Goal: Task Accomplishment & Management: Manage account settings

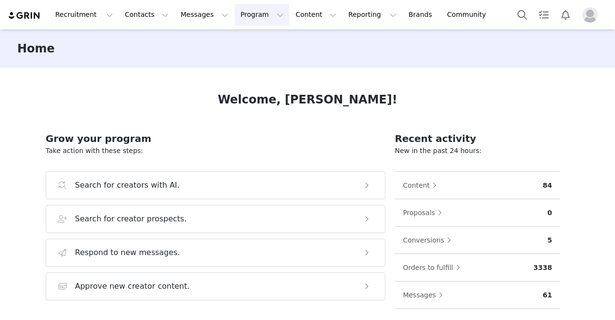
click at [241, 19] on button "Program Program" at bounding box center [262, 15] width 55 height 22
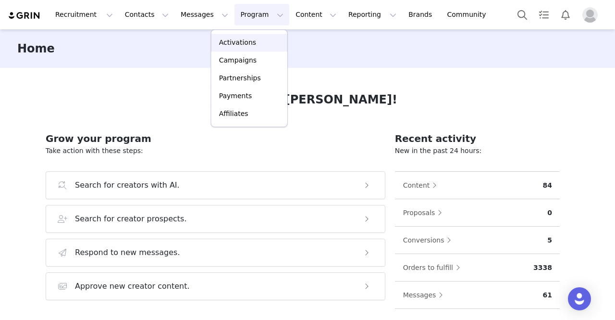
click at [244, 41] on p "Activations" at bounding box center [237, 42] width 37 height 10
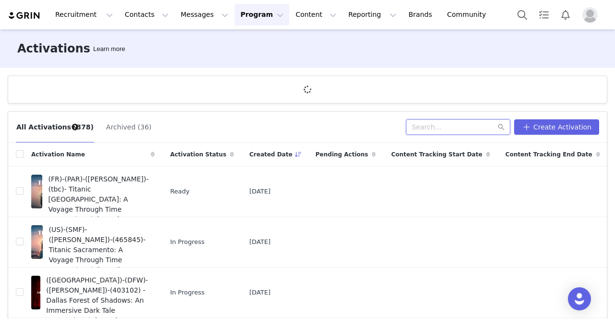
click at [441, 128] on input "text" at bounding box center [458, 126] width 104 height 15
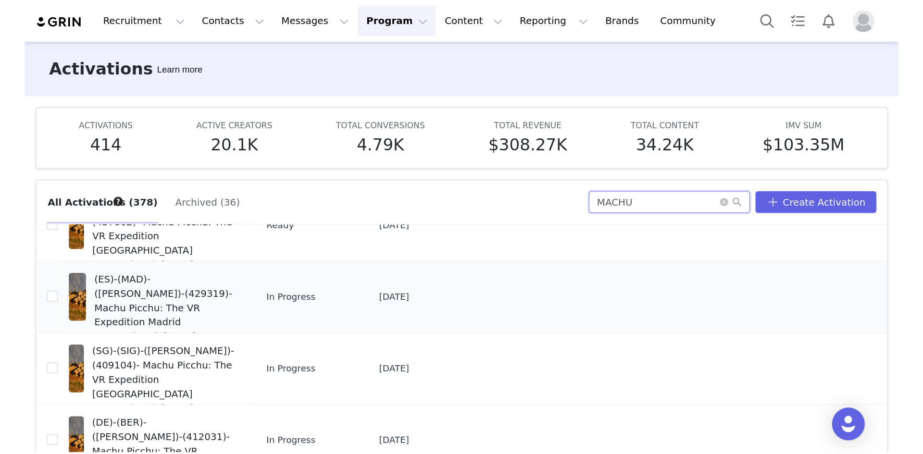
scroll to position [96, 0]
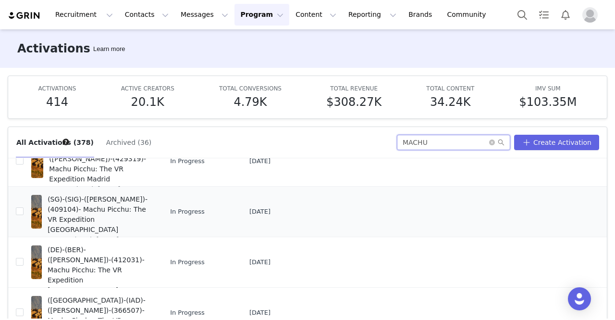
type input "MACHU"
click at [88, 208] on span "(SG)-(SIG)-(GUILLERMO)-(409104)- Machu Picchu: The VR Expedition Singapore" at bounding box center [98, 214] width 101 height 40
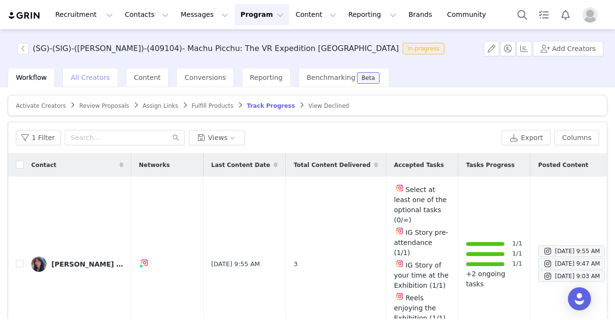
click at [74, 76] on span "All Creators" at bounding box center [90, 78] width 39 height 8
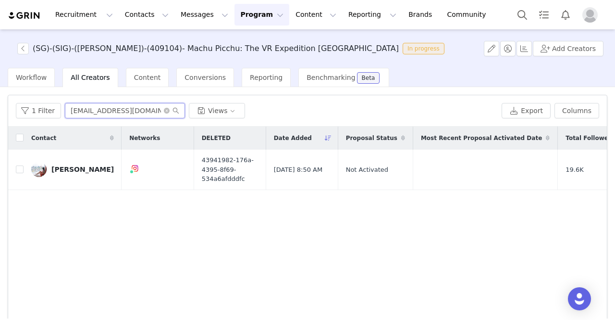
drag, startPoint x: 146, startPoint y: 112, endPoint x: 62, endPoint y: 110, distance: 84.6
click at [65, 110] on input "iamjolene@gmail.com" at bounding box center [125, 110] width 120 height 15
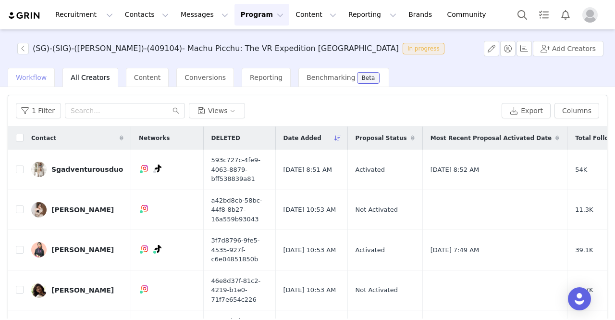
click at [34, 77] on span "Workflow" at bounding box center [31, 78] width 31 height 8
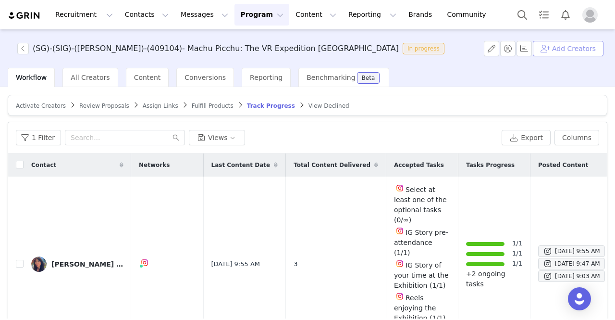
click at [560, 49] on button "Add Creators" at bounding box center [568, 48] width 71 height 15
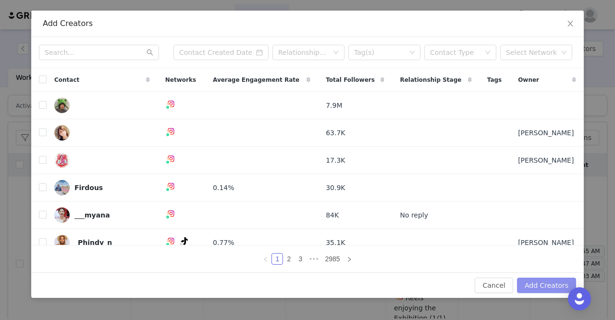
drag, startPoint x: 530, startPoint y: 275, endPoint x: 538, endPoint y: 283, distance: 11.2
click at [530, 275] on div "Cancel Add Creators" at bounding box center [307, 284] width 553 height 25
click at [539, 284] on button "Add Creators" at bounding box center [546, 284] width 59 height 15
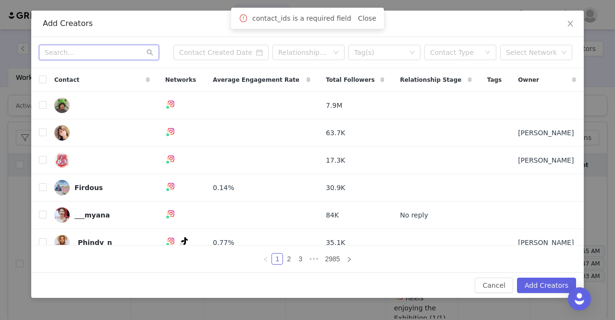
click at [94, 57] on input "text" at bounding box center [99, 52] width 120 height 15
paste input "msjaniceeats"
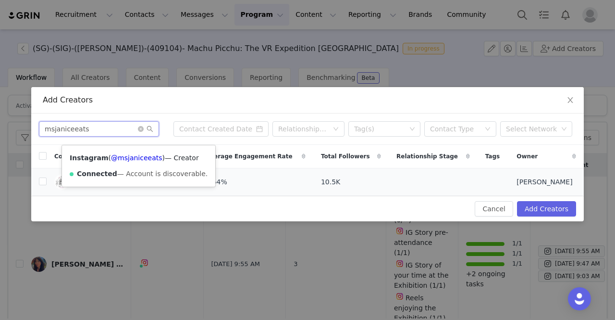
type input "msjaniceeats"
click at [130, 180] on div "Instagram ( @msjaniceeats ) — Creator Connected — Account is discoverable." at bounding box center [138, 165] width 153 height 41
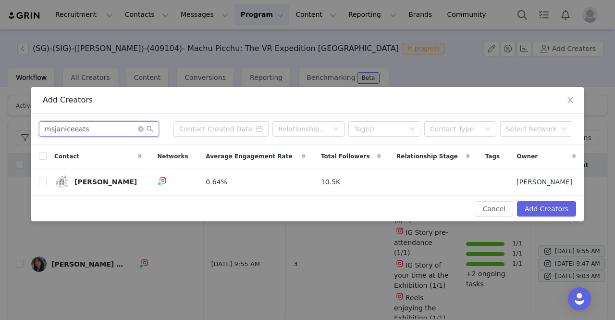
drag, startPoint x: 102, startPoint y: 127, endPoint x: 0, endPoint y: 133, distance: 102.5
click at [0, 133] on div "Add Creators msjaniceeats Relationship Stage Tag(s) Contact Type Select Network…" at bounding box center [307, 160] width 615 height 320
click at [46, 184] on input "checkbox" at bounding box center [43, 181] width 8 height 8
checkbox input "true"
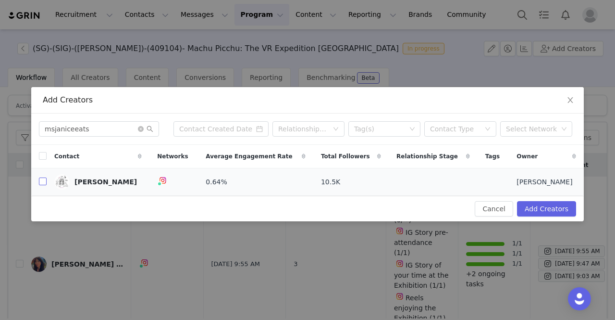
checkbox input "true"
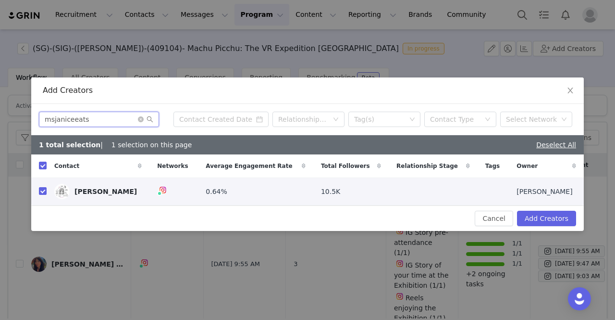
paste input "[PERSON_NAME].journey"
type input "[PERSON_NAME].journey"
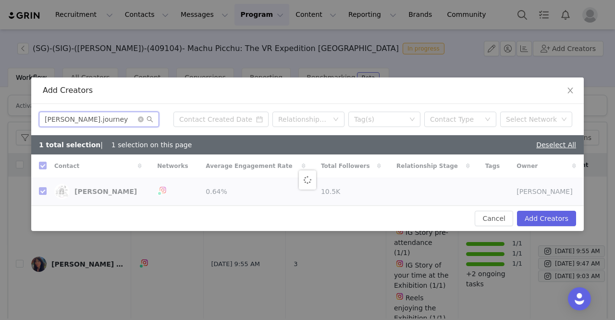
checkbox input "false"
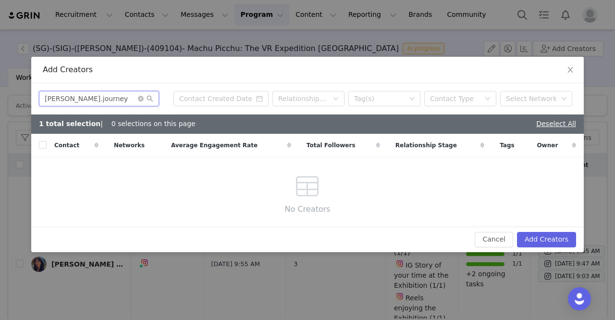
drag, startPoint x: 97, startPoint y: 101, endPoint x: 27, endPoint y: 101, distance: 70.2
click at [27, 101] on div "Add Creators jimmy.journey Relationship Stage Tag(s) Contact Type Select Networ…" at bounding box center [307, 160] width 615 height 320
paste input "c.wizardrycorner"
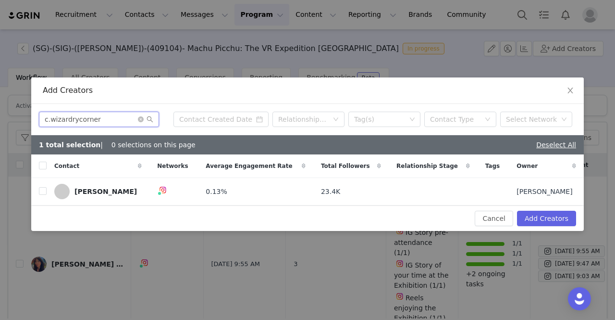
type input "c.wizardrycorner"
click at [47, 163] on div "Contact" at bounding box center [98, 165] width 103 height 23
click at [45, 166] on input "checkbox" at bounding box center [43, 165] width 8 height 8
checkbox input "true"
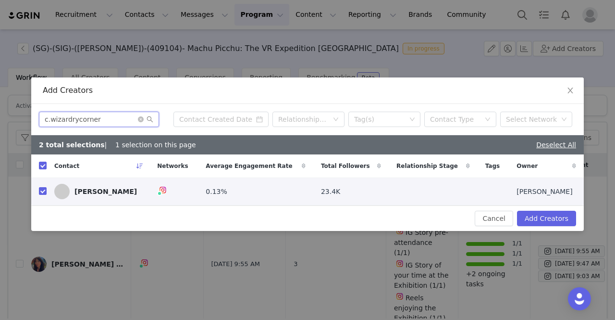
drag, startPoint x: 103, startPoint y: 116, endPoint x: 0, endPoint y: 120, distance: 102.9
click at [0, 120] on div "Add Creators c.wizardrycorner Relationship Stage Tag(s) Contact Type Select Net…" at bounding box center [307, 160] width 615 height 320
paste input "poojakawatra"
type input "poojakawatra"
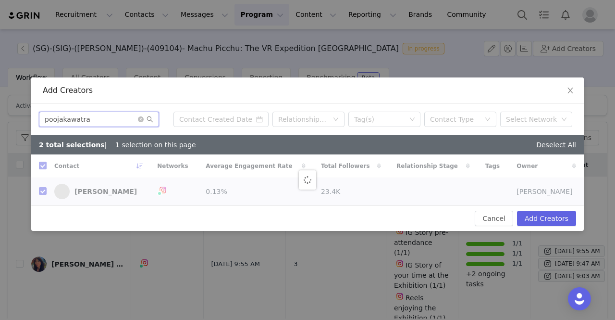
checkbox input "false"
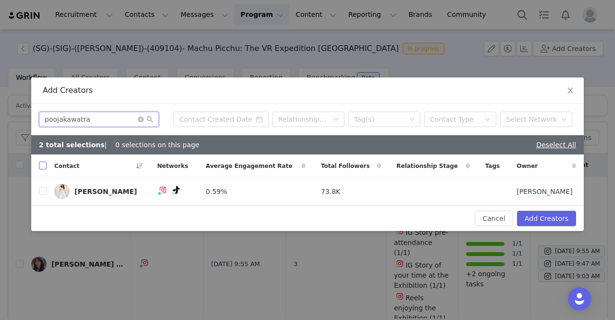
type input "poojakawatra"
click at [43, 163] on input "checkbox" at bounding box center [43, 165] width 8 height 8
checkbox input "true"
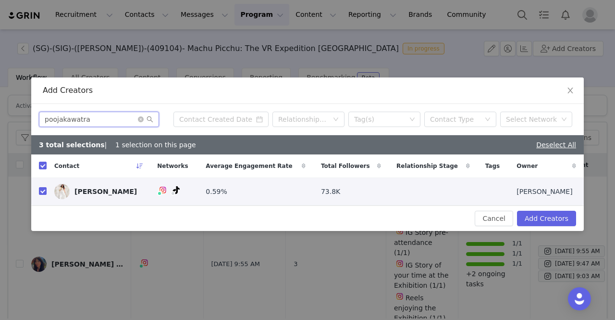
click at [0, 110] on div "Add Creators poojakawatra Relationship Stage Tag(s) Contact Type Select Network…" at bounding box center [307, 160] width 615 height 320
paste input "sophiewillocq"
type input "sophiewillocq"
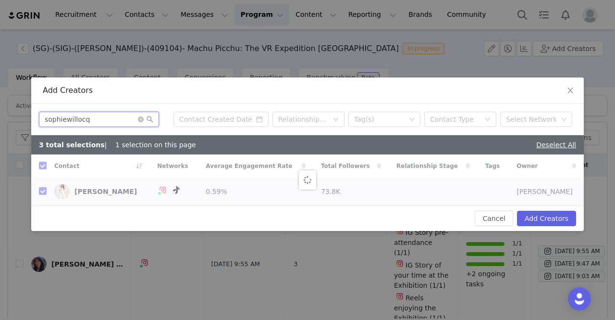
checkbox input "false"
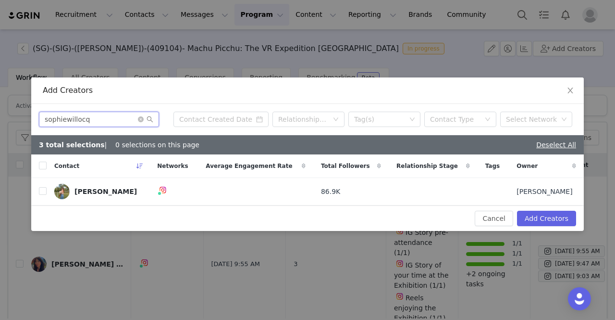
type input "sophiewillocq"
click at [49, 166] on div "Contact" at bounding box center [98, 165] width 103 height 23
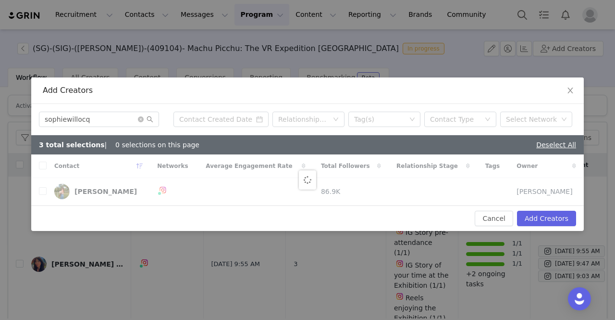
click at [43, 166] on div at bounding box center [307, 179] width 553 height 51
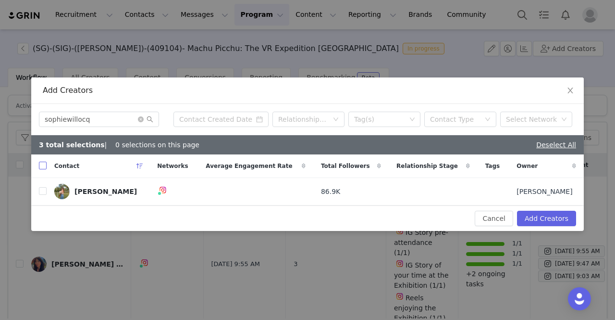
click at [43, 165] on input "checkbox" at bounding box center [43, 165] width 8 height 8
checkbox input "true"
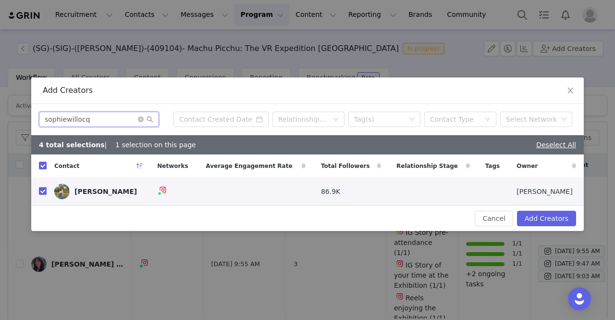
drag, startPoint x: 66, startPoint y: 119, endPoint x: 0, endPoint y: 120, distance: 65.8
click at [0, 120] on div "Add Creators sophiewillocq Relationship Stage Tag(s) Contact Type Select Networ…" at bounding box center [307, 160] width 615 height 320
paste input "theeagertraveller"
type input "theeagertraveller"
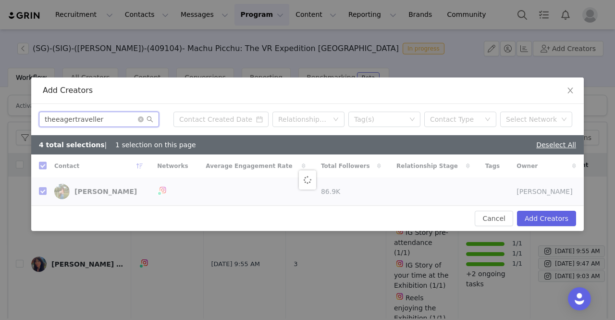
checkbox input "false"
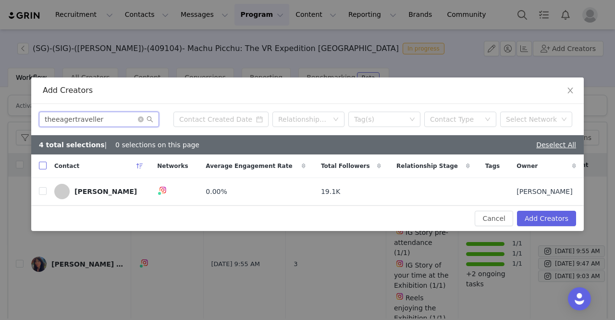
type input "theeagertraveller"
click at [41, 163] on input "checkbox" at bounding box center [43, 165] width 8 height 8
checkbox input "true"
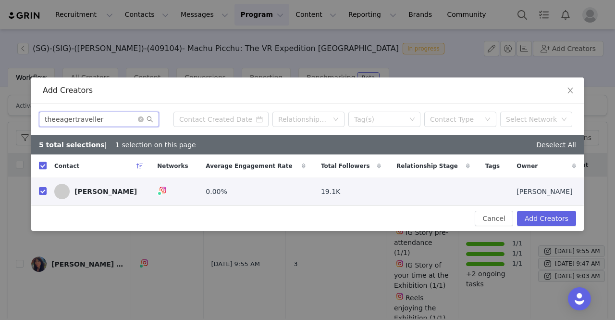
drag, startPoint x: 60, startPoint y: 124, endPoint x: 0, endPoint y: 123, distance: 59.6
click at [0, 123] on div "Add Creators theeagertraveller Relationship Stage Tag(s) Contact Type Select Ne…" at bounding box center [307, 160] width 615 height 320
paste input "epiechan"
type input "epiechan"
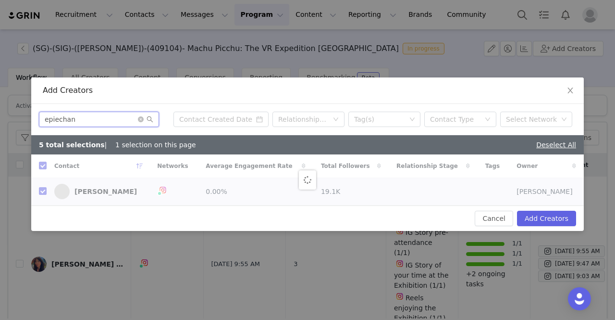
checkbox input "false"
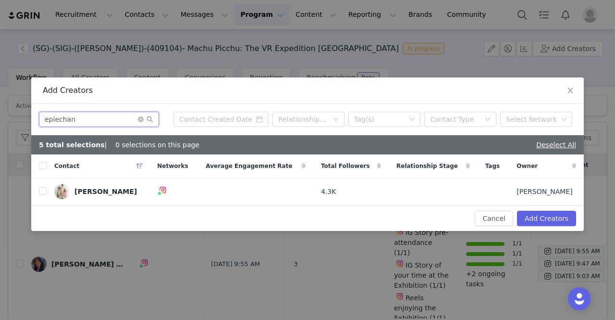
type input "epiechan"
click at [41, 172] on th at bounding box center [38, 166] width 15 height 24
click at [41, 169] on input "checkbox" at bounding box center [43, 165] width 8 height 8
checkbox input "true"
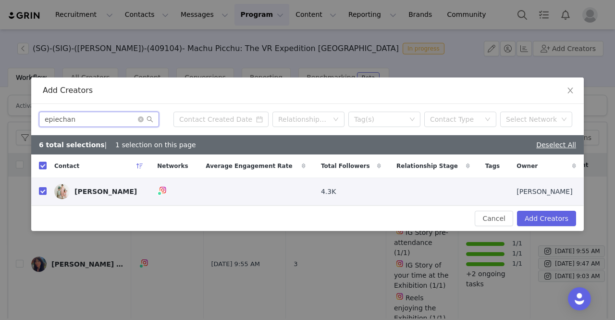
click at [14, 120] on div "Add Creators epiechan Relationship Stage Tag(s) Contact Type Select Network 6 t…" at bounding box center [307, 160] width 615 height 320
paste input "natashatannnn"
type input "natashatannnnn"
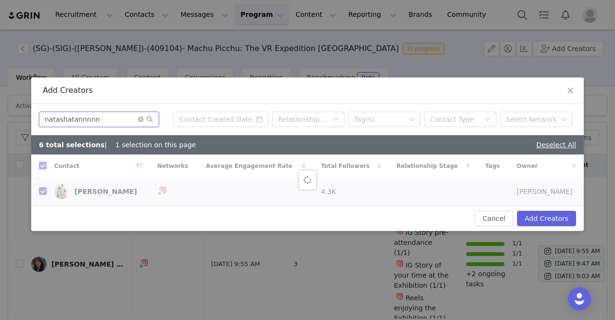
checkbox input "false"
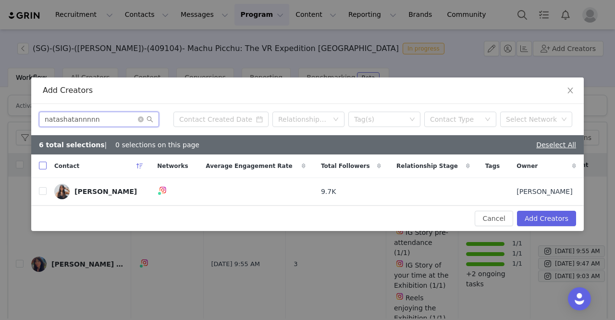
type input "natashatannnnn"
click at [42, 167] on input "checkbox" at bounding box center [43, 165] width 8 height 8
checkbox input "true"
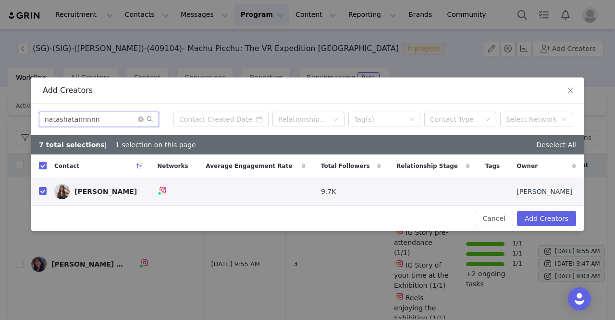
drag, startPoint x: 74, startPoint y: 118, endPoint x: 0, endPoint y: 117, distance: 73.5
click at [0, 117] on div "Add Creators natashatannnnn Relationship Stage Tag(s) Contact Type Select Netwo…" at bounding box center [307, 160] width 615 height 320
paste input "jamesbabsche"
type input "jamesbabschen"
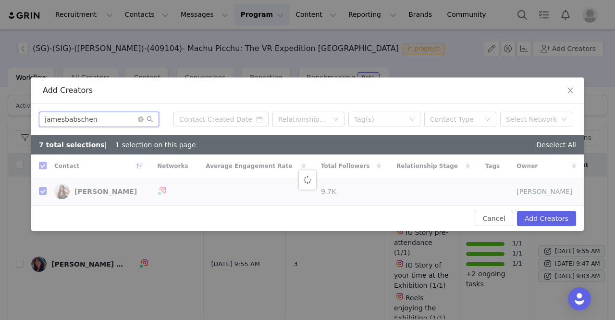
checkbox input "false"
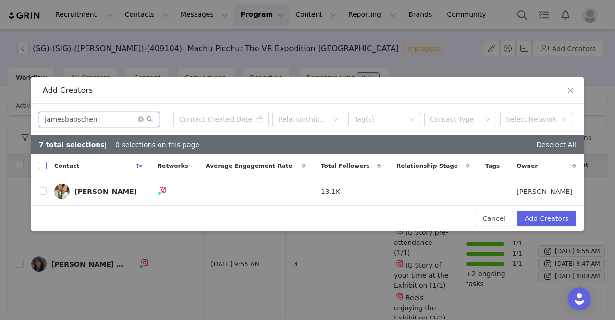
type input "jamesbabschen"
click at [45, 168] on input "checkbox" at bounding box center [43, 165] width 8 height 8
checkbox input "true"
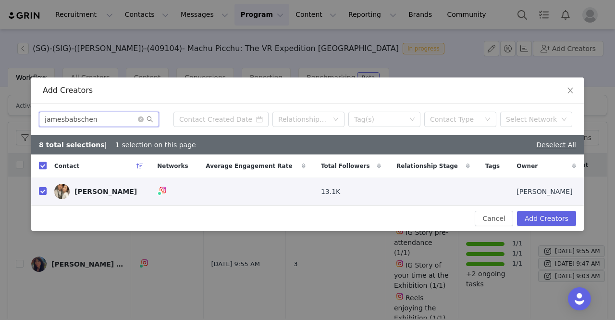
drag, startPoint x: 98, startPoint y: 122, endPoint x: 0, endPoint y: 122, distance: 97.6
click at [0, 122] on div "Add Creators jamesbabschen Relationship Stage Tag(s) Contact Type Select Networ…" at bounding box center [307, 160] width 615 height 320
paste input "emmire"
type input "emmireen"
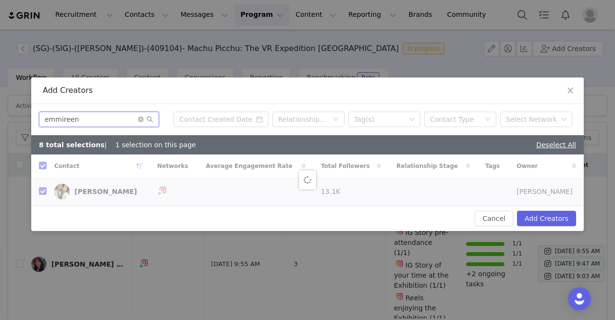
checkbox input "false"
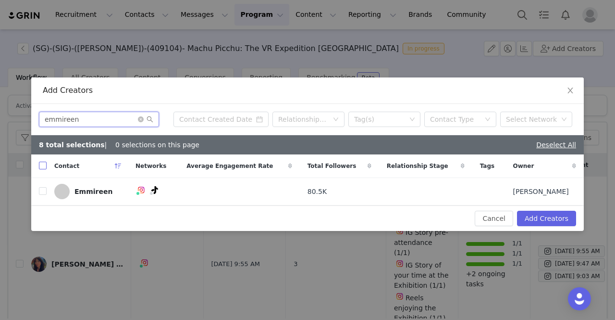
type input "emmireen"
click at [42, 165] on input "checkbox" at bounding box center [43, 165] width 8 height 8
checkbox input "true"
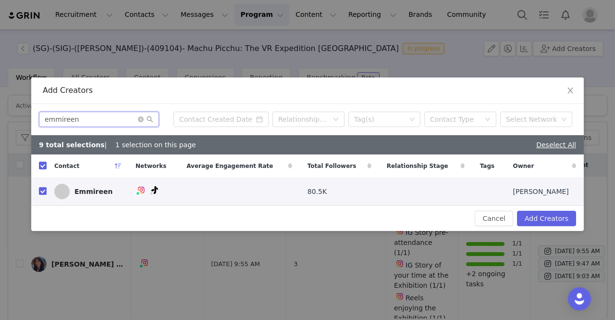
drag, startPoint x: 87, startPoint y: 118, endPoint x: 12, endPoint y: 118, distance: 75.0
click at [12, 118] on div "Add Creators emmireen Relationship Stage Tag(s) Contact Type Select Network 9 t…" at bounding box center [307, 160] width 615 height 320
paste input "nicolechangmi"
type input "nicolechangmin"
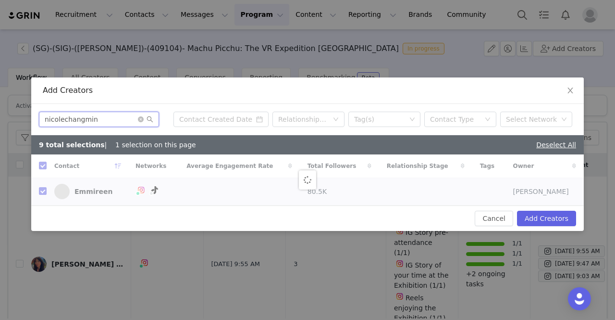
checkbox input "false"
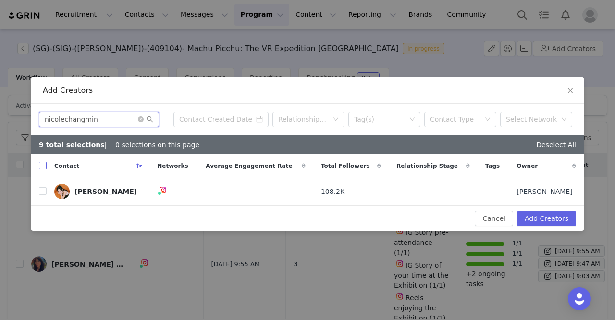
type input "nicolechangmin"
click at [44, 165] on input "checkbox" at bounding box center [43, 165] width 8 height 8
checkbox input "true"
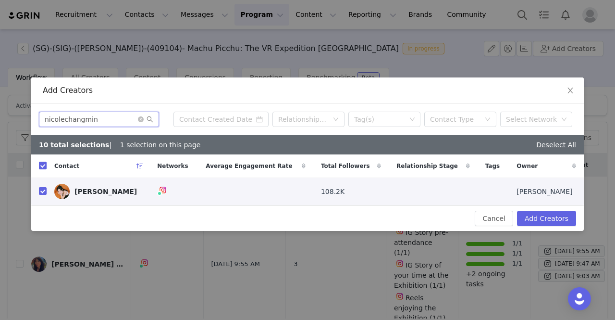
drag, startPoint x: 72, startPoint y: 122, endPoint x: 0, endPoint y: 112, distance: 72.7
click at [0, 113] on div "Add Creators nicolechangmin Relationship Stage Tag(s) Contact Type Select Netwo…" at bounding box center [307, 160] width 615 height 320
paste input "brendatjy"
type input "brendatjy"
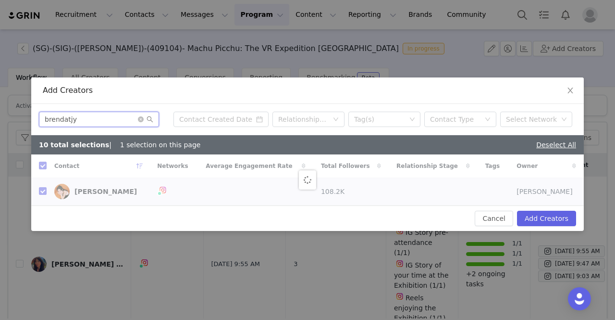
checkbox input "false"
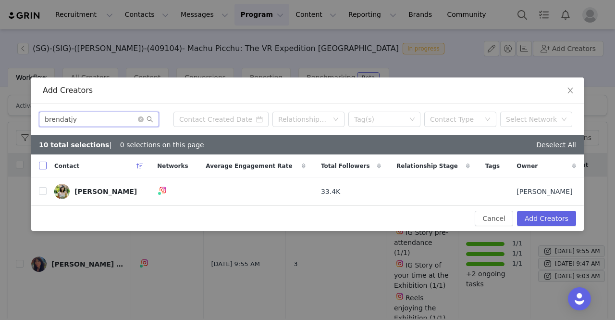
type input "brendatjy"
click at [43, 164] on input "checkbox" at bounding box center [43, 165] width 8 height 8
checkbox input "true"
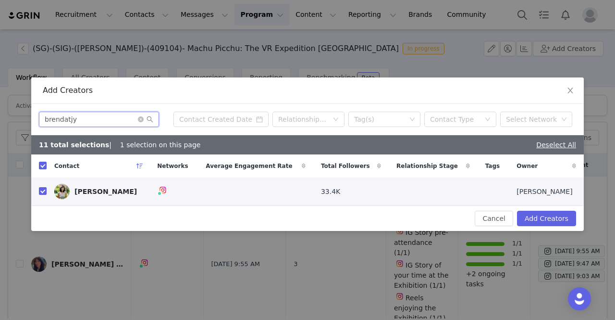
drag, startPoint x: 77, startPoint y: 120, endPoint x: 2, endPoint y: 121, distance: 75.0
click at [2, 121] on div "Add Creators brendatjy Relationship Stage Tag(s) Contact Type Select Network 11…" at bounding box center [307, 160] width 615 height 320
paste input "_gracialicious_"
type input "_gracialicious_"
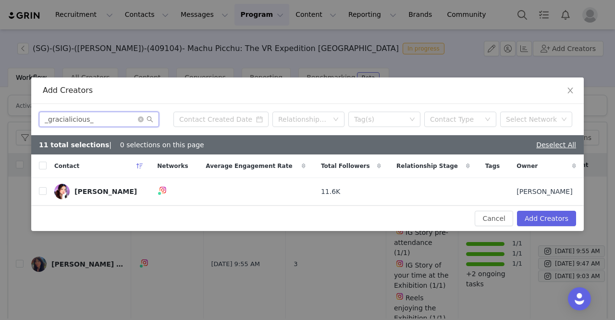
checkbox input "false"
type input "_gracialicious_"
click at [42, 167] on input "checkbox" at bounding box center [43, 165] width 8 height 8
checkbox input "true"
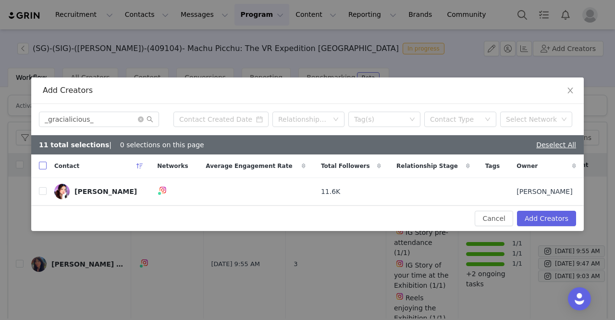
checkbox input "true"
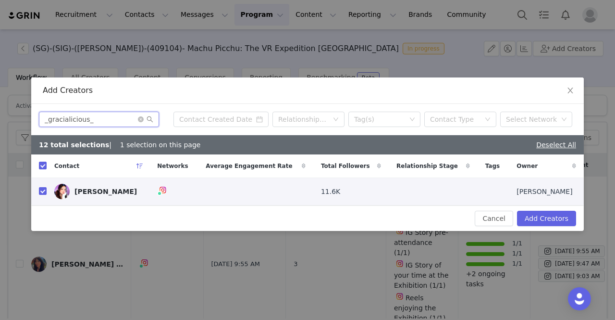
drag, startPoint x: 96, startPoint y: 123, endPoint x: 0, endPoint y: 124, distance: 95.6
click at [0, 124] on div "Add Creators _gracialicious_ Relationship Stage Tag(s) Contact Type Select Netw…" at bounding box center [307, 160] width 615 height 320
paste input "theconnielim"
type input "theconnielim"
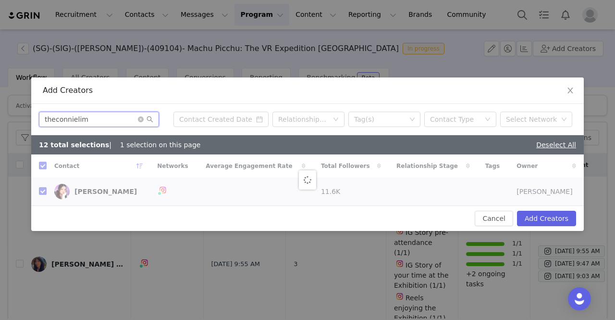
checkbox input "false"
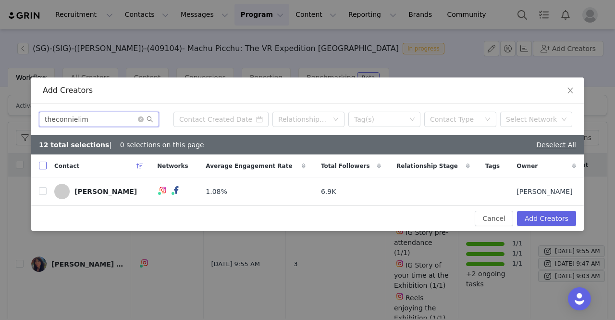
type input "theconnielim"
click at [44, 163] on input "checkbox" at bounding box center [43, 165] width 8 height 8
checkbox input "true"
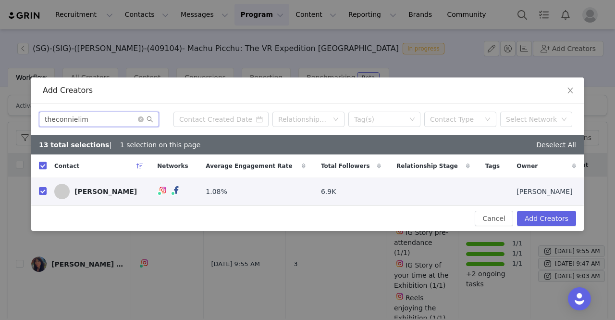
drag, startPoint x: 91, startPoint y: 120, endPoint x: 16, endPoint y: 121, distance: 74.5
click at [16, 121] on div "Add Creators theconnielim Relationship Stage Tag(s) Contact Type Select Network…" at bounding box center [307, 160] width 615 height 320
paste input "deniseteojiaqi"
type input "deniseteojiaqi"
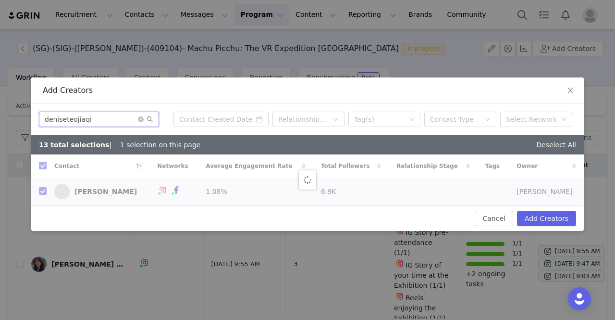
checkbox input "false"
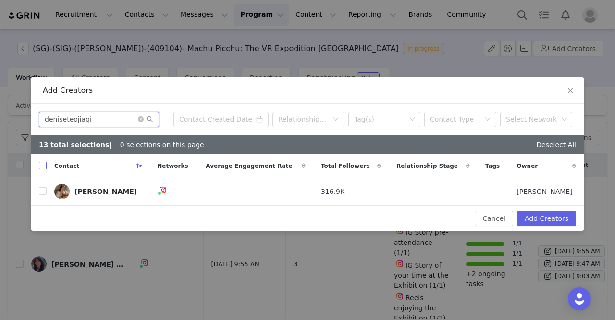
type input "deniseteojiaqi"
click at [41, 167] on input "checkbox" at bounding box center [43, 165] width 8 height 8
checkbox input "true"
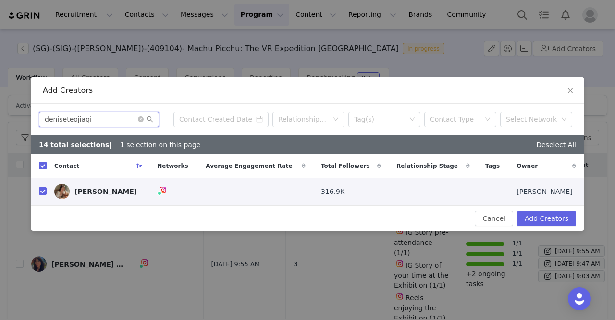
drag, startPoint x: 87, startPoint y: 121, endPoint x: 0, endPoint y: 121, distance: 87.0
click at [0, 121] on div "Add Creators deniseteojiaqi Relationship Stage Tag(s) Contact Type Select Netwo…" at bounding box center [307, 160] width 615 height 320
paste input "bharathi.ran"
type input "bharathi.rani"
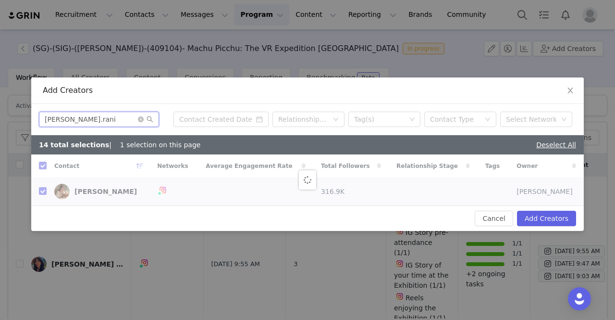
checkbox input "false"
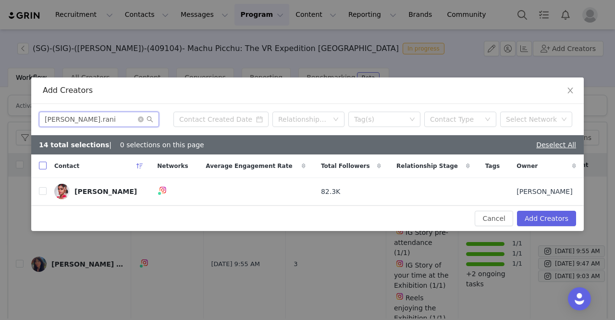
type input "bharathi.rani"
click at [40, 161] on label at bounding box center [43, 166] width 8 height 10
click at [40, 161] on input "checkbox" at bounding box center [43, 165] width 8 height 8
checkbox input "true"
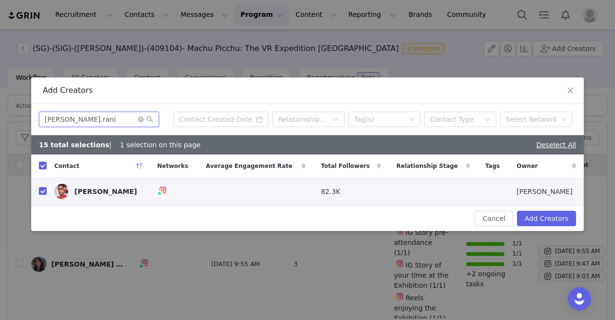
drag, startPoint x: 73, startPoint y: 121, endPoint x: 0, endPoint y: 121, distance: 73.0
click at [0, 121] on div "Add Creators bharathi.rani Relationship Stage Tag(s) Contact Type Select Networ…" at bounding box center [307, 160] width 615 height 320
paste input "shawnekoh"
type input "shawnekoh"
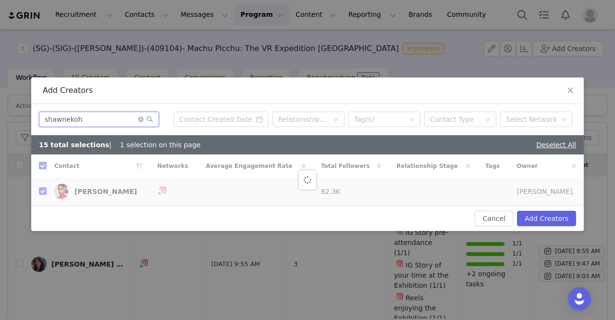
checkbox input "false"
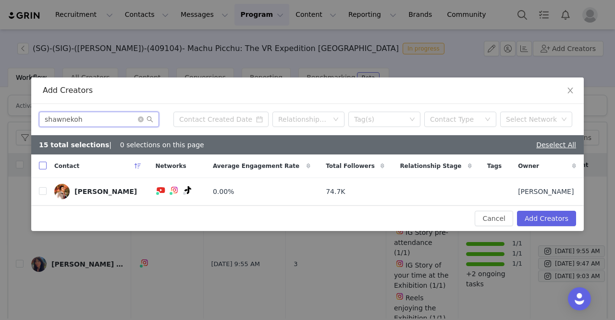
type input "shawnekoh"
click at [46, 168] on input "checkbox" at bounding box center [43, 165] width 8 height 8
checkbox input "true"
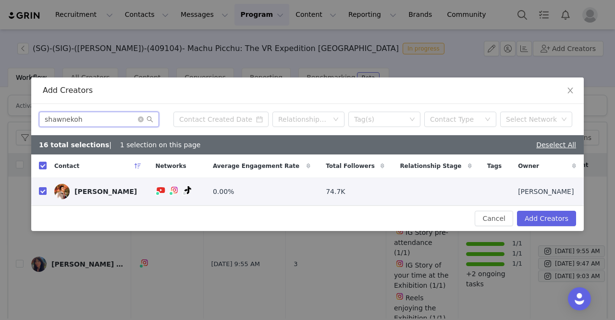
drag, startPoint x: 52, startPoint y: 118, endPoint x: 0, endPoint y: 109, distance: 53.2
click at [0, 109] on div "Add Creators shawnekoh Relationship Stage Tag(s) Contact Type Select Network 16…" at bounding box center [307, 160] width 615 height 320
paste input "rustyy_sheyyy"
type input "rustyy_sheyyy"
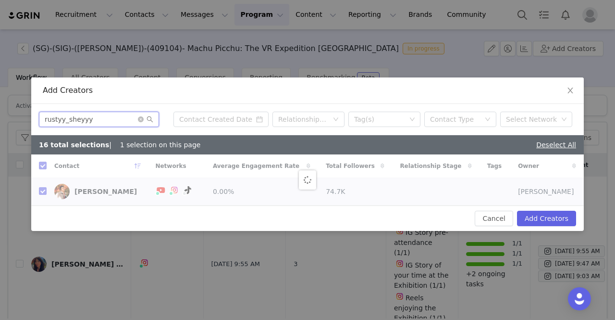
checkbox input "false"
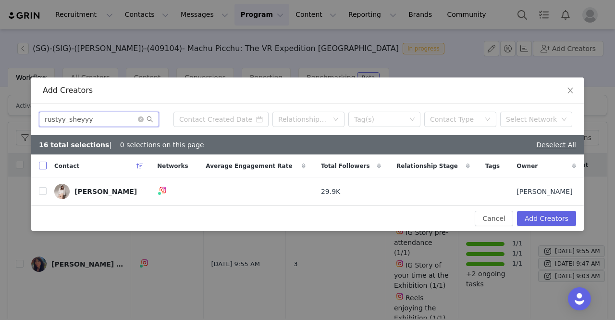
type input "rustyy_sheyyy"
click at [44, 164] on input "checkbox" at bounding box center [43, 165] width 8 height 8
checkbox input "true"
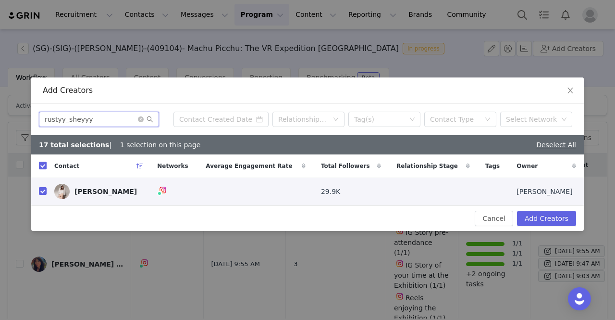
drag, startPoint x: 94, startPoint y: 121, endPoint x: 0, endPoint y: 115, distance: 94.3
click at [0, 115] on div "Add Creators rustyy_sheyyy Relationship Stage Tag(s) Contact Type Select Networ…" at bounding box center [307, 160] width 615 height 320
paste input "zhlowart_official"
type input "zhlowart_official"
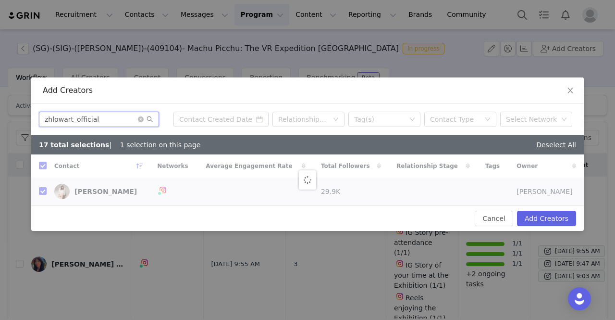
checkbox input "false"
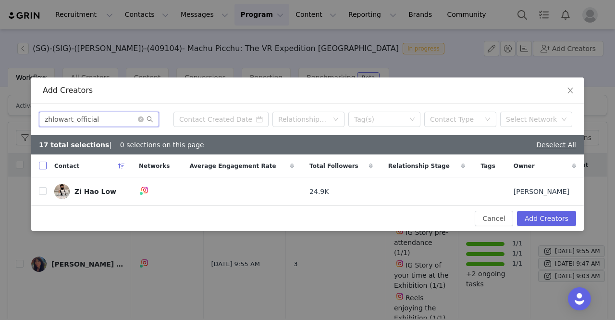
type input "zhlowart_official"
click at [41, 166] on input "checkbox" at bounding box center [43, 165] width 8 height 8
checkbox input "true"
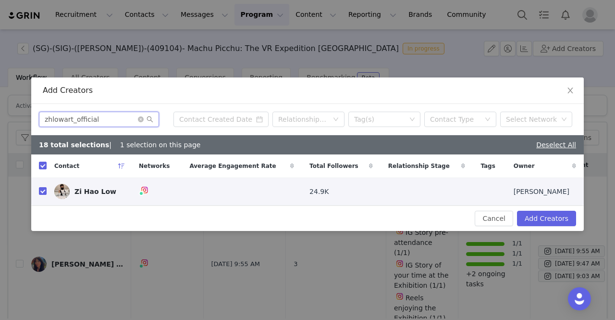
drag, startPoint x: 100, startPoint y: 119, endPoint x: 0, endPoint y: 120, distance: 100.0
click at [0, 120] on div "Add Creators zhlowart_official Relationship Stage Tag(s) Contact Type Select Ne…" at bounding box center [307, 160] width 615 height 320
paste input "engnatalie"
type input "engnatalie"
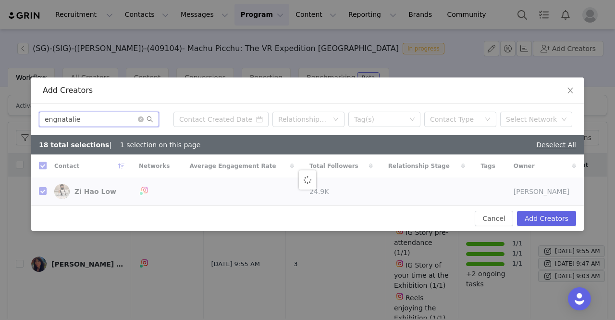
checkbox input "false"
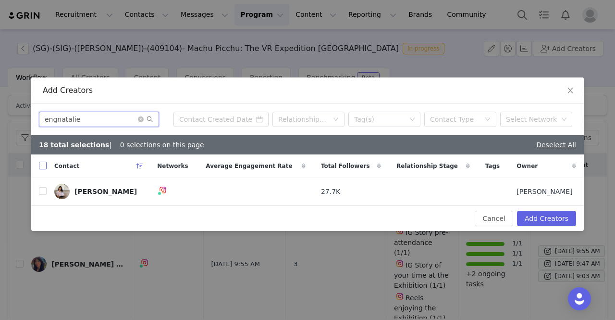
type input "engnatalie"
click at [39, 165] on input "checkbox" at bounding box center [43, 165] width 8 height 8
checkbox input "true"
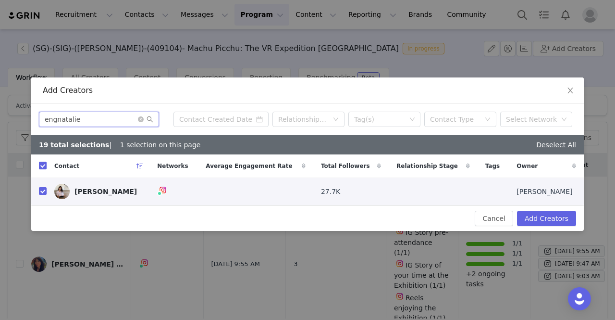
drag, startPoint x: 78, startPoint y: 116, endPoint x: 0, endPoint y: 117, distance: 77.4
click at [0, 117] on div "Add Creators engnatalie Relationship Stage Tag(s) Contact Type Select Network 1…" at bounding box center [307, 160] width 615 height 320
paste input "lynniezl"
type input "lynniezle"
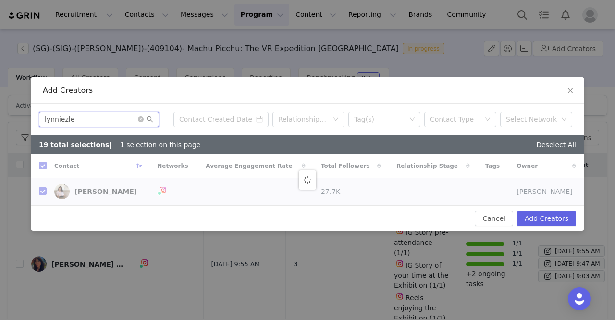
checkbox input "false"
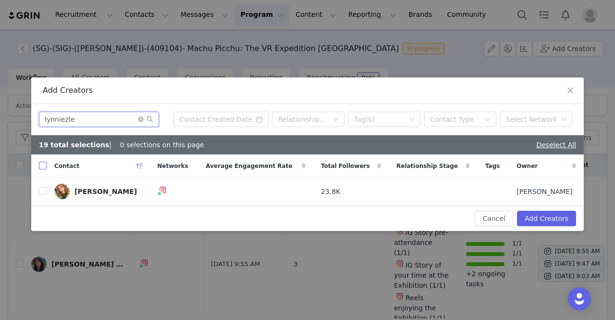
type input "lynniezle"
click at [43, 166] on input "checkbox" at bounding box center [43, 165] width 8 height 8
checkbox input "true"
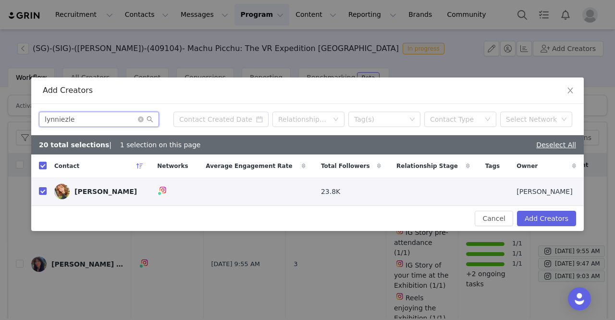
drag, startPoint x: 60, startPoint y: 122, endPoint x: 0, endPoint y: 122, distance: 59.6
click at [0, 122] on div "Add Creators lynniezle Relationship Stage Tag(s) Contact Type Select Network 20…" at bounding box center [307, 160] width 615 height 320
paste input "yitinggoyt"
type input "yitinggoyt"
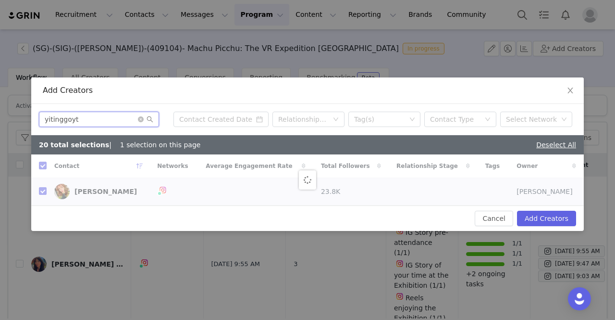
checkbox input "false"
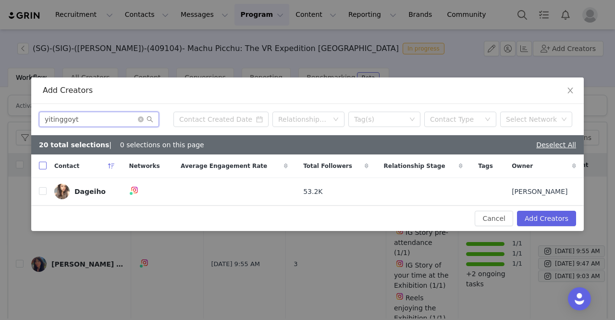
type input "yitinggoyt"
click at [43, 166] on input "checkbox" at bounding box center [43, 165] width 8 height 8
checkbox input "true"
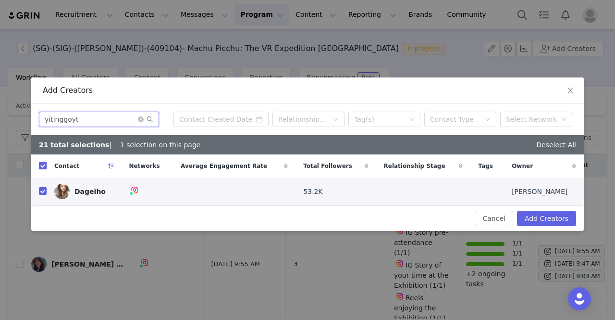
drag, startPoint x: 99, startPoint y: 115, endPoint x: 0, endPoint y: 112, distance: 98.6
click at [0, 112] on div "Add Creators yitinggoyt Relationship Stage Tag(s) Contact Type Select Network 2…" at bounding box center [307, 160] width 615 height 320
paste input "redrinox"
type input "redrinox"
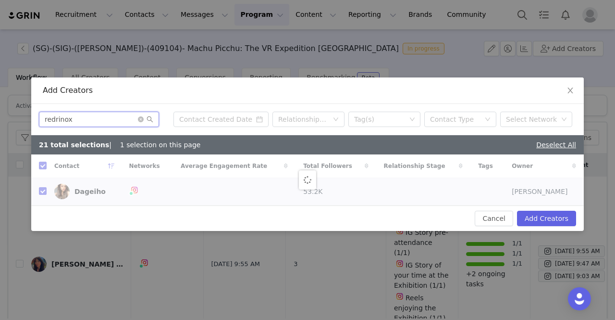
checkbox input "false"
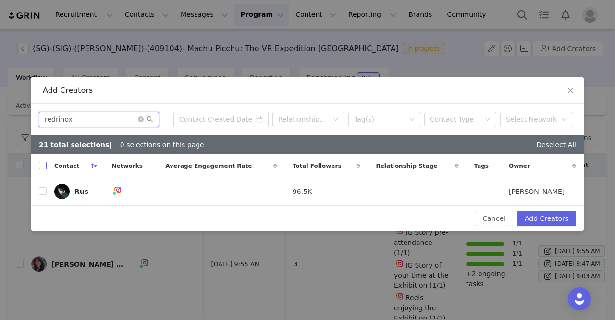
type input "redrinox"
click at [39, 166] on input "checkbox" at bounding box center [43, 165] width 8 height 8
checkbox input "true"
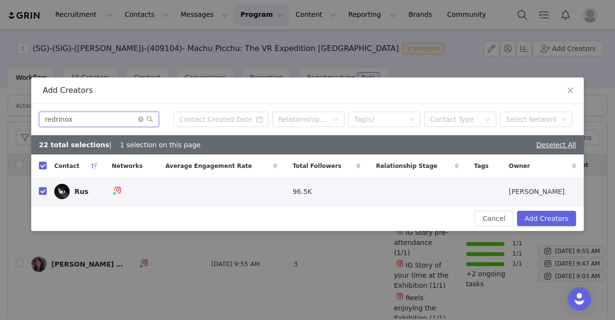
drag, startPoint x: 63, startPoint y: 123, endPoint x: 0, endPoint y: 116, distance: 63.8
click at [0, 116] on div "Add Creators redrinox Relationship Stage Tag(s) Contact Type Select Network 22 …" at bounding box center [307, 160] width 615 height 320
paste input "mavissyn"
type input "mavissyn"
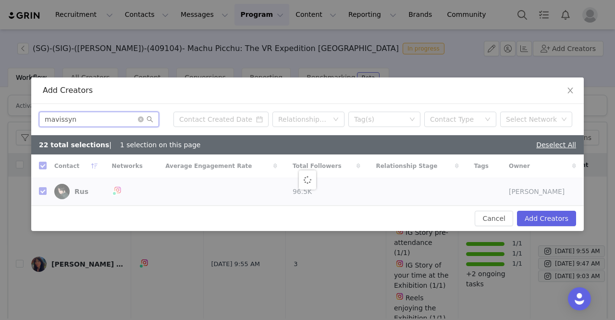
checkbox input "false"
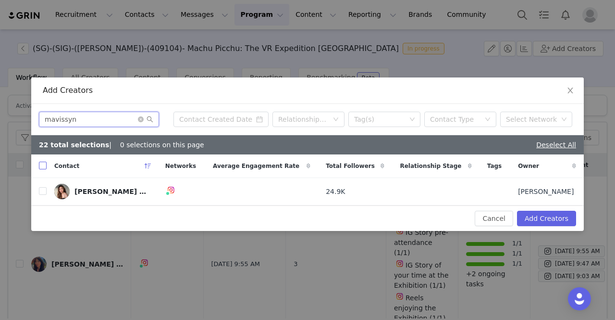
type input "mavissyn"
click at [45, 162] on input "checkbox" at bounding box center [43, 165] width 8 height 8
checkbox input "true"
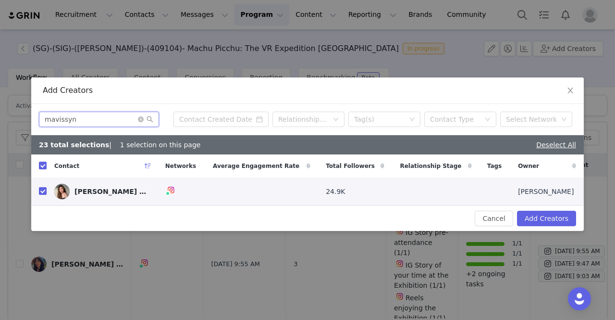
drag, startPoint x: 83, startPoint y: 120, endPoint x: 0, endPoint y: 110, distance: 83.7
click at [0, 110] on div "Add Creators mavissyn Relationship Stage Tag(s) Contact Type Select Network 23 …" at bounding box center [307, 160] width 615 height 320
paste input "shawnthia"
type input "shawnthia"
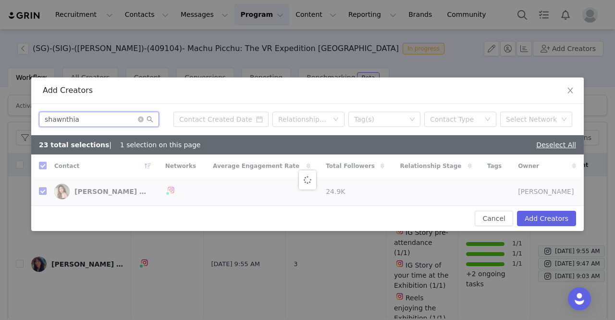
checkbox input "false"
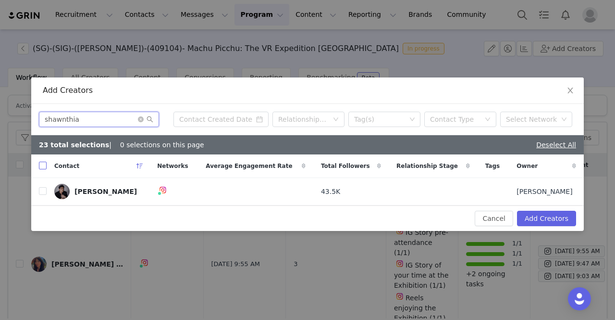
type input "shawnthia"
click at [41, 164] on input "checkbox" at bounding box center [43, 165] width 8 height 8
checkbox input "true"
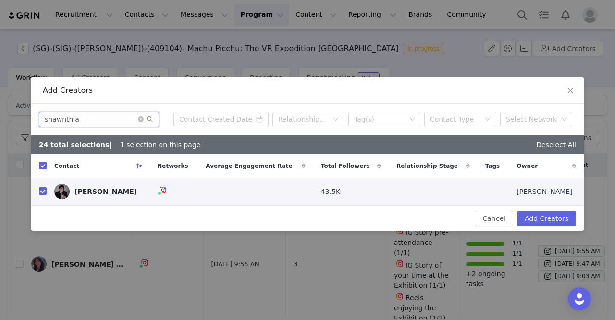
drag, startPoint x: 78, startPoint y: 121, endPoint x: 9, endPoint y: 124, distance: 69.3
click at [9, 124] on div "Add Creators shawnthia Relationship Stage Tag(s) Contact Type Select Network 24…" at bounding box center [307, 160] width 615 height 320
paste input "quashy.boy"
type input "squashy.boy"
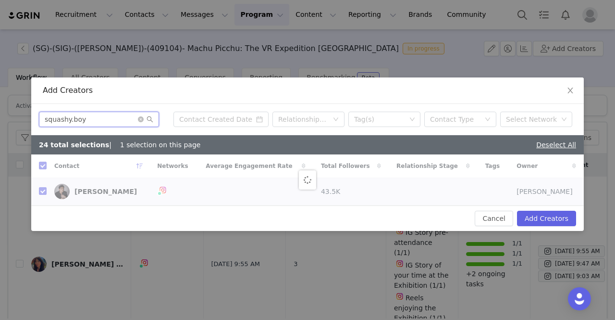
checkbox input "false"
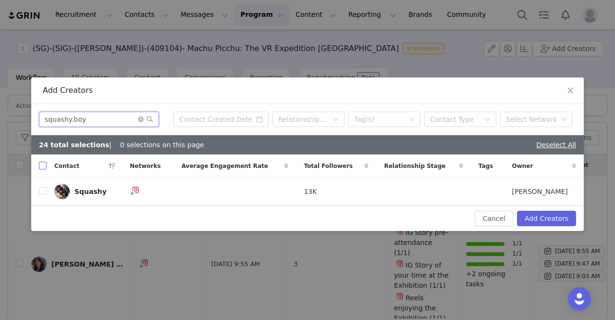
type input "squashy.boy"
click at [41, 166] on input "checkbox" at bounding box center [43, 165] width 8 height 8
checkbox input "true"
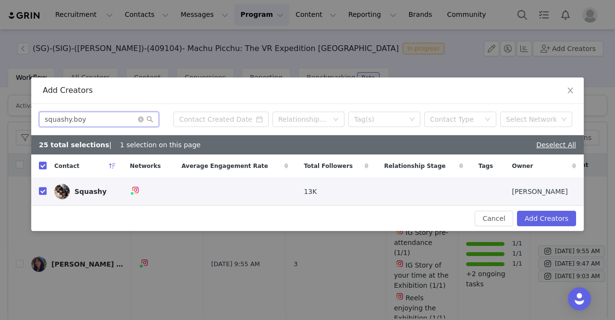
drag, startPoint x: 30, startPoint y: 117, endPoint x: 0, endPoint y: 108, distance: 31.5
click at [0, 108] on div "Add Creators squashy.boy Relationship Stage Tag(s) Contact Type Select Network …" at bounding box center [307, 160] width 615 height 320
paste input "genevievesj"
type input "genevievesjy"
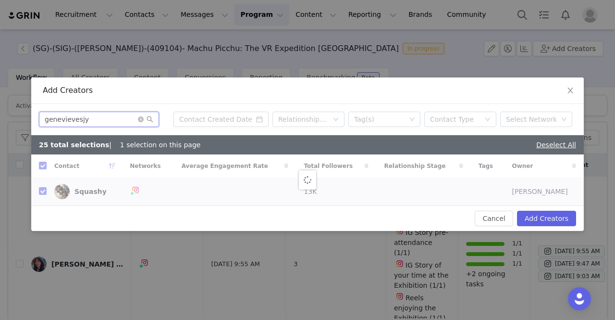
checkbox input "false"
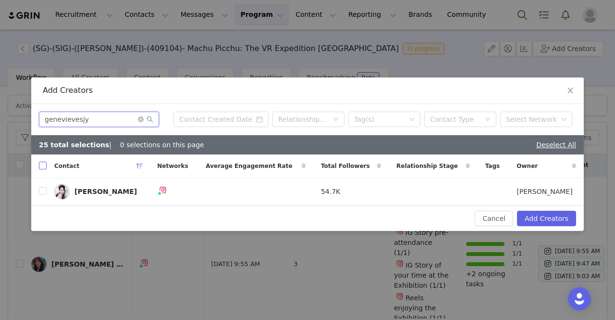
type input "genevievesjy"
click at [42, 166] on input "checkbox" at bounding box center [43, 165] width 8 height 8
checkbox input "true"
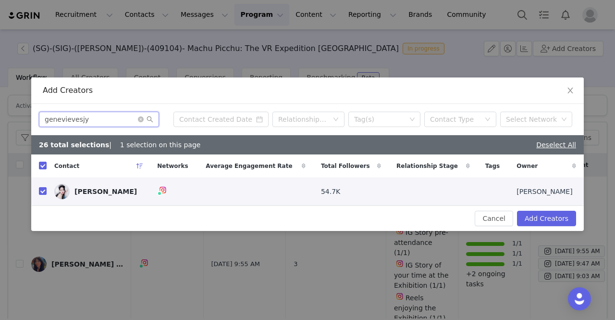
drag, startPoint x: 83, startPoint y: 119, endPoint x: 0, endPoint y: 115, distance: 82.7
click at [0, 115] on div "Add Creators genevievesjy Relationship Stage Tag(s) Contact Type Select Network…" at bounding box center [307, 160] width 615 height 320
paste input "charlotteseet"
type input "charlotteseet"
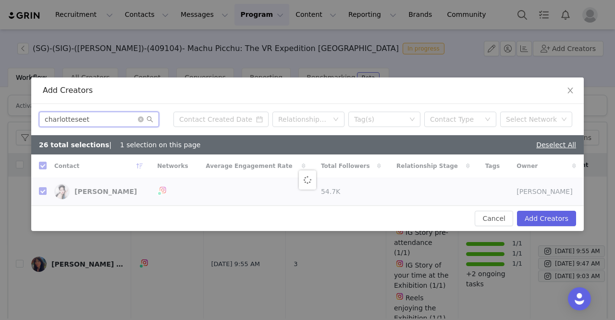
checkbox input "false"
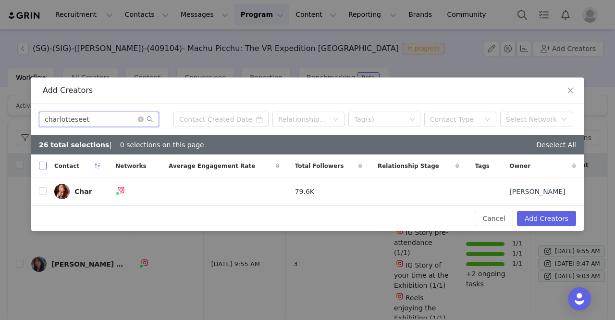
type input "charlotteseet"
click at [44, 169] on input "checkbox" at bounding box center [43, 165] width 8 height 8
checkbox input "true"
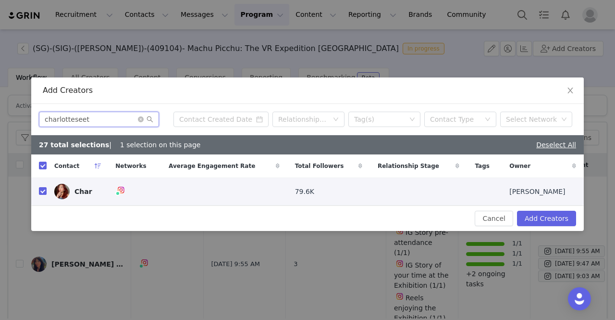
drag, startPoint x: 32, startPoint y: 114, endPoint x: 0, endPoint y: 100, distance: 35.1
click at [0, 100] on div "Add Creators charlotteseet Relationship Stage Tag(s) Contact Type Select Networ…" at bounding box center [307, 160] width 615 height 320
paste input "sarawongg"
type input "sarawongg"
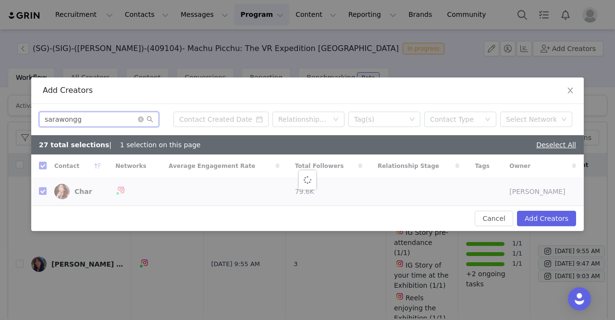
checkbox input "false"
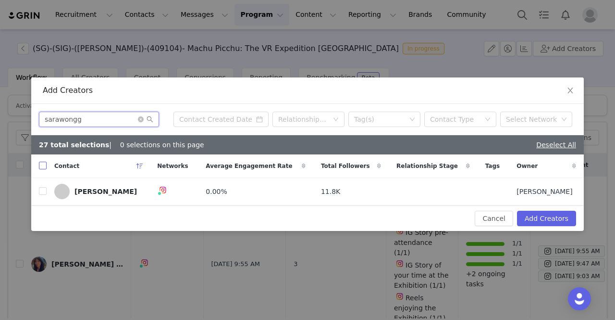
type input "sarawongg"
click at [43, 165] on input "checkbox" at bounding box center [43, 165] width 8 height 8
checkbox input "true"
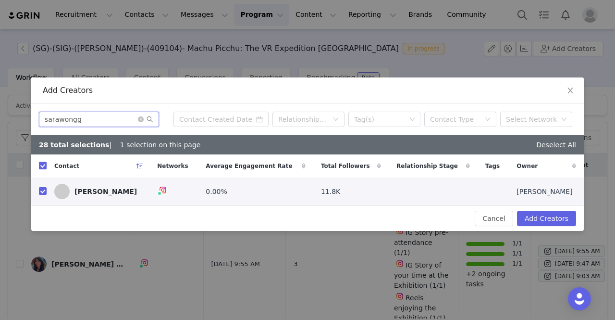
drag, startPoint x: 82, startPoint y: 120, endPoint x: 0, endPoint y: 124, distance: 81.8
click at [0, 124] on div "Add Creators sarawongg Relationship Stage Tag(s) Contact Type Select Network 28…" at bounding box center [307, 160] width 615 height 320
paste input "pprxteam"
type input "pprxteam"
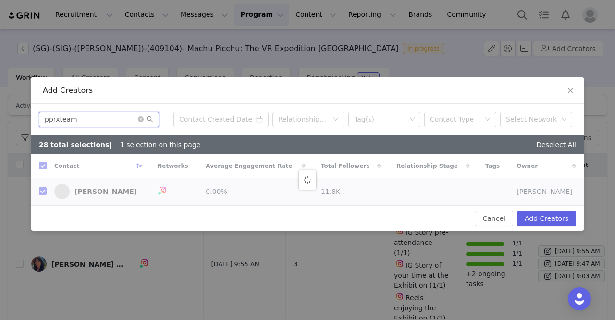
checkbox input "false"
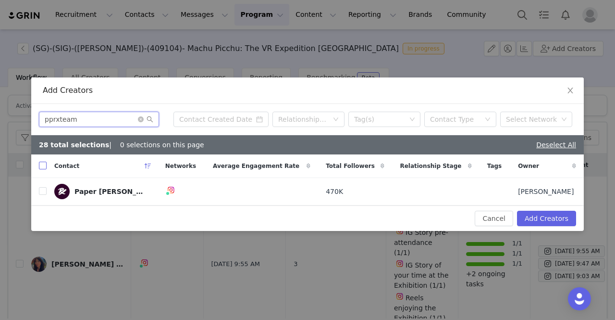
type input "pprxteam"
click at [45, 168] on input "checkbox" at bounding box center [43, 165] width 8 height 8
checkbox input "true"
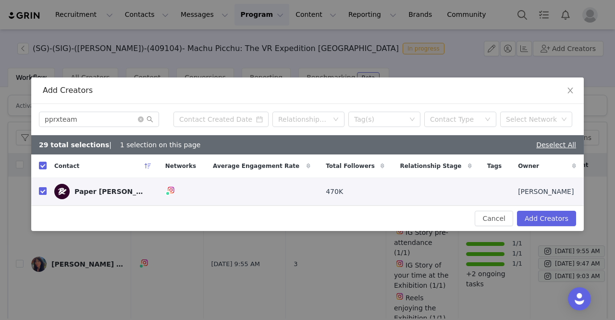
click at [44, 190] on input "checkbox" at bounding box center [43, 191] width 8 height 8
checkbox input "false"
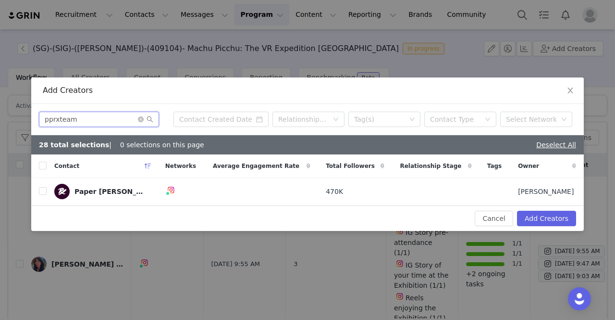
drag, startPoint x: 91, startPoint y: 121, endPoint x: 9, endPoint y: 113, distance: 83.0
click at [9, 113] on div "Add Creators pprxteam Relationship Stage Tag(s) Contact Type Select Network 28 …" at bounding box center [307, 160] width 615 height 320
paste input "danleanojr"
drag, startPoint x: 84, startPoint y: 118, endPoint x: 0, endPoint y: 111, distance: 83.9
click at [0, 111] on div "Add Creators danleanojr Relationship Stage Tag(s) Contact Type Select Network 2…" at bounding box center [307, 160] width 615 height 320
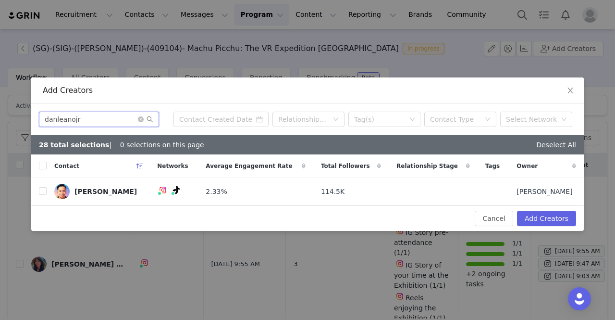
paste input "andathesea_"
type input "andathesea_"
click at [40, 165] on input "checkbox" at bounding box center [43, 165] width 8 height 8
checkbox input "true"
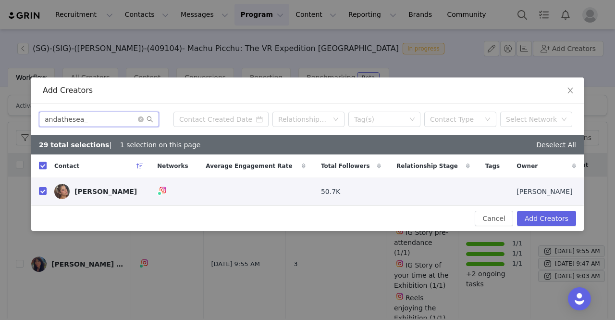
drag, startPoint x: 39, startPoint y: 119, endPoint x: 0, endPoint y: 117, distance: 39.5
click at [0, 117] on div "Add Creators andathesea_ Relationship Stage Tag(s) Contact Type Select Network …" at bounding box center [307, 160] width 615 height 320
paste input "mshannahchia"
type input "mshannahchia"
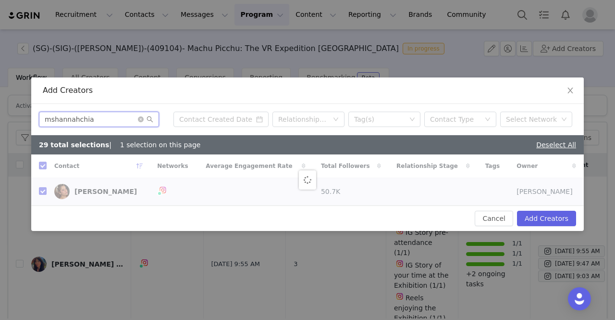
checkbox input "false"
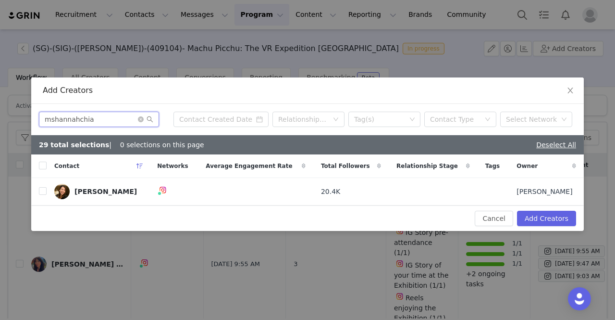
type input "mshannahchia"
click at [38, 164] on th at bounding box center [38, 166] width 15 height 24
click at [42, 165] on input "checkbox" at bounding box center [43, 165] width 8 height 8
checkbox input "true"
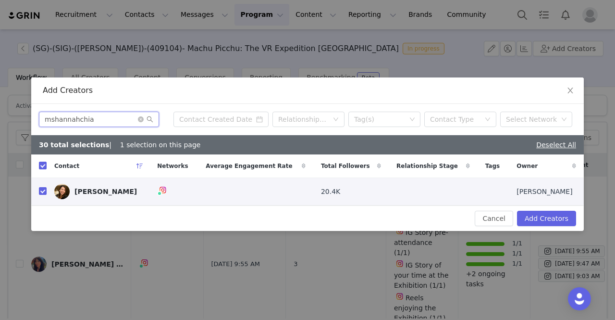
drag, startPoint x: 83, startPoint y: 121, endPoint x: 0, endPoint y: 112, distance: 83.1
click at [0, 112] on div "Add Creators mshannahchia Relationship Stage Tag(s) Contact Type Select Network…" at bounding box center [307, 160] width 615 height 320
paste input "pinoybrownie"
type input "pinoybrownie"
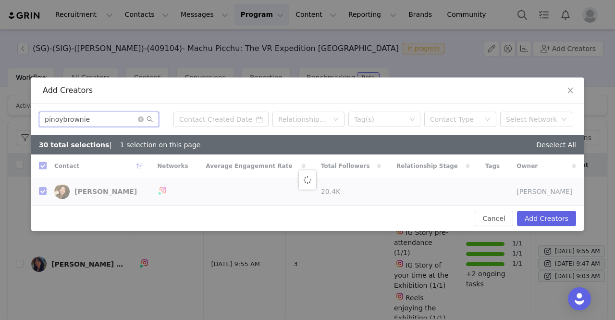
checkbox input "false"
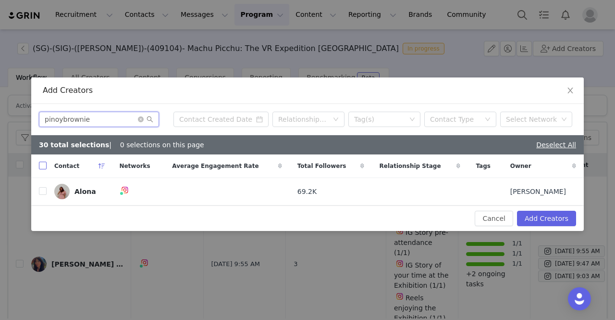
type input "pinoybrownie"
click at [45, 166] on input "checkbox" at bounding box center [43, 165] width 8 height 8
checkbox input "true"
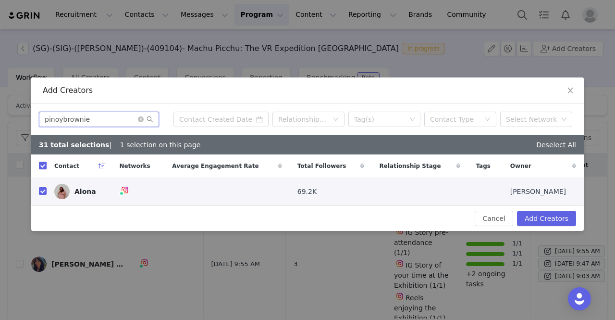
drag, startPoint x: 41, startPoint y: 115, endPoint x: 0, endPoint y: 107, distance: 42.0
click at [0, 107] on div "Add Creators pinoybrownie Relationship Stage Tag(s) Contact Type Select Network…" at bounding box center [307, 160] width 615 height 320
paste input "thenovelencounter"
type input "thenovelencounter"
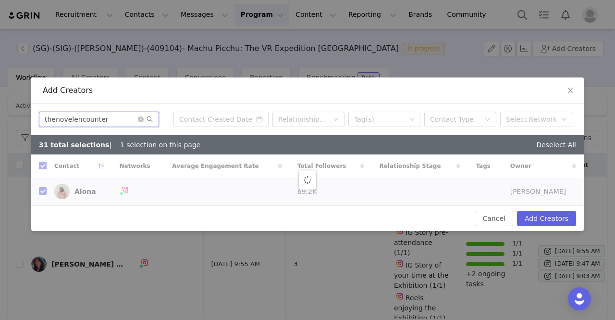
checkbox input "false"
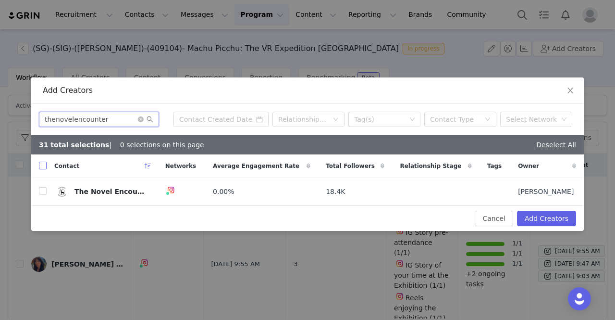
type input "thenovelencounter"
click at [44, 168] on input "checkbox" at bounding box center [43, 165] width 8 height 8
checkbox input "true"
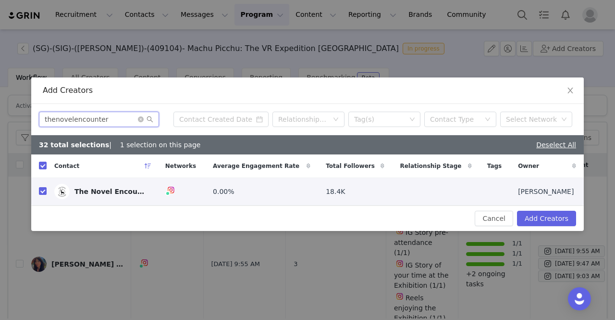
drag, startPoint x: 105, startPoint y: 119, endPoint x: 0, endPoint y: 99, distance: 106.5
click at [0, 99] on div "Add Creators thenovelencounter Relationship Stage Tag(s) Contact Type Select Ne…" at bounding box center [307, 160] width 615 height 320
paste input "silverkis"
type input "silverkis"
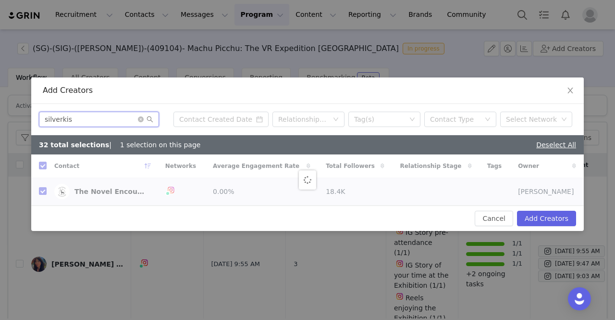
checkbox input "false"
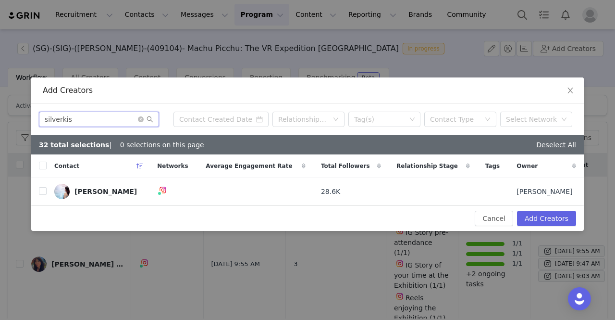
type input "silverkis"
click at [43, 168] on input "checkbox" at bounding box center [43, 165] width 8 height 8
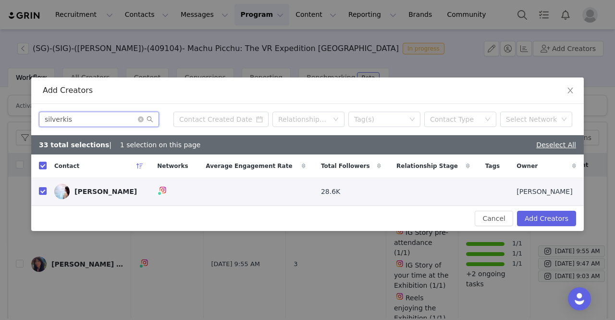
drag, startPoint x: 68, startPoint y: 123, endPoint x: 0, endPoint y: 120, distance: 67.8
click at [0, 120] on div "Add Creators silverkis Relationship Stage Tag(s) Contact Type Select Network 33…" at bounding box center [307, 160] width 615 height 320
paste input "aqaiyah"
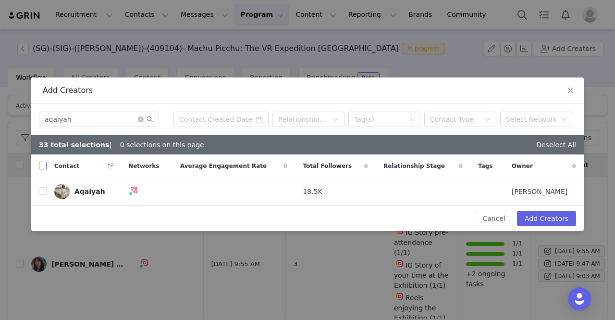
click at [42, 166] on input "checkbox" at bounding box center [43, 165] width 8 height 8
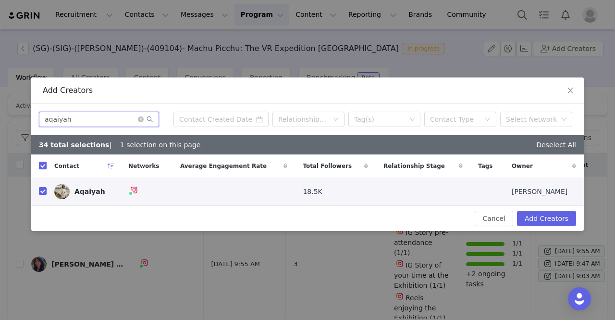
drag, startPoint x: 80, startPoint y: 119, endPoint x: 13, endPoint y: 119, distance: 66.8
click at [13, 119] on div "Add Creators aqaiyah Relationship Stage Tag(s) Contact Type Select Network 34 t…" at bounding box center [307, 160] width 615 height 320
paste input "iamjolene"
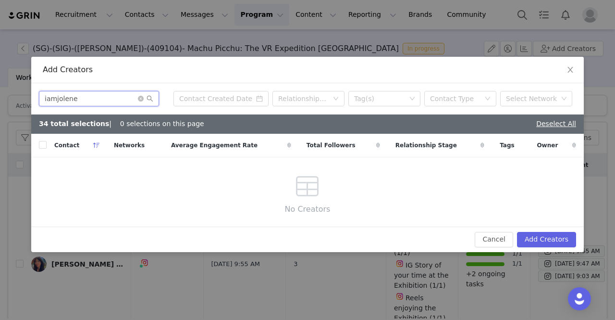
drag, startPoint x: 81, startPoint y: 99, endPoint x: 13, endPoint y: 99, distance: 67.3
click at [13, 99] on div "Add Creators iamjolene Relationship Stage Tag(s) Contact Type Select Network 34…" at bounding box center [307, 160] width 615 height 320
paste input "text"
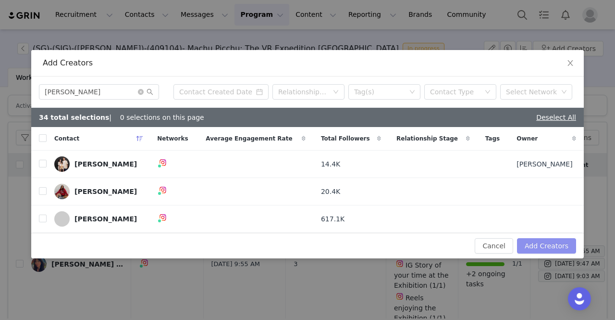
click at [556, 246] on button "Add Creators" at bounding box center [546, 245] width 59 height 15
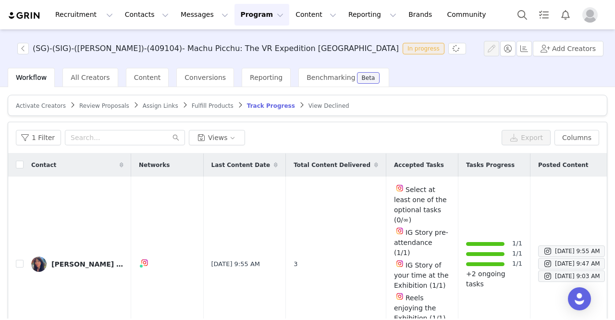
click at [39, 104] on span "Activate Creators" at bounding box center [41, 105] width 50 height 7
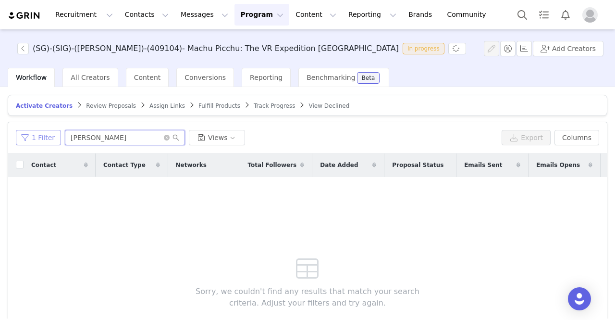
drag, startPoint x: 89, startPoint y: 132, endPoint x: 39, endPoint y: 132, distance: 50.0
click at [39, 132] on div "1 Filter aindrila Views" at bounding box center [257, 137] width 482 height 15
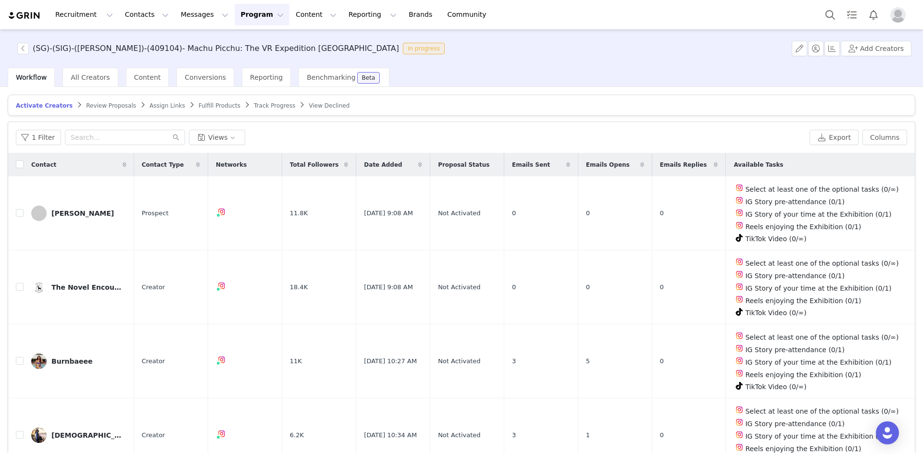
click at [370, 161] on span "Date Added" at bounding box center [383, 165] width 38 height 9
click at [19, 167] on input "checkbox" at bounding box center [20, 165] width 8 height 8
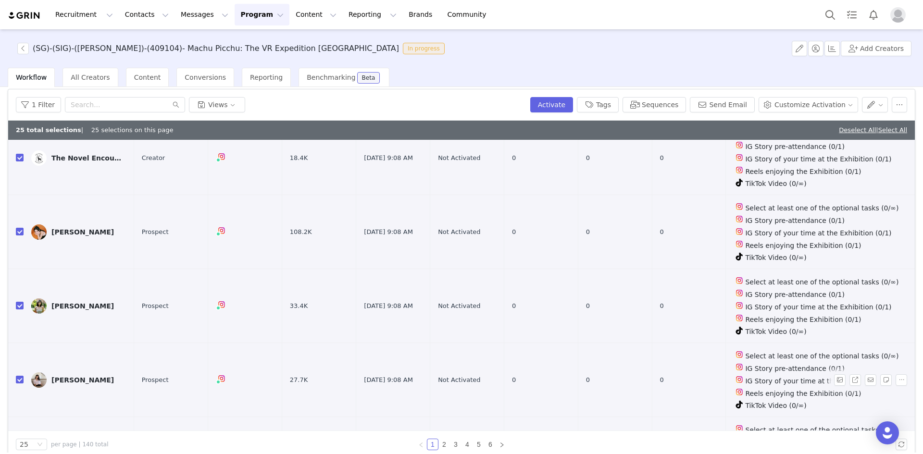
scroll to position [46, 0]
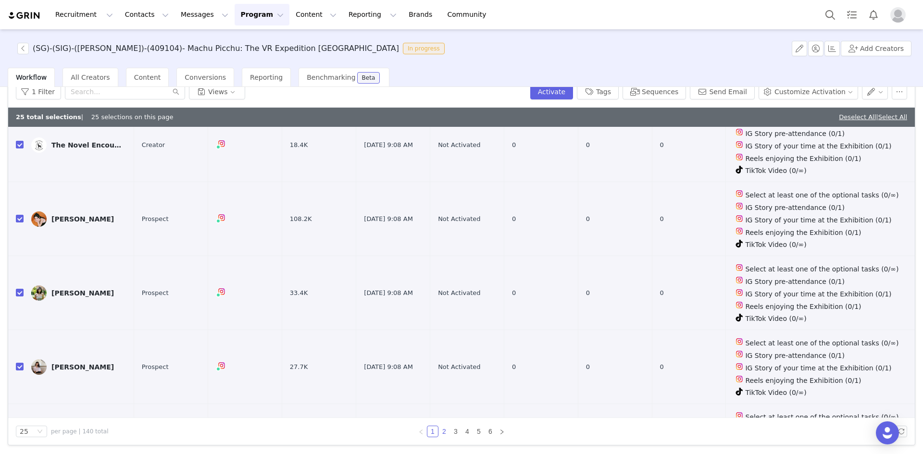
click at [441, 319] on link "2" at bounding box center [444, 431] width 11 height 11
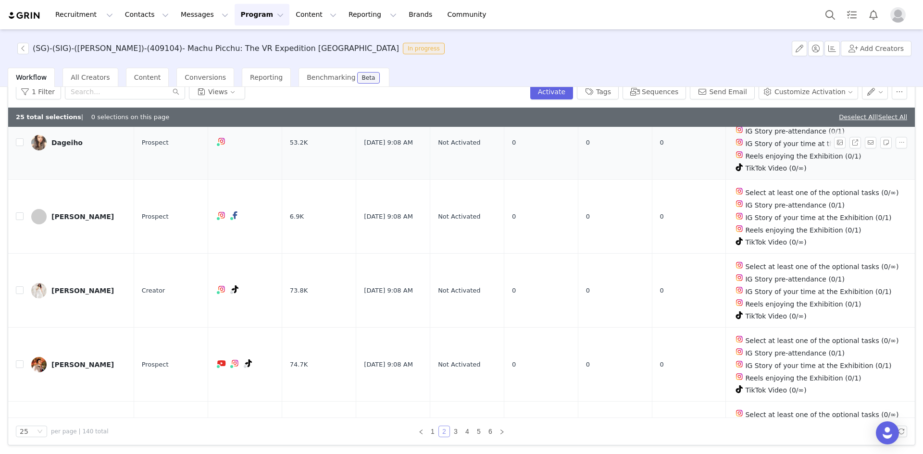
scroll to position [0, 0]
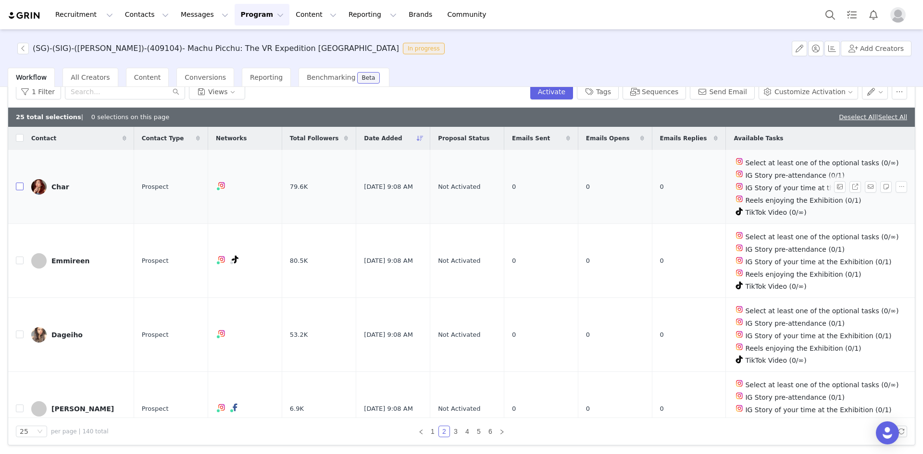
click at [21, 186] on input "checkbox" at bounding box center [20, 187] width 8 height 8
click at [20, 257] on input "checkbox" at bounding box center [20, 261] width 8 height 8
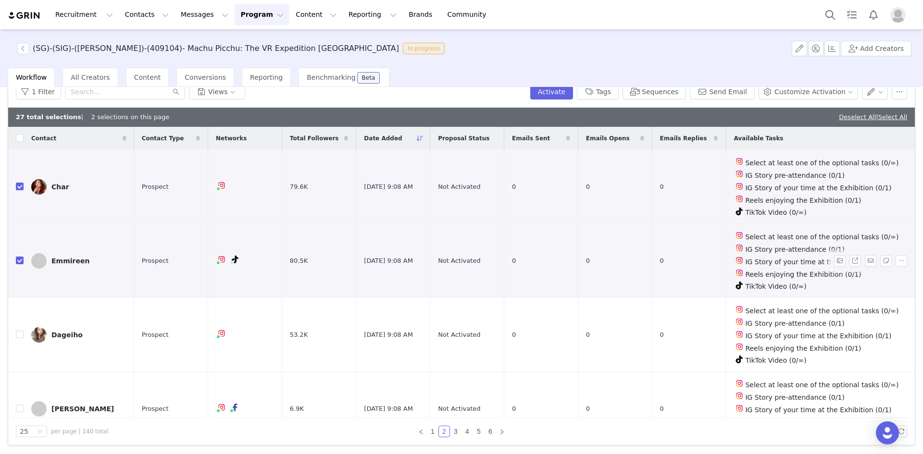
scroll to position [96, 0]
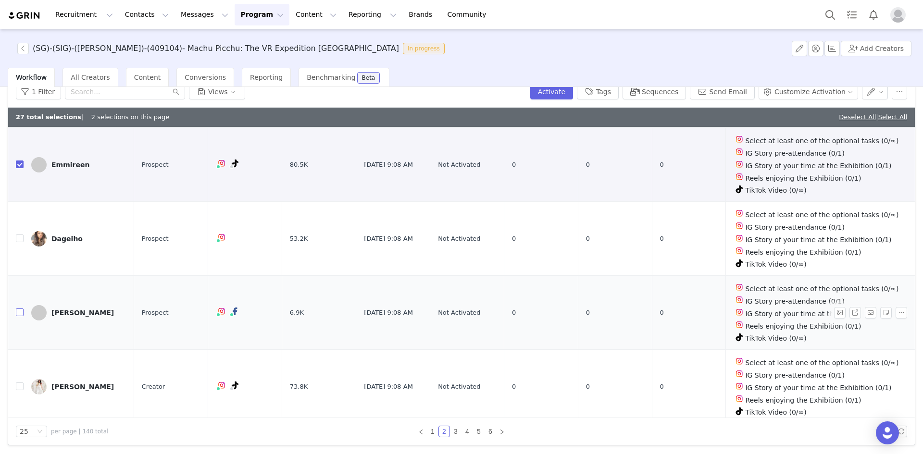
drag, startPoint x: 19, startPoint y: 303, endPoint x: 18, endPoint y: 266, distance: 37.0
click at [18, 309] on input "checkbox" at bounding box center [20, 313] width 8 height 8
click at [18, 235] on input "checkbox" at bounding box center [20, 239] width 8 height 8
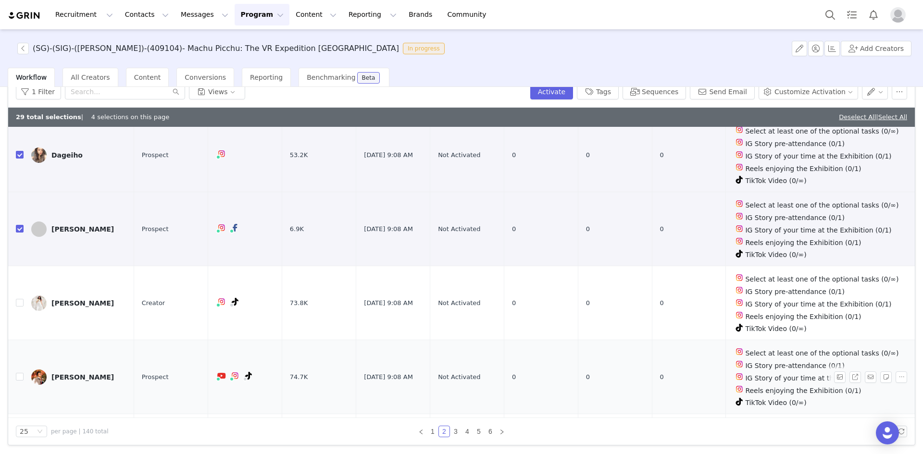
scroll to position [192, 0]
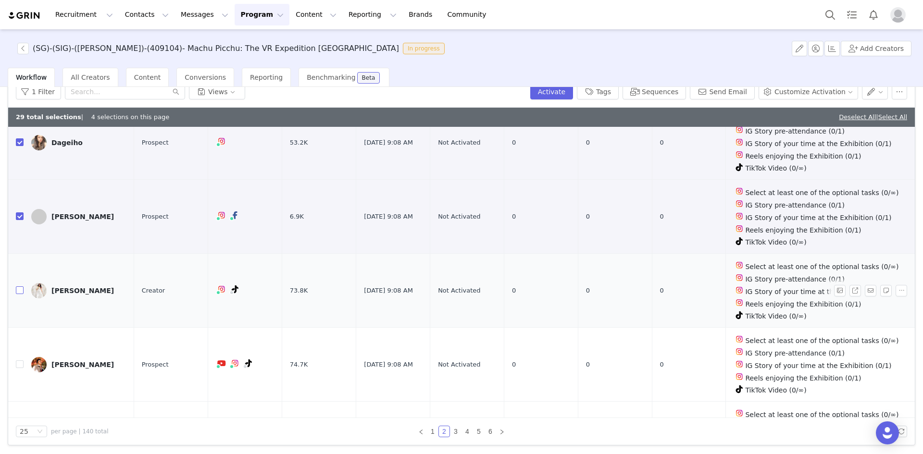
click at [19, 286] on input "checkbox" at bounding box center [20, 290] width 8 height 8
click at [21, 319] on input "checkbox" at bounding box center [20, 364] width 8 height 8
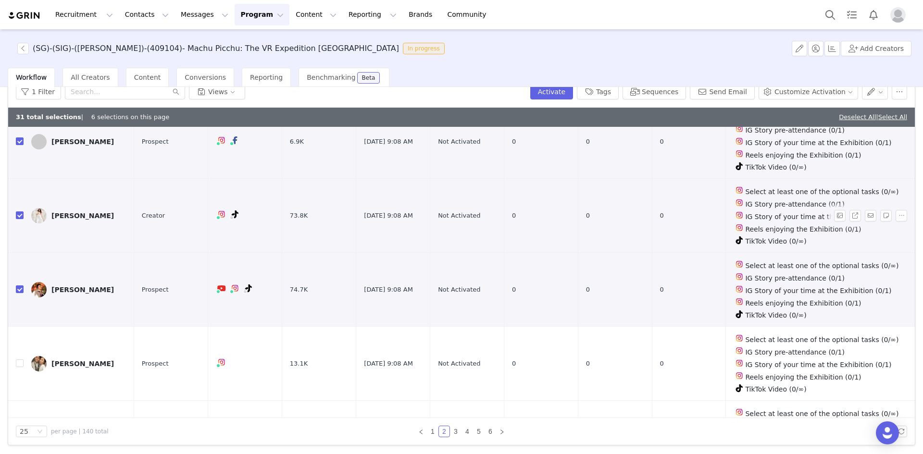
scroll to position [288, 0]
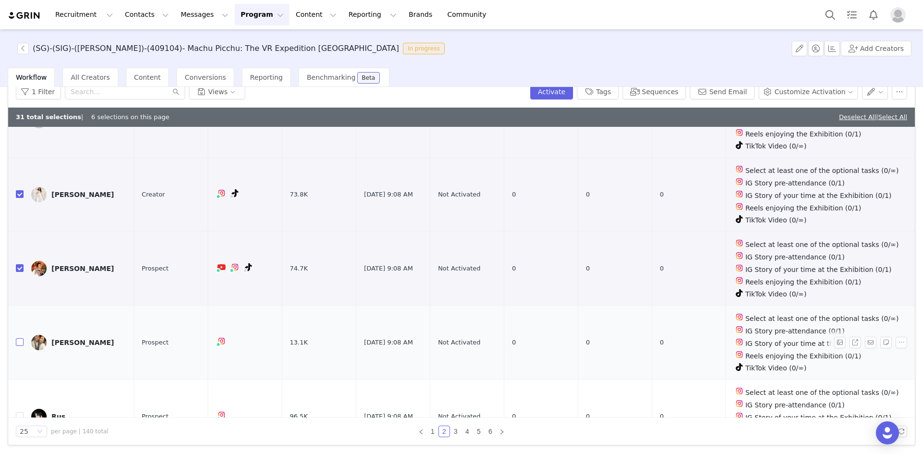
click at [21, 319] on input "checkbox" at bounding box center [20, 342] width 8 height 8
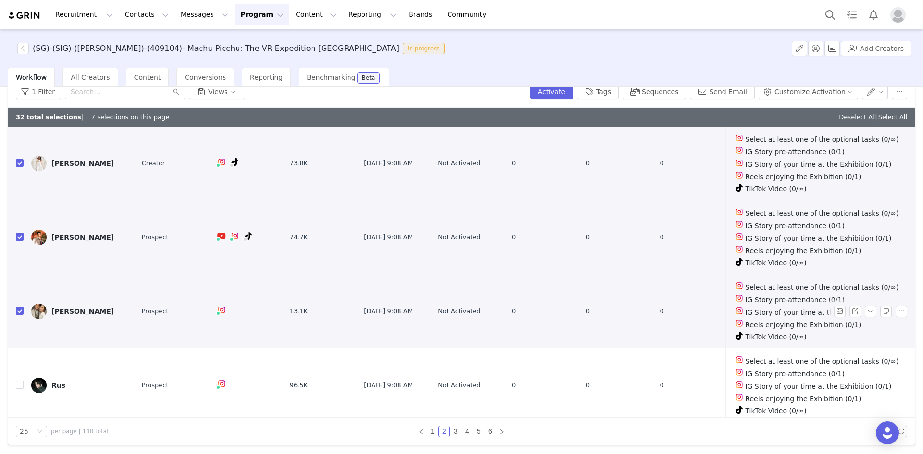
scroll to position [336, 0]
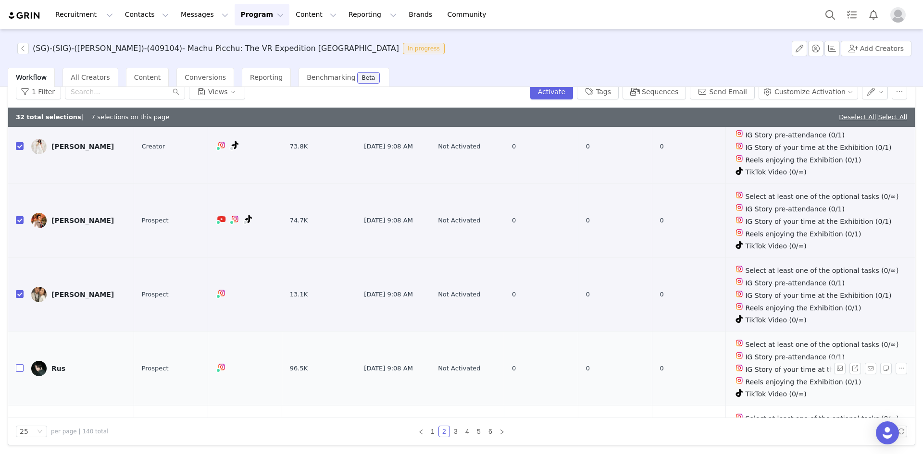
click at [22, 319] on input "checkbox" at bounding box center [20, 368] width 8 height 8
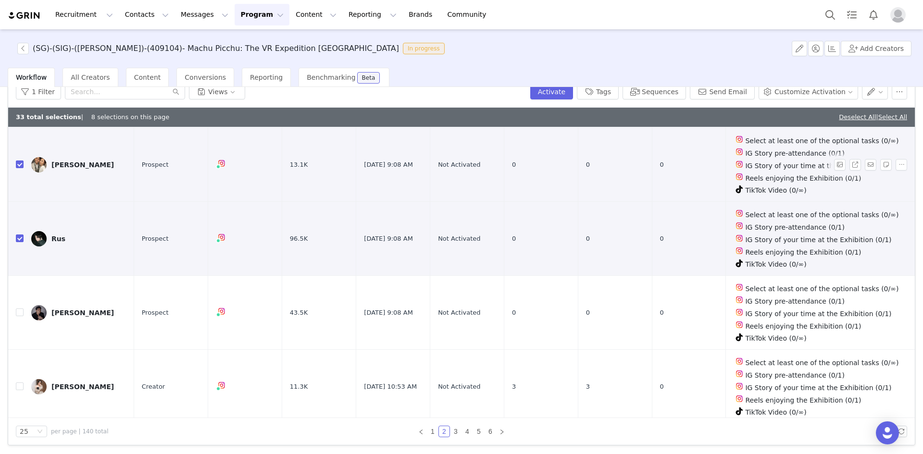
scroll to position [481, 0]
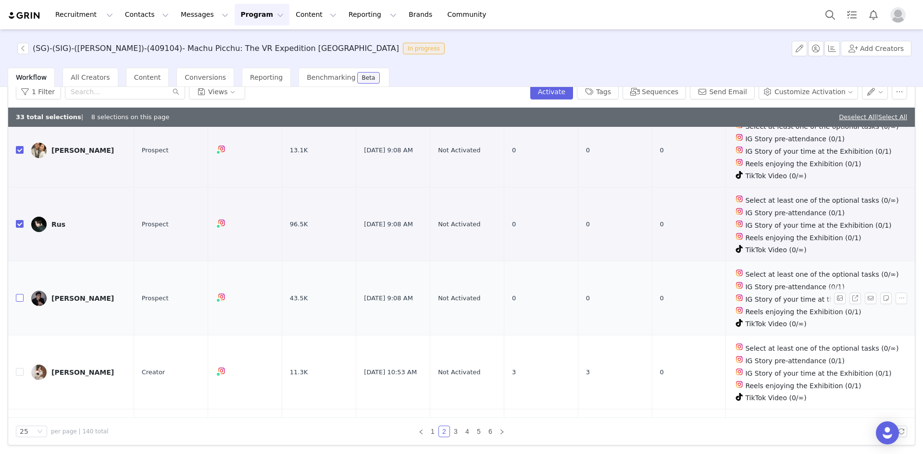
click at [16, 294] on input "checkbox" at bounding box center [20, 298] width 8 height 8
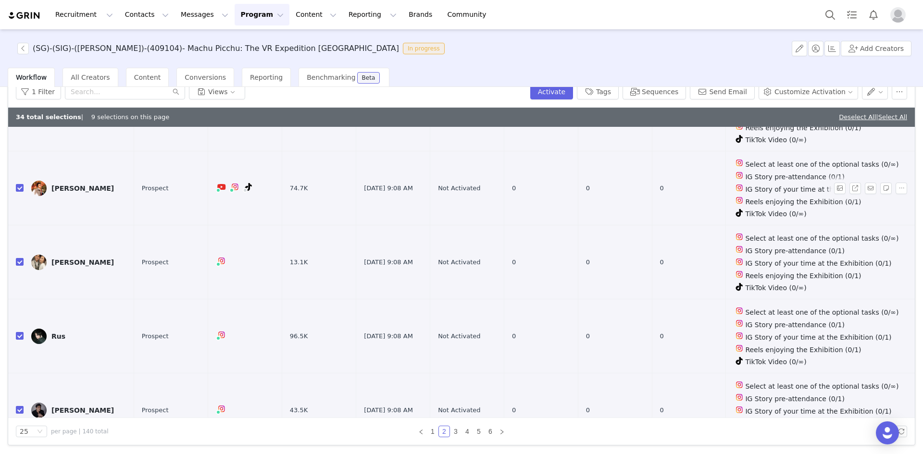
scroll to position [288, 0]
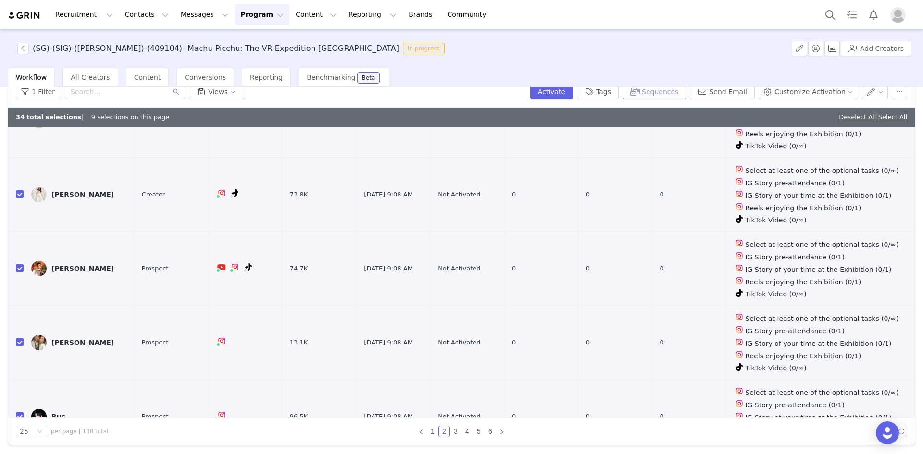
click at [615, 92] on button "Sequences" at bounding box center [653, 91] width 63 height 15
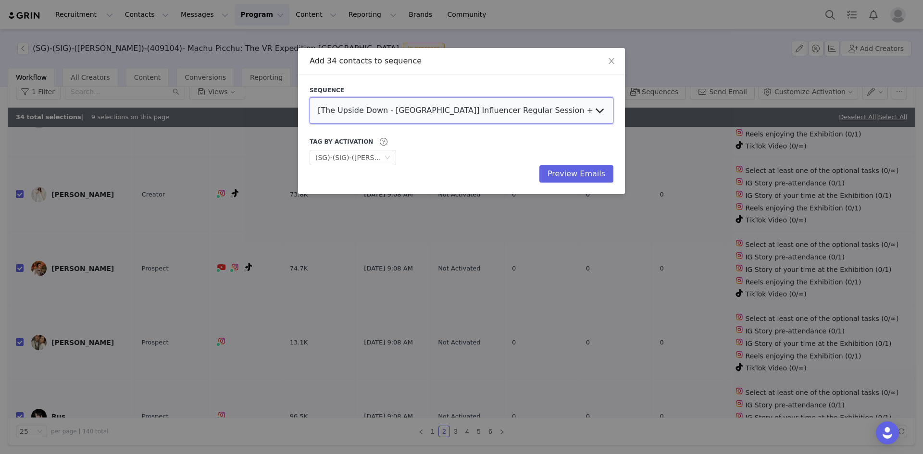
click at [456, 114] on select "[The Upside Down - Berlin] Influencer Regular Session + No Reply Follow Up [US-…" at bounding box center [461, 110] width 304 height 27
click at [309, 97] on select "[The Upside Down - Berlin] Influencer Regular Session + No Reply Follow Up [US-…" at bounding box center [461, 110] width 304 height 27
click at [592, 172] on button "Preview Emails" at bounding box center [576, 173] width 74 height 17
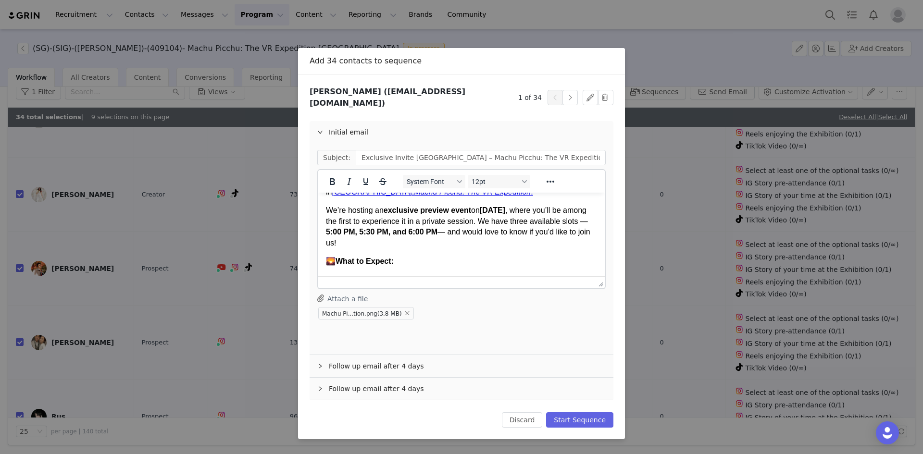
scroll to position [0, 0]
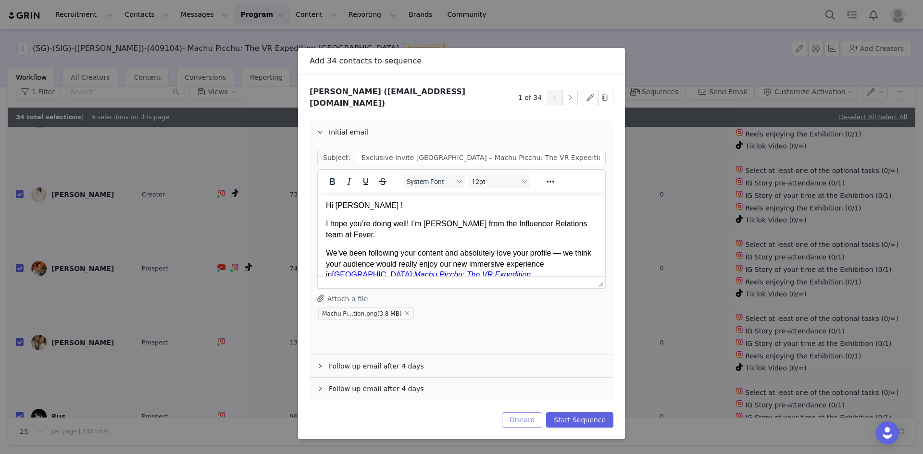
click at [532, 319] on button "Discard" at bounding box center [522, 419] width 41 height 15
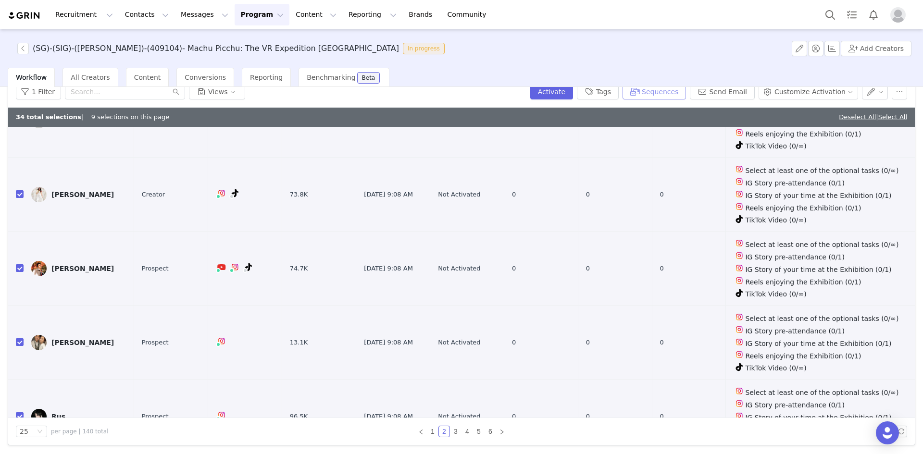
scroll to position [42, 0]
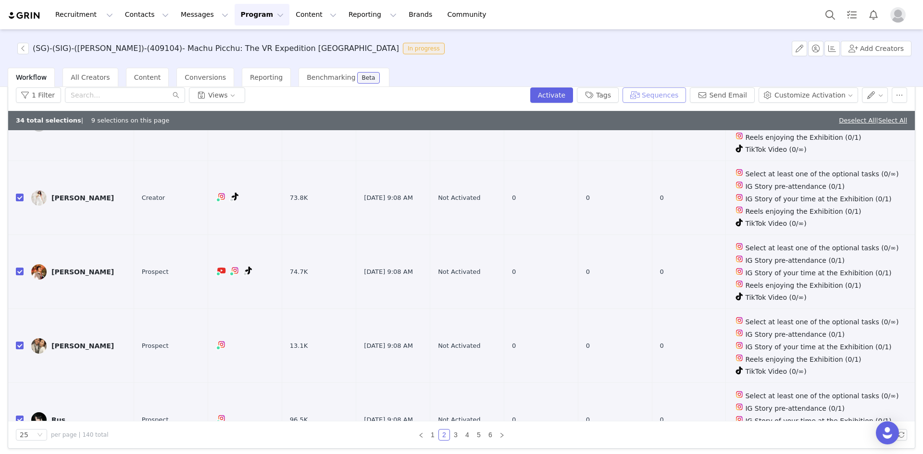
click at [615, 96] on button "Sequences" at bounding box center [653, 94] width 63 height 15
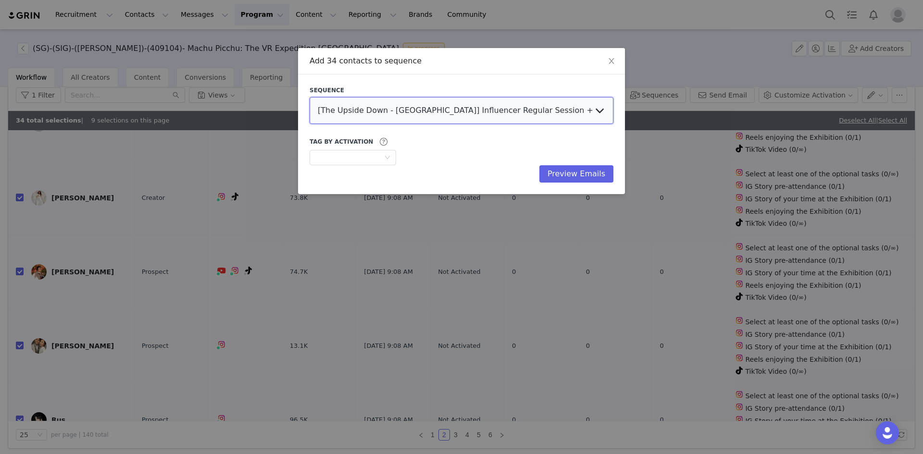
click at [412, 112] on select "[The Upside Down - Berlin] Influencer Regular Session + No Reply Follow Up [US-…" at bounding box center [461, 110] width 304 height 27
click at [309, 97] on select "[The Upside Down - Berlin] Influencer Regular Session + No Reply Follow Up [US-…" at bounding box center [461, 110] width 304 height 27
click at [596, 171] on button "Preview Emails" at bounding box center [576, 173] width 74 height 17
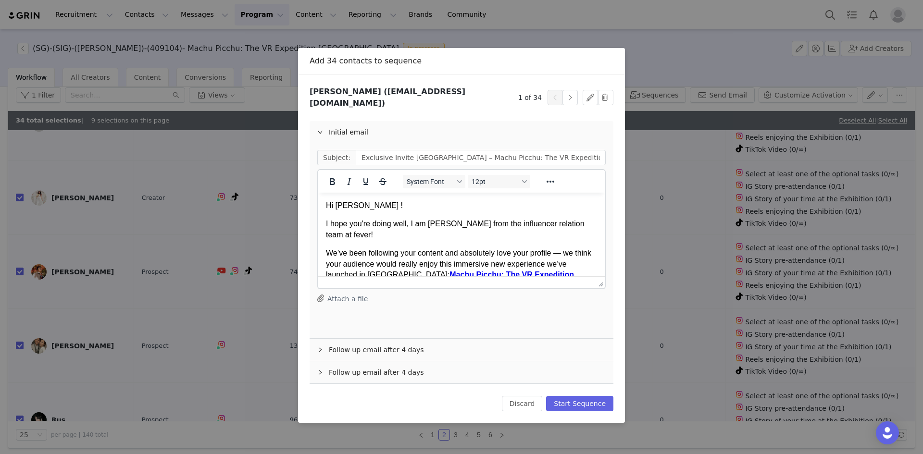
scroll to position [48, 0]
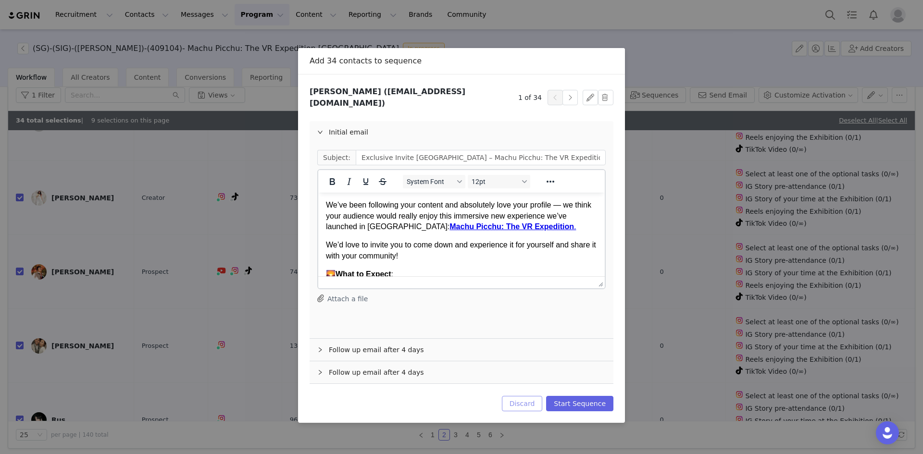
click at [525, 319] on button "Discard" at bounding box center [522, 403] width 41 height 15
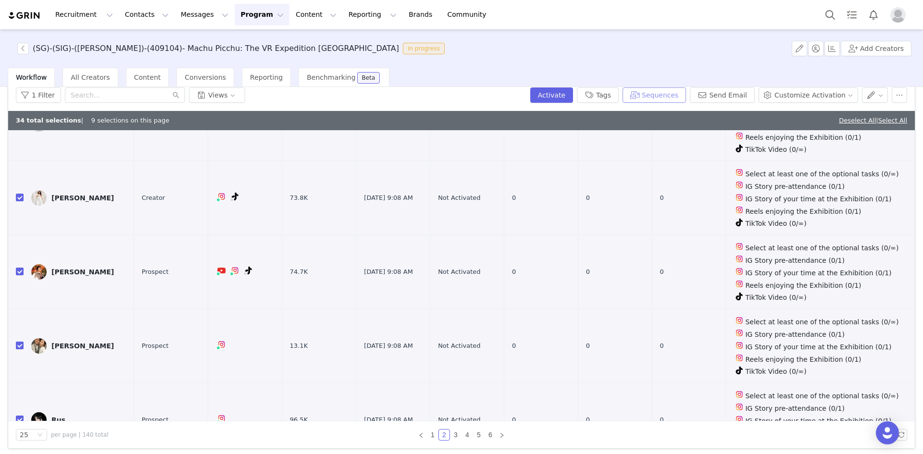
click at [615, 93] on button "Sequences" at bounding box center [653, 94] width 63 height 15
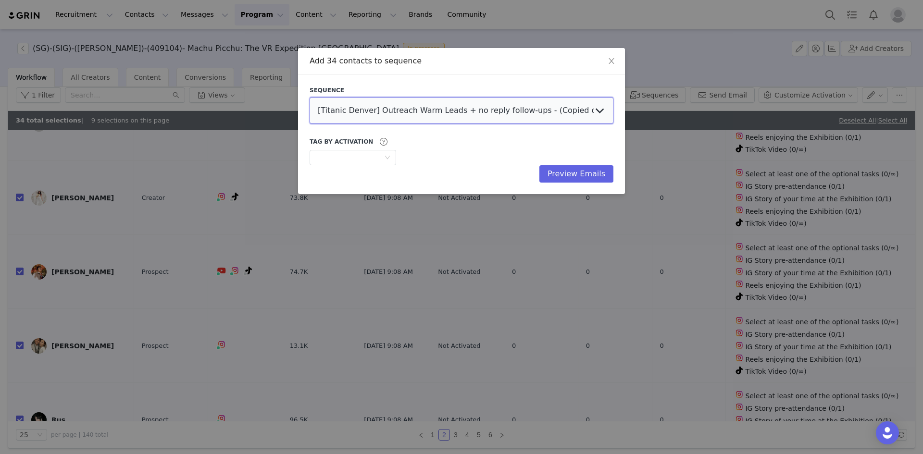
click at [443, 107] on select "[Titanic Denver] Outreach Warm Leads + no reply follow-ups - (Copied on Sep 30,…" at bounding box center [461, 110] width 304 height 27
click at [309, 97] on select "[Titanic Denver] Outreach Warm Leads + no reply follow-ups - (Copied on Sep 30,…" at bounding box center [461, 110] width 304 height 27
click at [593, 175] on button "Preview Emails" at bounding box center [576, 173] width 74 height 17
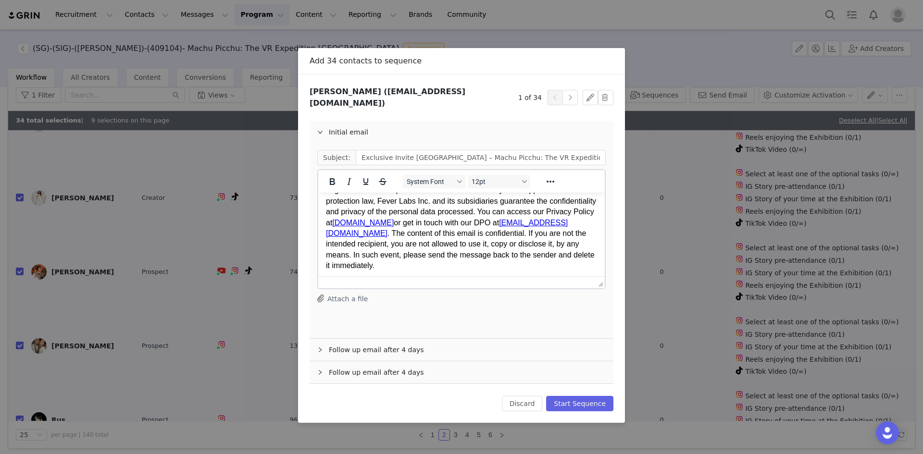
scroll to position [481, 0]
click at [579, 319] on button "Start Sequence" at bounding box center [579, 403] width 67 height 15
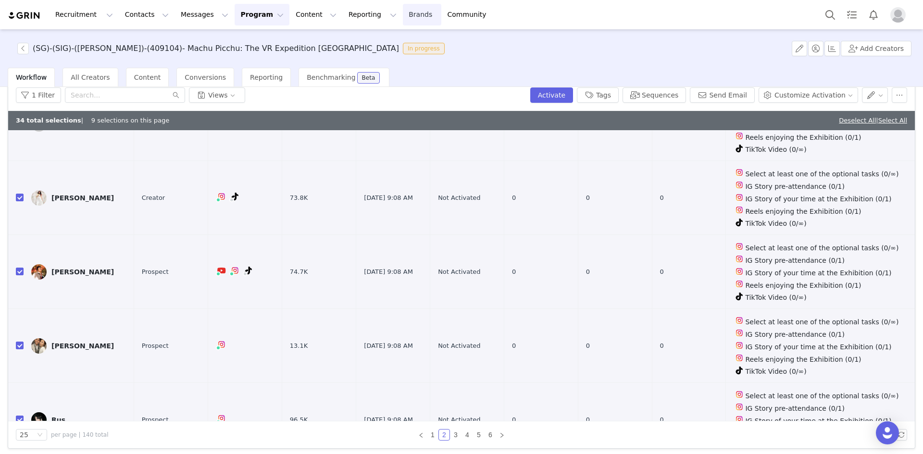
click at [403, 14] on link "Brands Brands" at bounding box center [422, 15] width 38 height 22
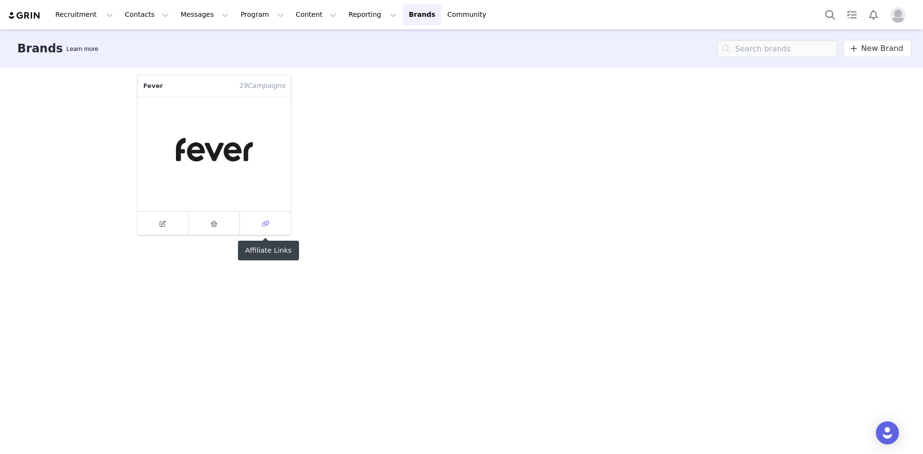
click at [265, 223] on icon at bounding box center [265, 224] width 8 height 6
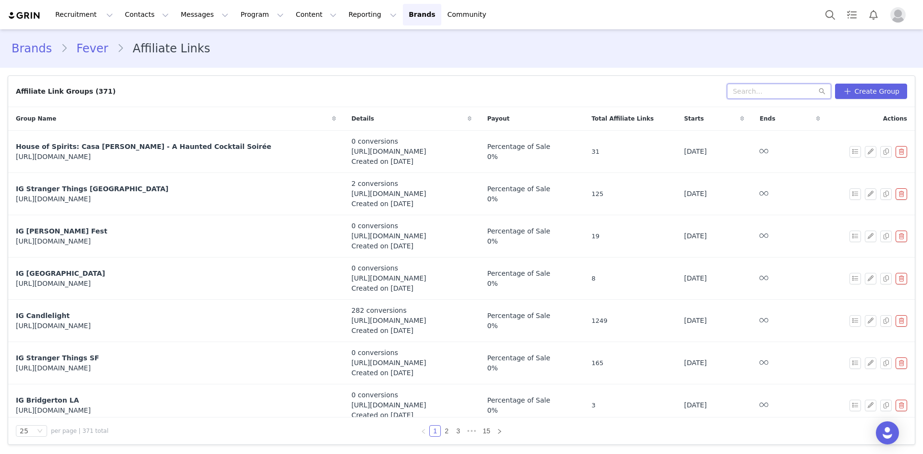
click at [615, 91] on input "text" at bounding box center [779, 91] width 104 height 15
click at [615, 95] on button "Create Group" at bounding box center [871, 91] width 72 height 15
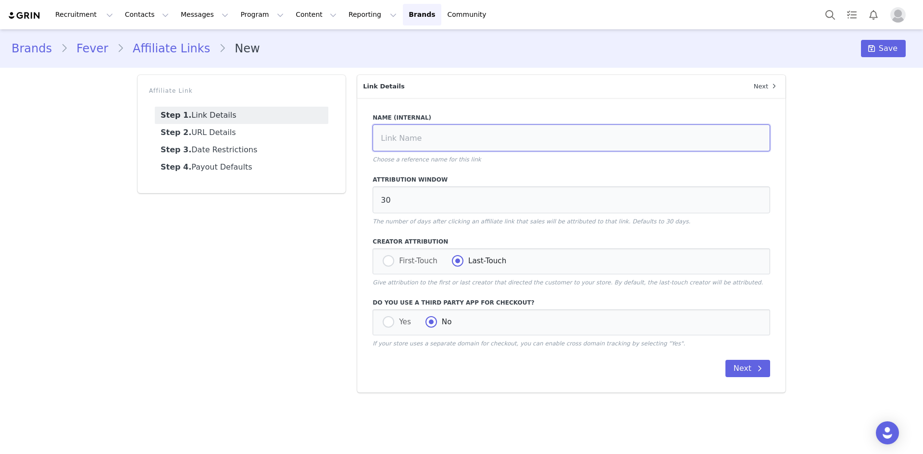
click at [397, 140] on input at bounding box center [570, 137] width 397 height 27
paste input "Machu Picchu: [GEOGRAPHIC_DATA]"
click at [615, 319] on button "Next" at bounding box center [747, 368] width 45 height 17
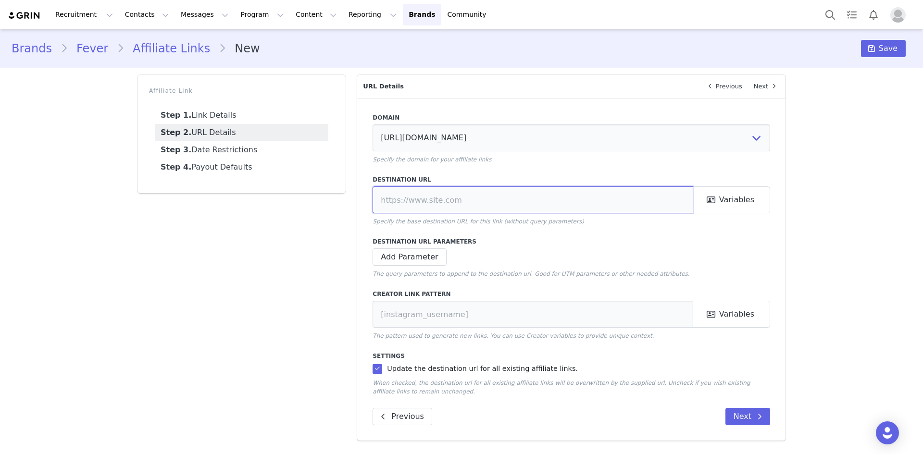
click at [418, 207] on input "text" at bounding box center [532, 199] width 321 height 27
click at [415, 187] on input "text" at bounding box center [532, 199] width 321 height 27
paste input "https://feverup.com/m/460029"
click at [410, 260] on button "Add Parameter" at bounding box center [409, 256] width 74 height 17
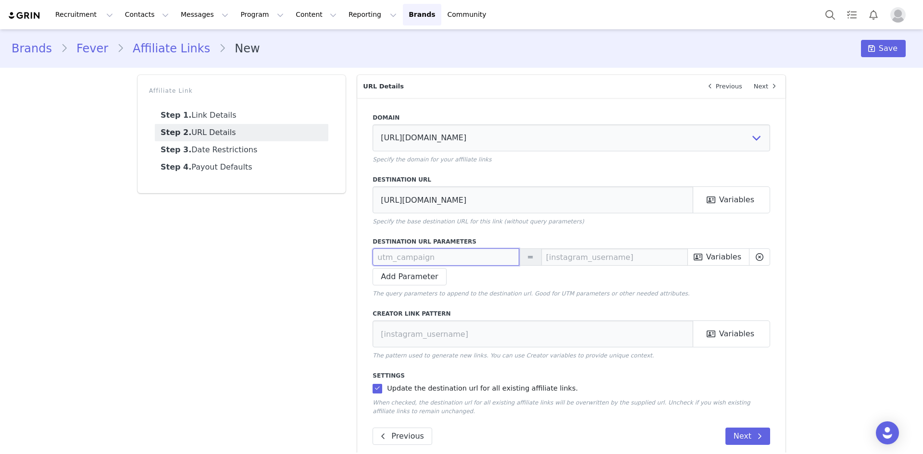
click at [383, 254] on input "text" at bounding box center [445, 256] width 147 height 17
paste input "utm_source"
click at [593, 252] on input "text" at bounding box center [614, 256] width 147 height 17
paste input "influencer"
click at [406, 284] on button "Add Parameter" at bounding box center [409, 276] width 74 height 17
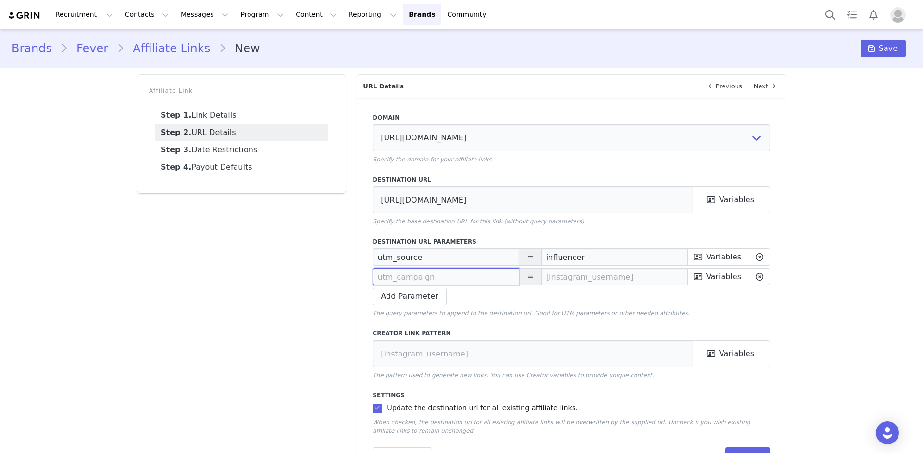
click at [405, 275] on input "text" at bounding box center [445, 276] width 147 height 17
paste input "utm_medium"
click at [562, 276] on input "text" at bounding box center [614, 276] width 147 height 17
paste input "[instagram_username]"
click at [389, 296] on button "Add Parameter" at bounding box center [409, 296] width 74 height 17
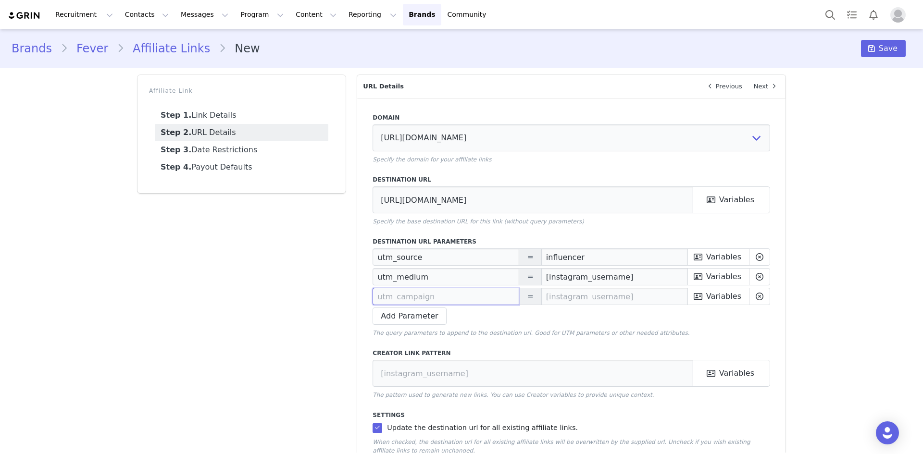
click at [407, 296] on input "text" at bounding box center [445, 296] width 147 height 17
paste input "utm_campaign"
click at [559, 302] on input "text" at bounding box center [614, 296] width 147 height 17
paste input "460029"
click at [411, 319] on button "Add Parameter" at bounding box center [409, 316] width 74 height 17
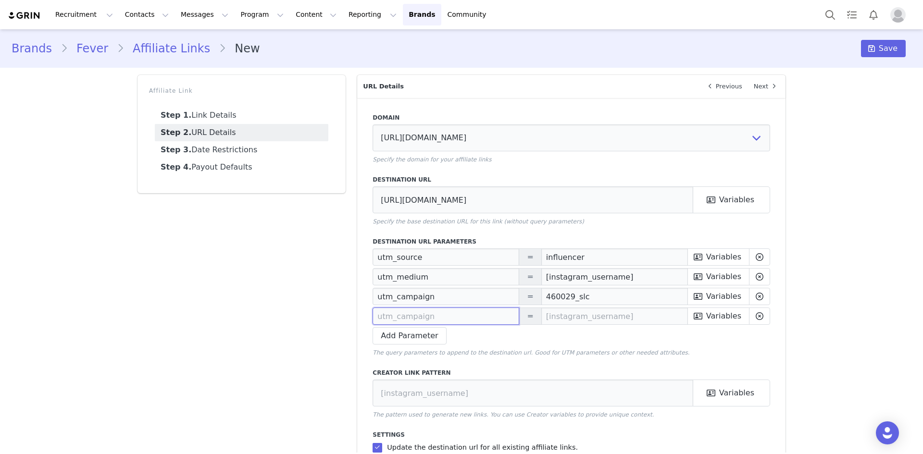
click at [414, 316] on input "text" at bounding box center [445, 316] width 147 height 17
paste input "utm_content"
click at [557, 316] on input "text" at bounding box center [614, 316] width 147 height 17
paste input "instagram"
click at [239, 302] on div "Affiliate Link Step 1. Link Details Step 2. URL Details Step 3. Date Restrictio…" at bounding box center [242, 297] width 220 height 456
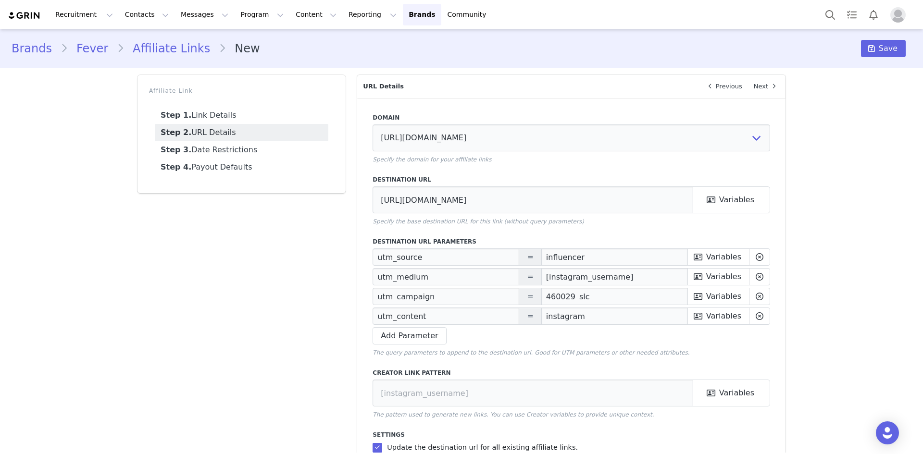
click at [246, 293] on div "Affiliate Link Step 1. Link Details Step 2. URL Details Step 3. Date Restrictio…" at bounding box center [242, 297] width 220 height 456
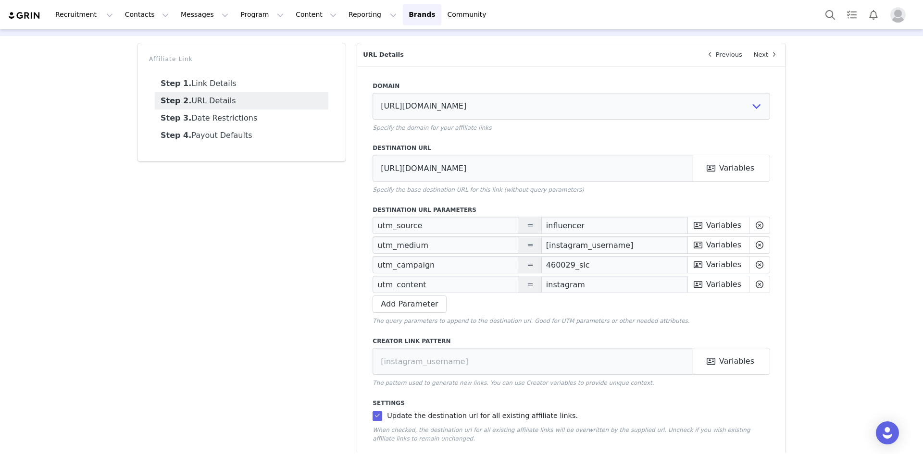
scroll to position [48, 0]
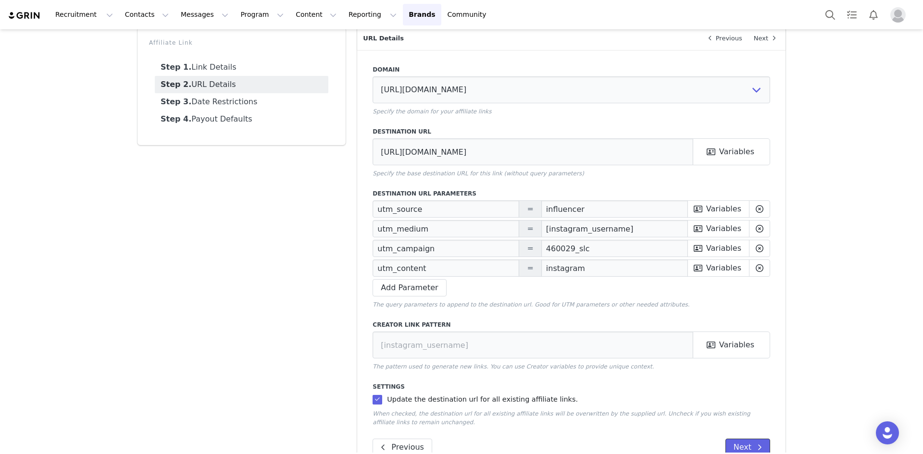
click at [615, 319] on button "Next" at bounding box center [747, 447] width 45 height 17
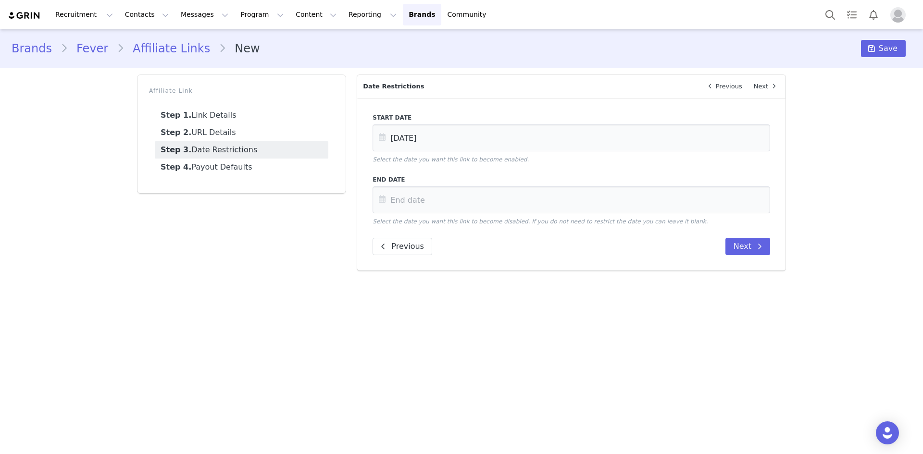
scroll to position [0, 0]
click at [615, 241] on button "Next" at bounding box center [747, 246] width 45 height 17
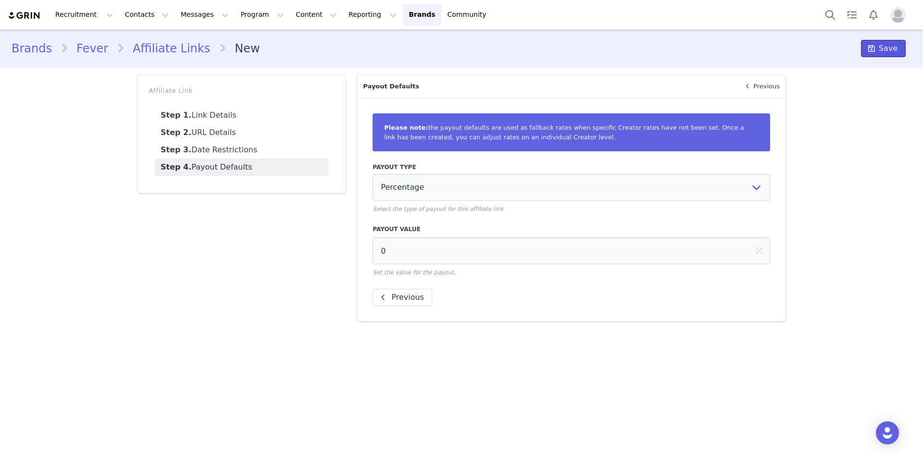
click at [615, 43] on button "Save" at bounding box center [883, 48] width 45 height 17
click at [213, 135] on link "Step 2. URL Details" at bounding box center [241, 132] width 173 height 17
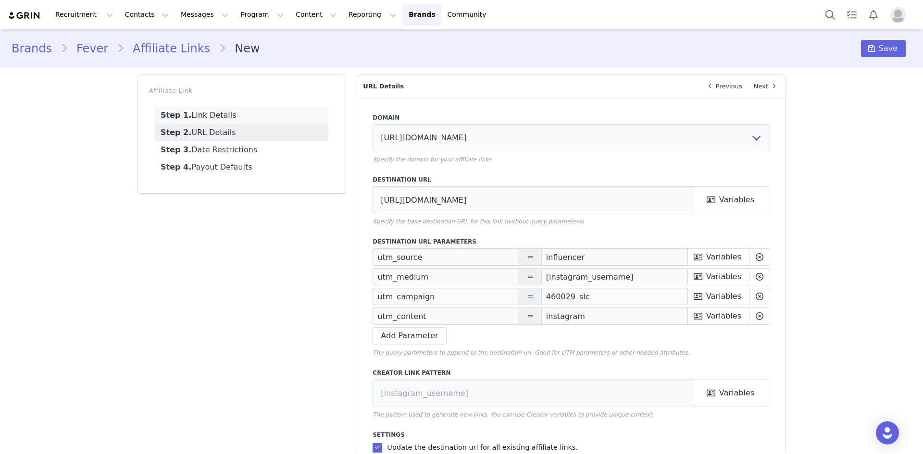
click at [223, 111] on link "Step 1. Link Details" at bounding box center [241, 115] width 173 height 17
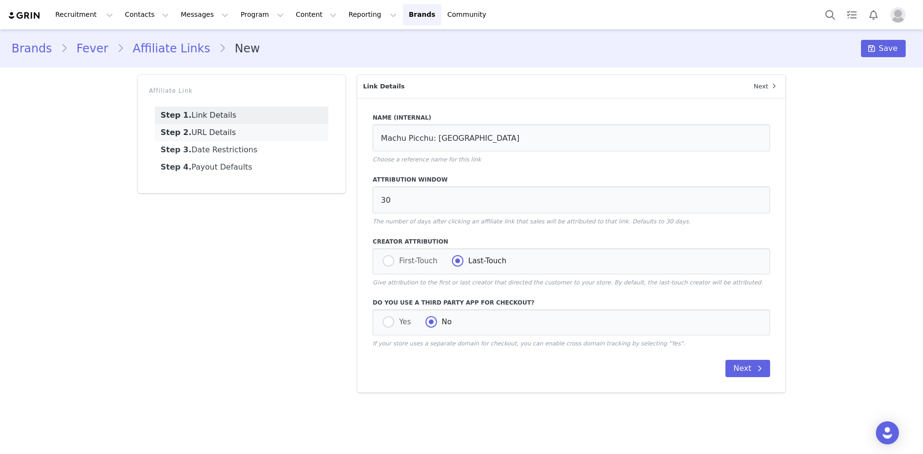
click at [219, 135] on link "Step 2. URL Details" at bounding box center [241, 132] width 173 height 17
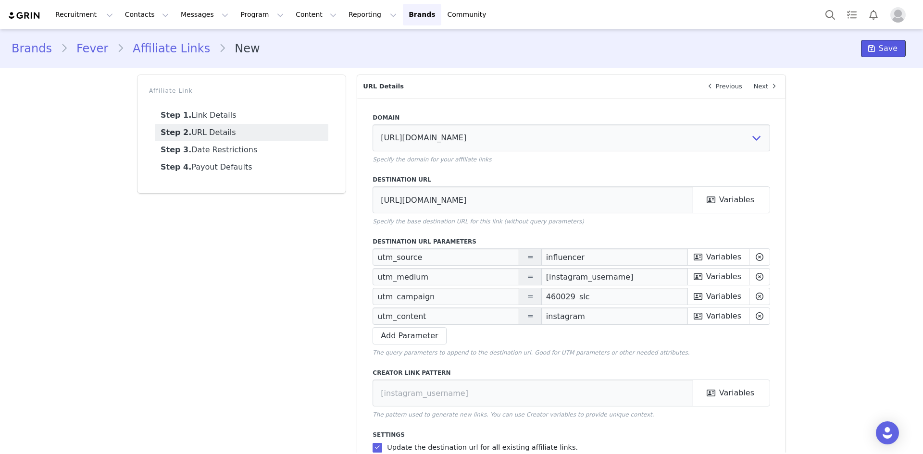
click at [615, 53] on button "Save" at bounding box center [883, 48] width 45 height 17
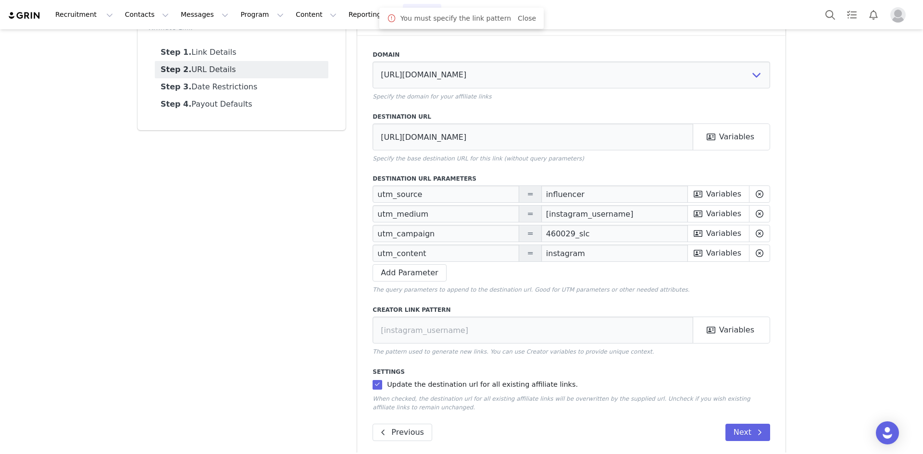
scroll to position [75, 0]
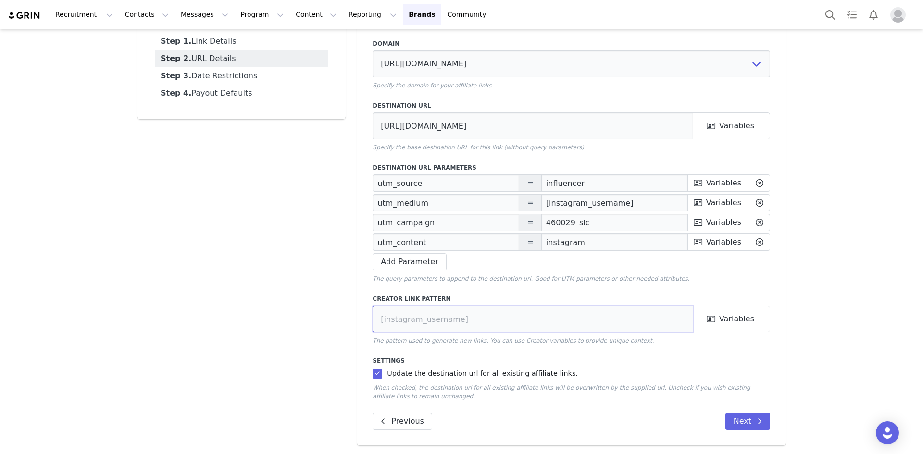
click at [382, 313] on input "text" at bounding box center [532, 319] width 321 height 27
paste input "Feverx[instagram_username]"
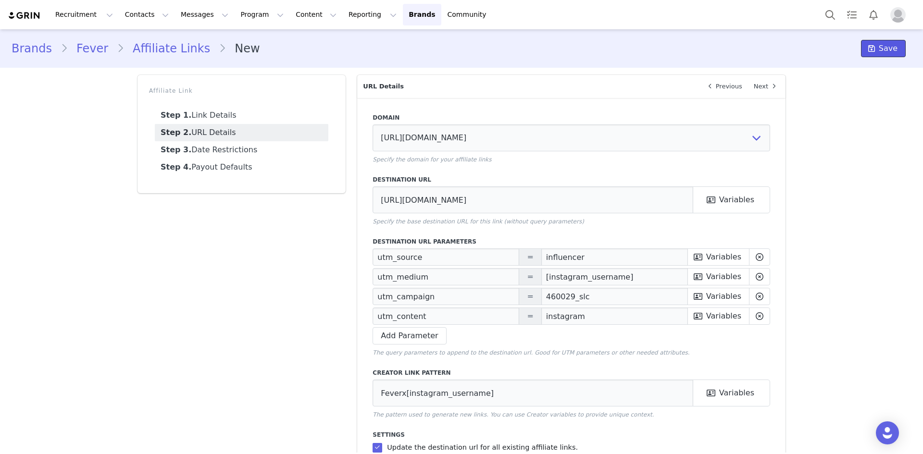
click at [615, 43] on span "Save" at bounding box center [887, 49] width 19 height 12
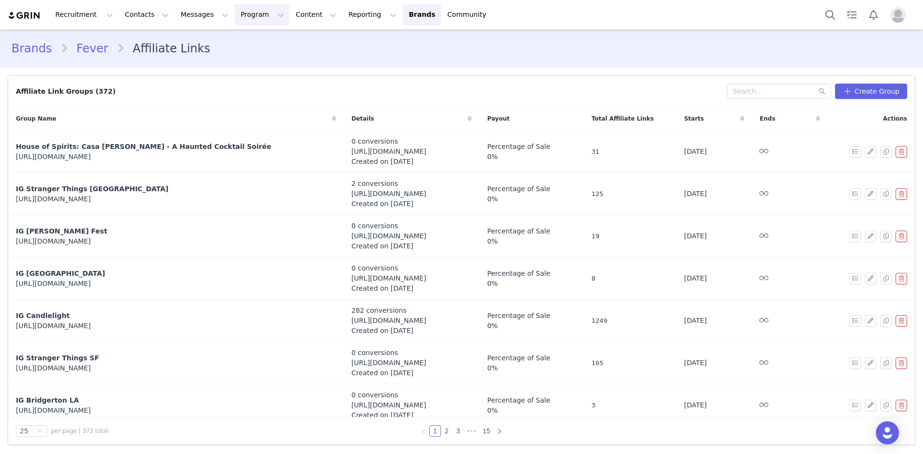
click at [235, 10] on button "Program Program" at bounding box center [262, 15] width 55 height 22
click at [242, 38] on p "Activations" at bounding box center [237, 42] width 37 height 10
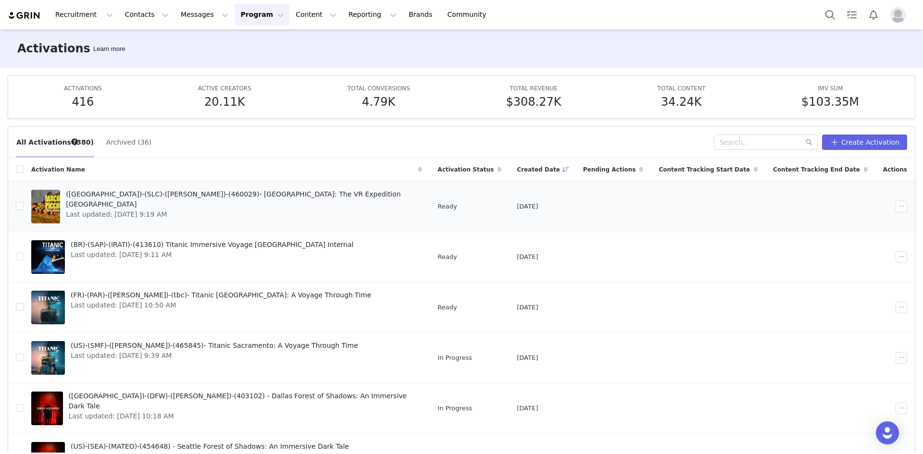
click at [221, 195] on span "([GEOGRAPHIC_DATA])-(SLC)-([PERSON_NAME])-(460029)- [GEOGRAPHIC_DATA]: The VR E…" at bounding box center [241, 199] width 350 height 20
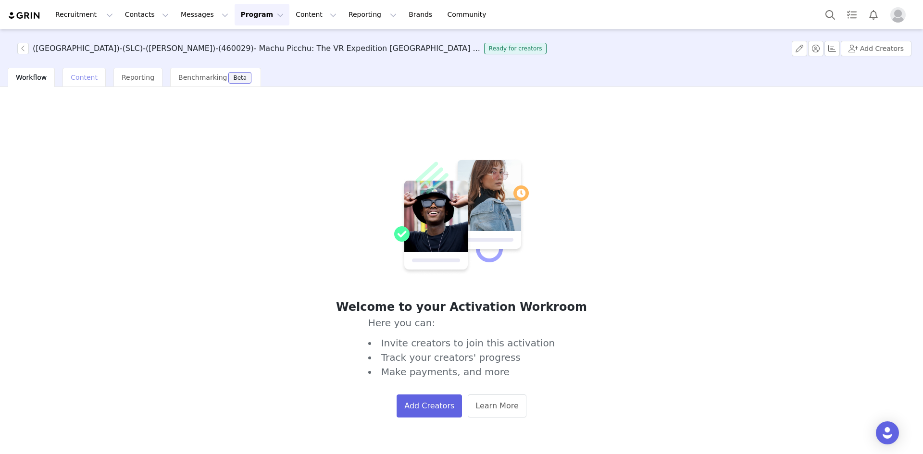
click at [88, 78] on span "Content" at bounding box center [84, 78] width 27 height 8
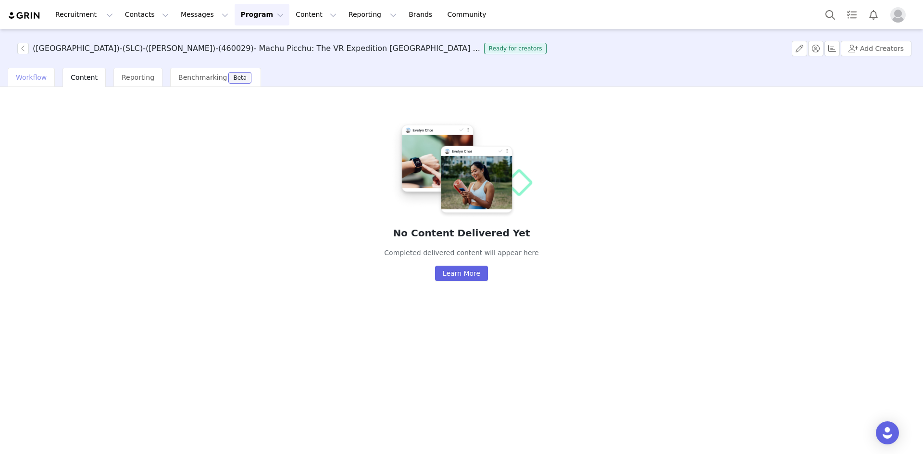
click at [48, 78] on div "Workflow" at bounding box center [31, 77] width 47 height 19
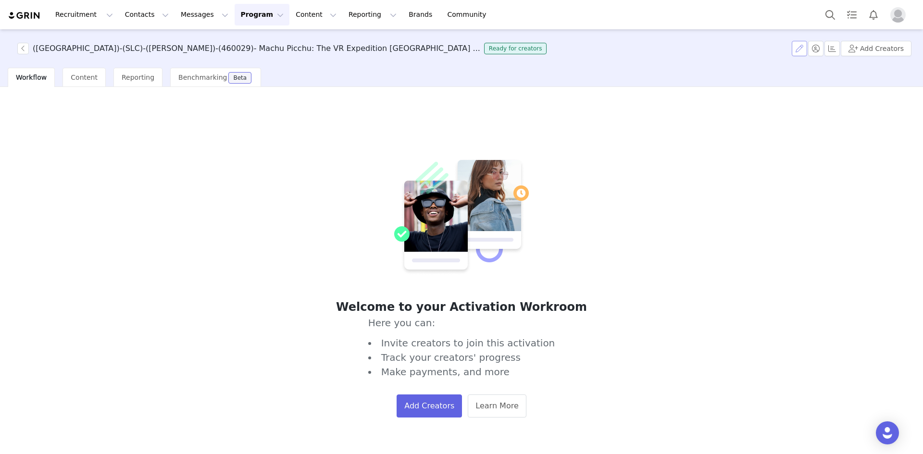
click at [615, 47] on button "button" at bounding box center [799, 48] width 15 height 15
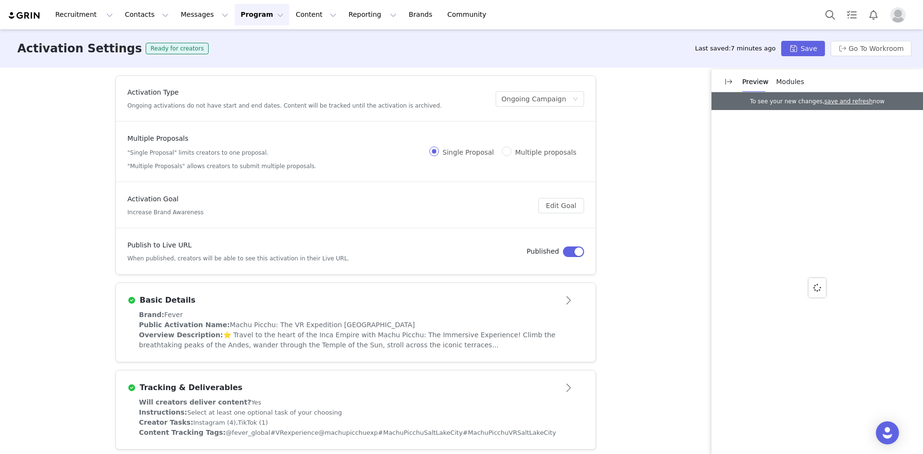
click at [615, 81] on span "Modules" at bounding box center [790, 82] width 28 height 8
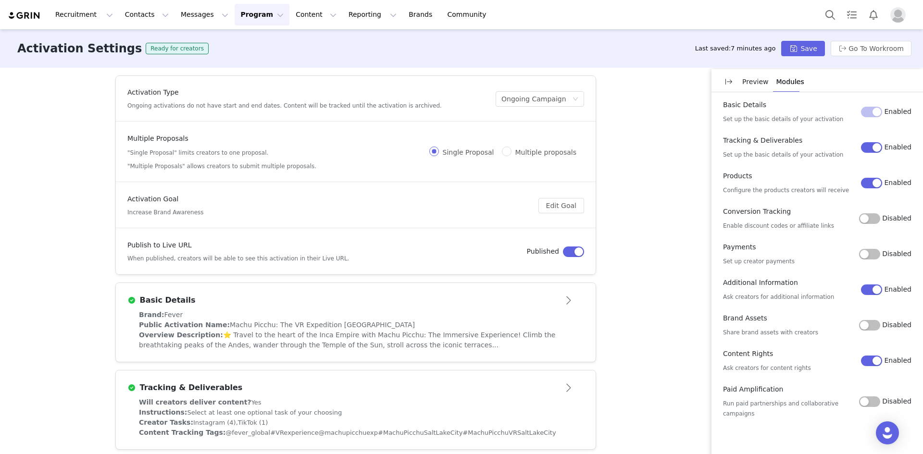
click at [615, 210] on div "Conversion Tracking Enable discount codes or affiliate links Disabled" at bounding box center [817, 219] width 188 height 24
click at [615, 217] on button "Disabled" at bounding box center [869, 218] width 21 height 11
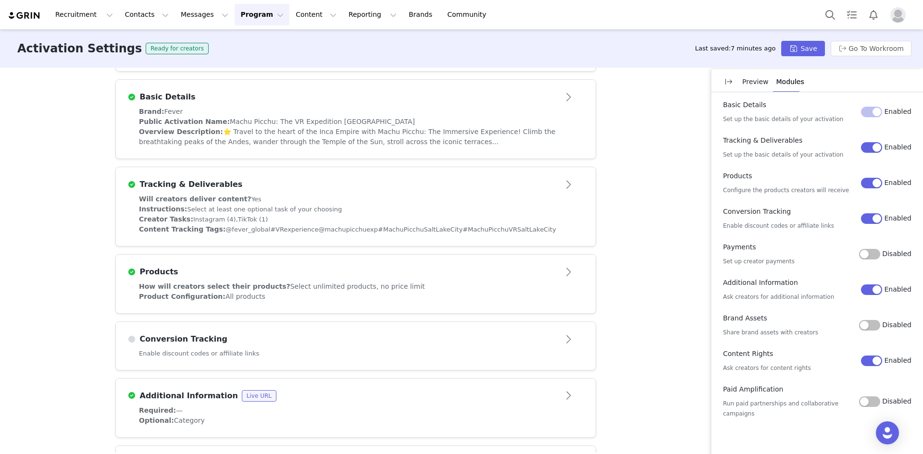
scroll to position [240, 0]
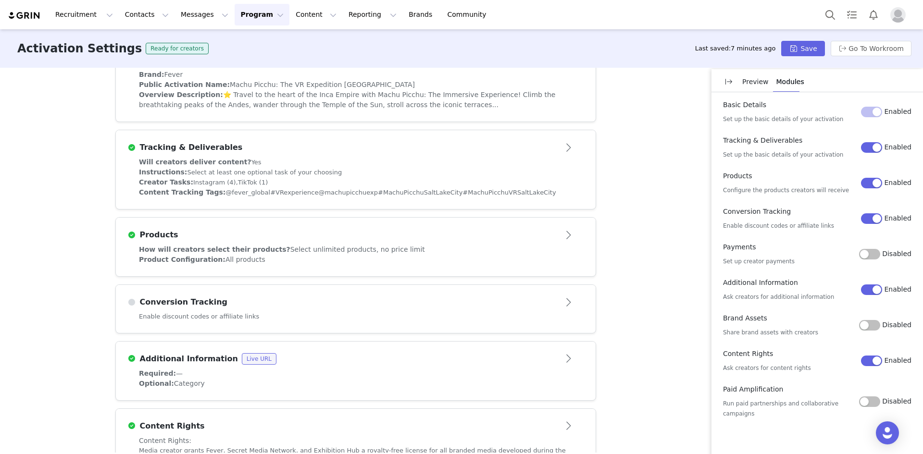
click at [180, 300] on h3 "Conversion Tracking" at bounding box center [182, 303] width 92 height 12
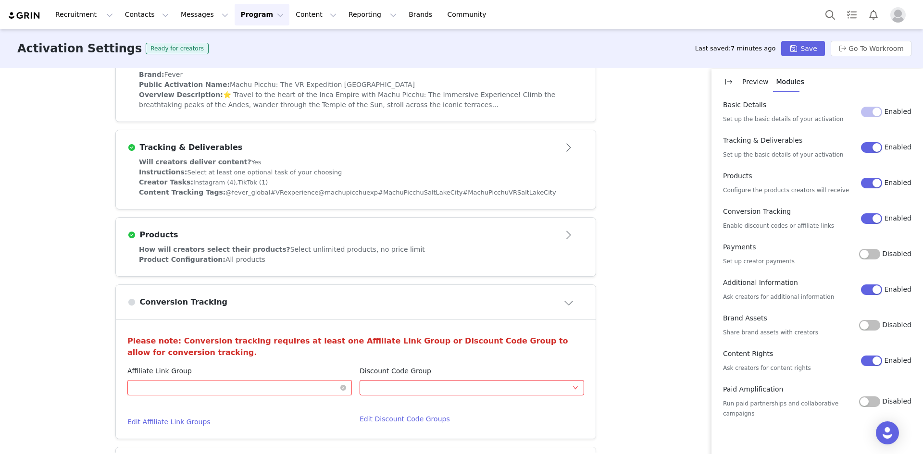
click at [171, 319] on div "Optional" at bounding box center [236, 388] width 207 height 14
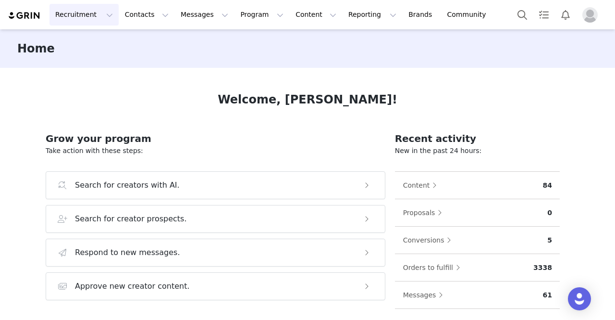
click at [93, 16] on button "Recruitment Recruitment" at bounding box center [83, 15] width 69 height 22
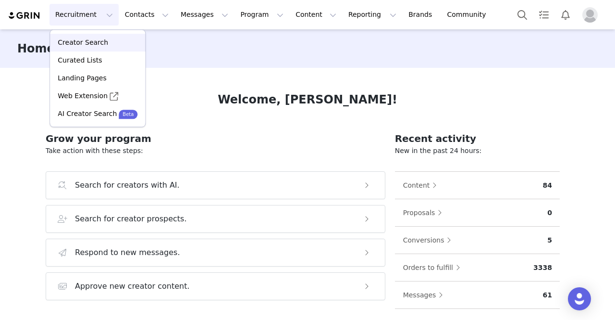
click at [82, 46] on p "Creator Search" at bounding box center [83, 42] width 50 height 10
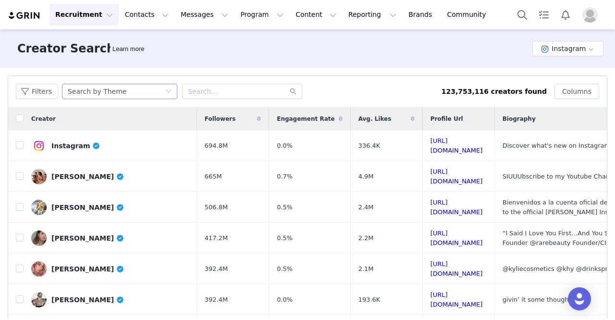
click at [144, 92] on div "Search by Theme" at bounding box center [117, 91] width 98 height 14
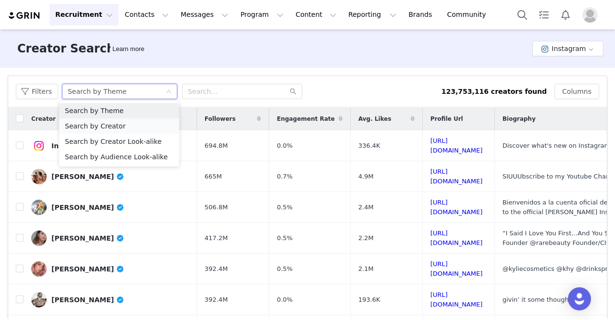
click at [112, 126] on li "Search by Creator" at bounding box center [119, 125] width 120 height 15
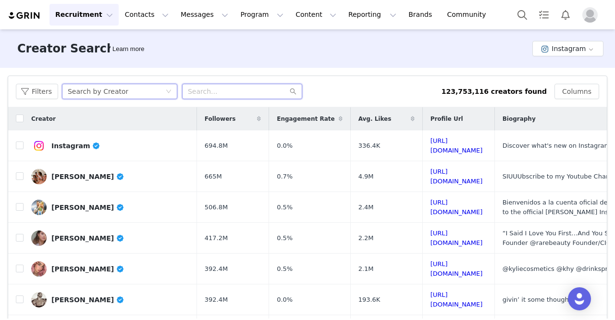
click at [217, 96] on input "text" at bounding box center [242, 91] width 120 height 15
paste input "[PERSON_NAME].journey"
click at [252, 89] on input "[PERSON_NAME].journey" at bounding box center [242, 91] width 120 height 15
type input "[PERSON_NAME].journey"
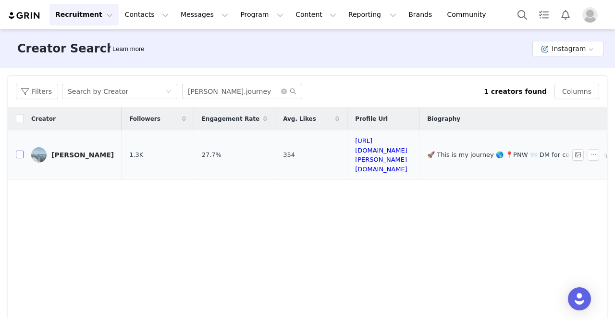
click at [18, 150] on input "checkbox" at bounding box center [20, 154] width 8 height 8
checkbox input "true"
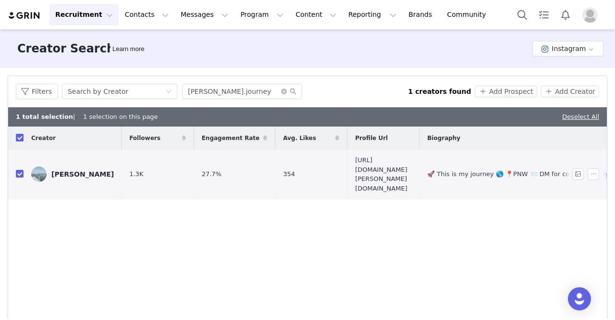
click at [392, 163] on link "[URL][DOMAIN_NAME][PERSON_NAME][DOMAIN_NAME]" at bounding box center [381, 174] width 52 height 36
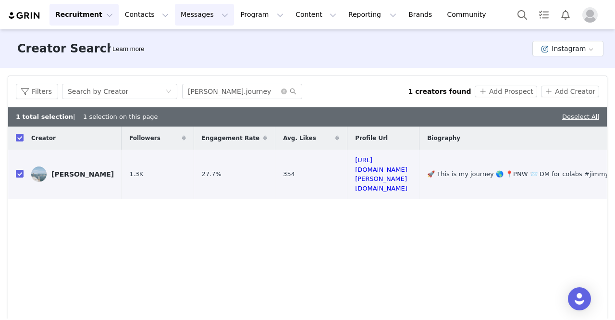
click at [183, 13] on button "Messages Messages" at bounding box center [204, 15] width 59 height 22
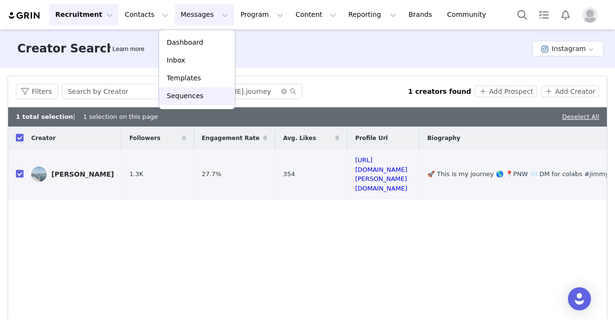
click at [187, 97] on p "Sequences" at bounding box center [185, 96] width 37 height 10
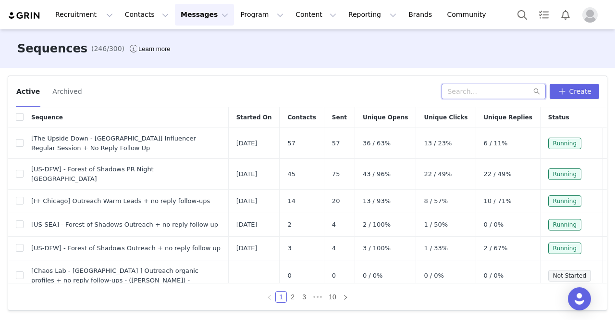
click at [476, 96] on input "text" at bounding box center [494, 91] width 104 height 15
type input "[GEOGRAPHIC_DATA]"
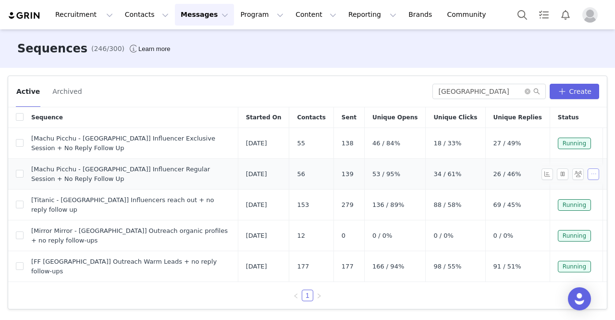
click at [592, 168] on button "button" at bounding box center [594, 174] width 12 height 12
click at [571, 178] on span "Edit" at bounding box center [570, 180] width 13 height 8
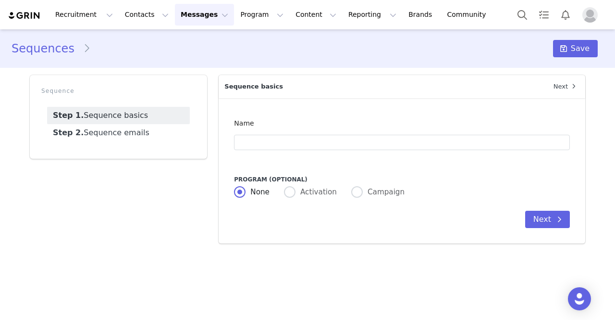
type input "[Machu Picchu - [GEOGRAPHIC_DATA]] Influencer Regular Session + No Reply Follow…"
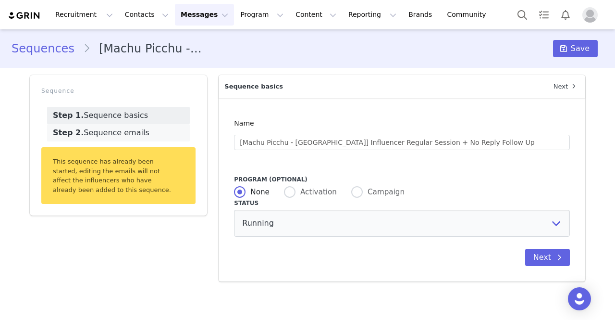
click at [144, 131] on link "Step 2. Sequence emails" at bounding box center [118, 132] width 143 height 17
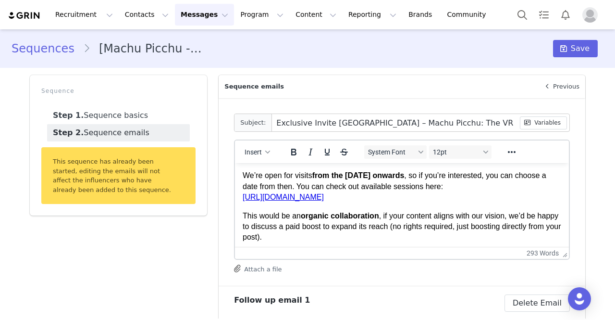
scroll to position [240, 0]
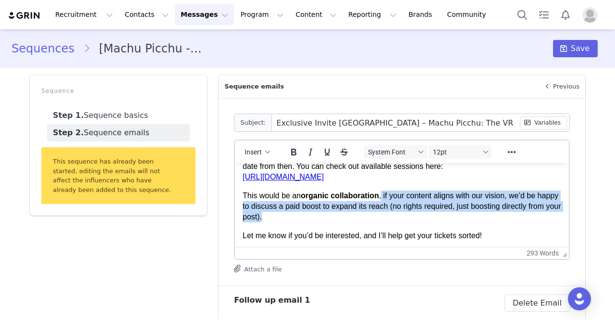
drag, startPoint x: 320, startPoint y: 202, endPoint x: 382, endPoint y: 187, distance: 63.3
click at [382, 190] on p "This would be an organic collaboration , if your content aligns with our vision…" at bounding box center [402, 206] width 319 height 32
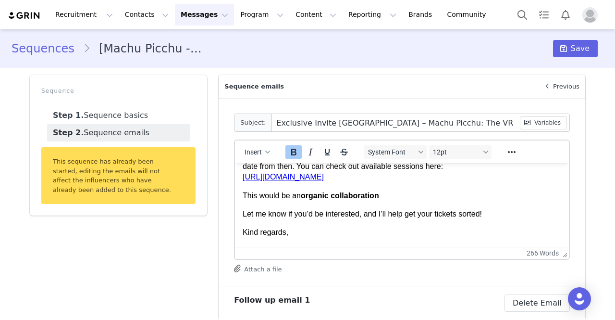
scroll to position [192, 0]
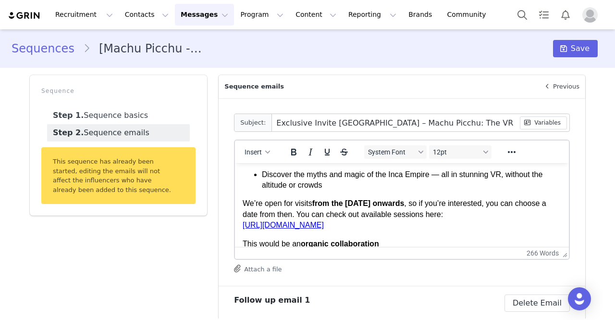
click at [482, 203] on div "I hope you're doing well, I am [PERSON_NAME] from the influencer relation team …" at bounding box center [402, 108] width 319 height 223
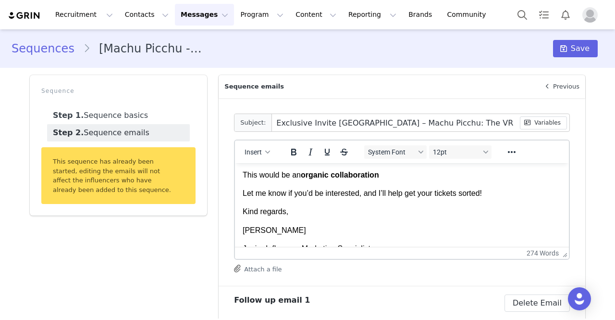
scroll to position [246, 0]
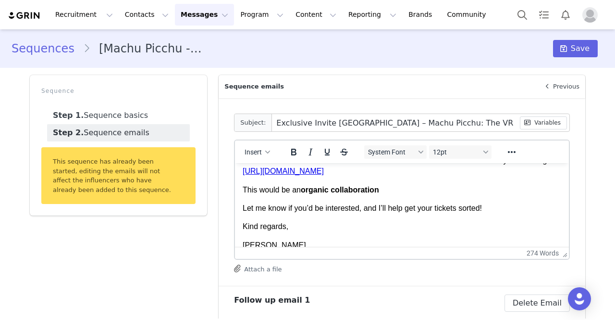
click at [324, 172] on link "[URL][DOMAIN_NAME]" at bounding box center [283, 171] width 81 height 8
click at [571, 39] on div "Sequences [Machu Picchu - [GEOGRAPHIC_DATA]] Influencer Regular Session + No Re…" at bounding box center [307, 48] width 615 height 33
click at [571, 47] on span "Save" at bounding box center [580, 49] width 19 height 12
click at [235, 15] on button "Program Program" at bounding box center [262, 15] width 55 height 22
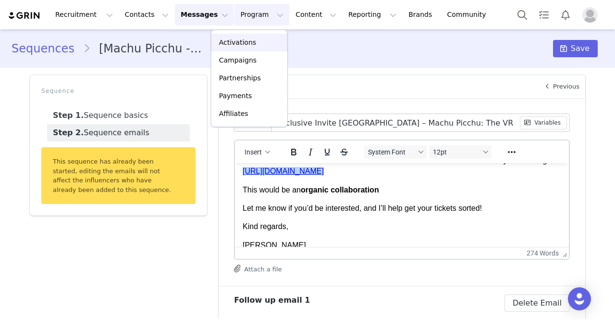
click at [230, 42] on p "Activations" at bounding box center [237, 42] width 37 height 10
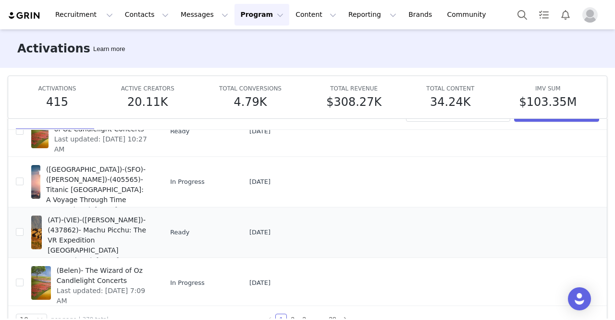
scroll to position [48, 0]
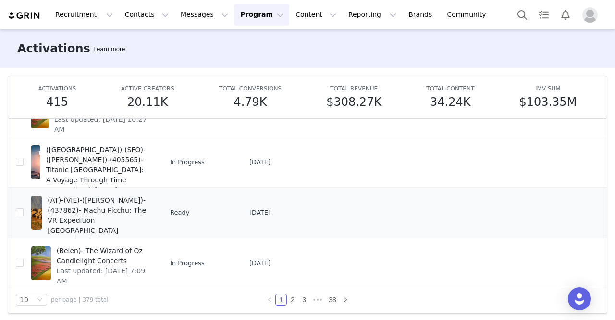
click at [549, 242] on div "Duplicate" at bounding box center [545, 242] width 83 height 11
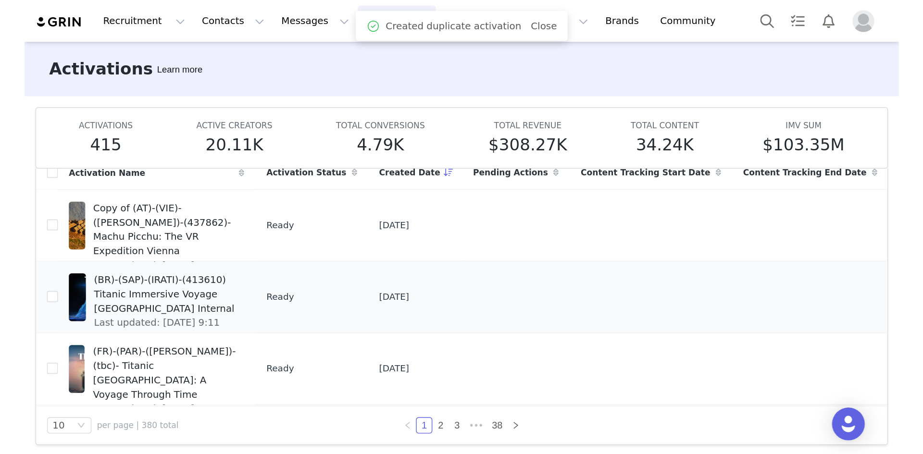
scroll to position [0, 0]
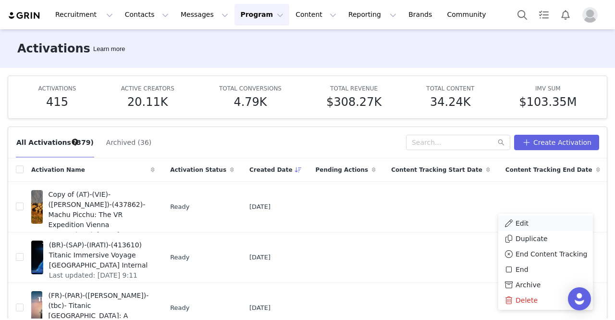
click at [541, 223] on div "Edit" at bounding box center [545, 223] width 83 height 11
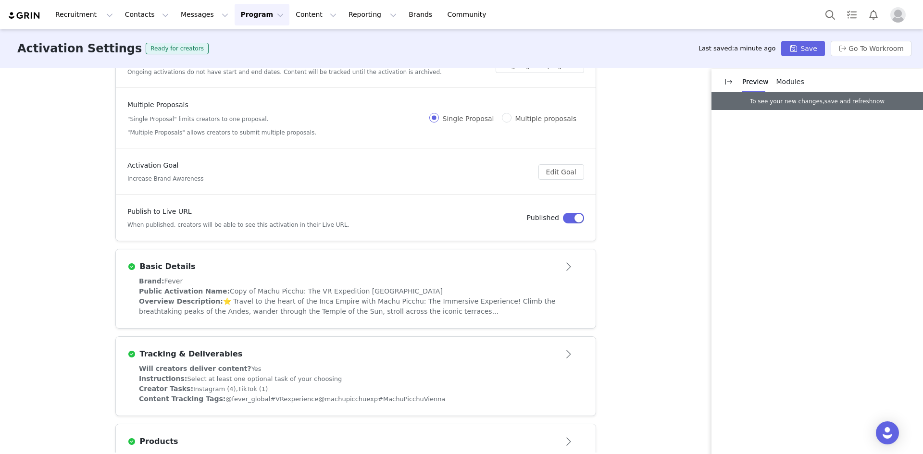
scroll to position [48, 0]
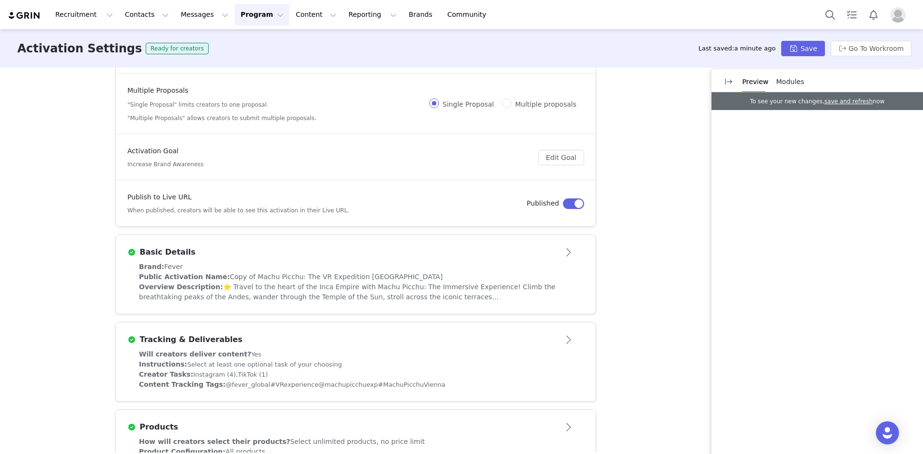
click at [386, 260] on article "Basic Details" at bounding box center [356, 248] width 480 height 27
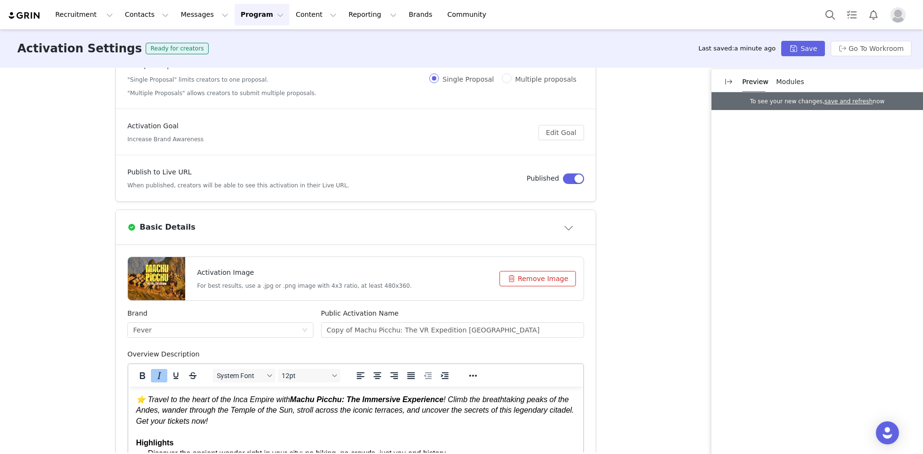
scroll to position [96, 0]
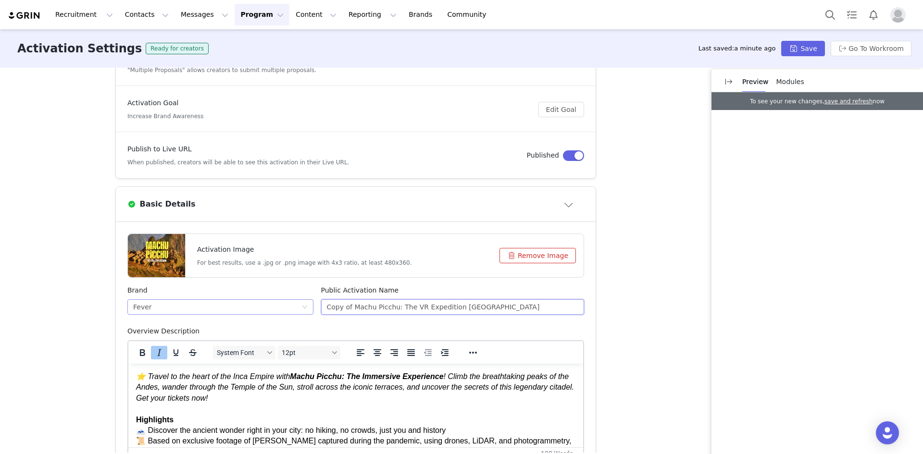
drag, startPoint x: 348, startPoint y: 307, endPoint x: 304, endPoint y: 308, distance: 44.2
click at [304, 308] on div "Brand Fever Public Activation Name Copy of Machu Picchu: The VR Expedition Vien…" at bounding box center [356, 305] width 464 height 41
drag, startPoint x: 439, startPoint y: 309, endPoint x: 425, endPoint y: 309, distance: 13.9
click at [425, 309] on input "Machu Picchu: The VR Expedition Vienna" at bounding box center [452, 306] width 263 height 15
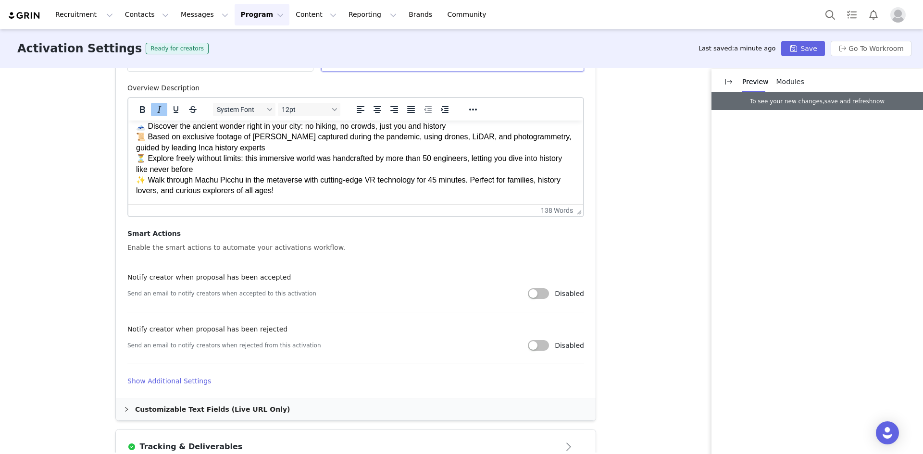
scroll to position [433, 0]
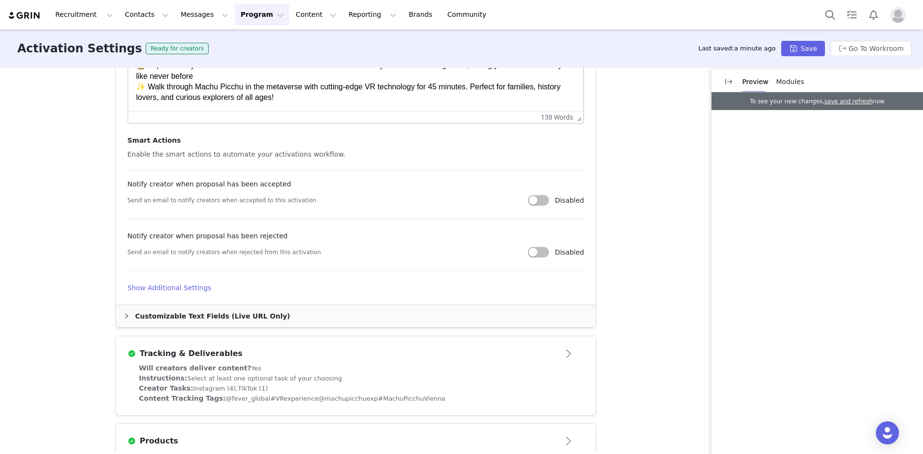
type input "Machu Picchu: The VR Expedition [GEOGRAPHIC_DATA]"
click at [255, 314] on div "Customizable Text Fields (Live URL Only)" at bounding box center [356, 316] width 480 height 22
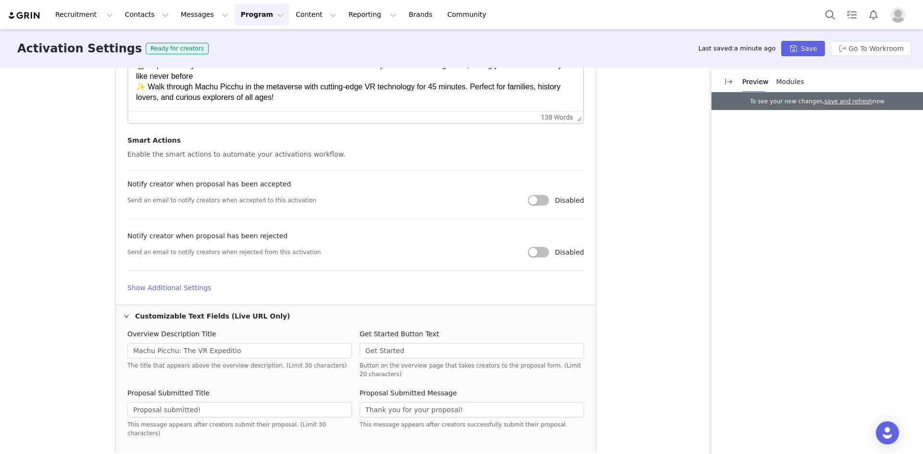
click at [193, 290] on h4 "Show Additional Settings" at bounding box center [355, 288] width 457 height 10
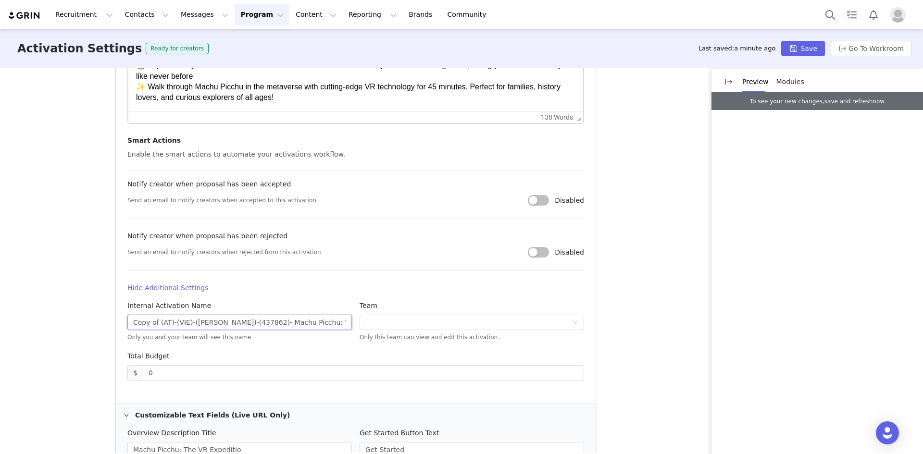
drag, startPoint x: 154, startPoint y: 322, endPoint x: 111, endPoint y: 324, distance: 43.3
click at [111, 319] on div "Activation Type Ongoing activations do not have start and end dates. Content wi…" at bounding box center [461, 260] width 923 height 385
click at [137, 319] on input "(AT)-(VIE)-([PERSON_NAME])-(437862)- Machu Picchu: The VR Expedition [GEOGRAPHI…" at bounding box center [239, 322] width 224 height 15
click at [155, 319] on input "(US)-(VIE)-([PERSON_NAME])-(437862)- Machu Picchu: The VR Expedition [GEOGRAPHI…" at bounding box center [239, 322] width 224 height 15
click at [184, 319] on input "(US)-(SLC)-([PERSON_NAME])-(437862)- Machu Picchu: The VR Expedition Vienna" at bounding box center [239, 322] width 224 height 15
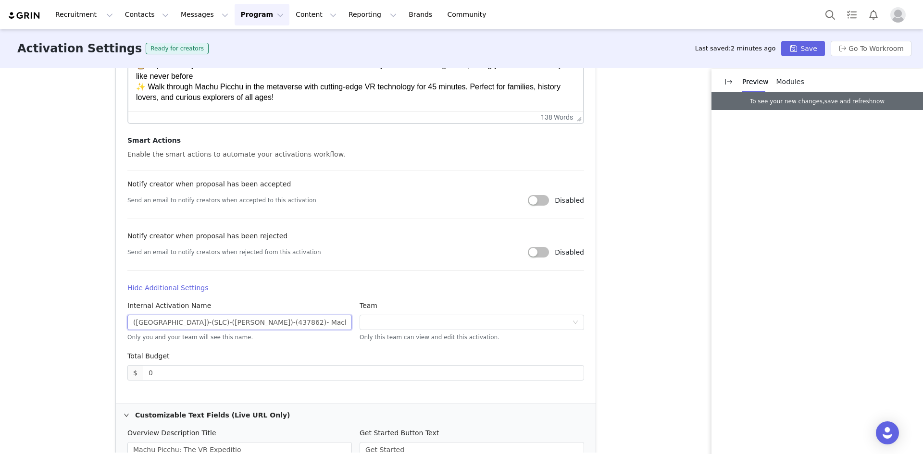
drag, startPoint x: 228, startPoint y: 321, endPoint x: 208, endPoint y: 321, distance: 20.2
click at [208, 319] on input "([GEOGRAPHIC_DATA])-(SLC)-([PERSON_NAME])-(437862)- Machu Picchu: The VR Expedi…" at bounding box center [239, 322] width 224 height 15
paste input "60029"
click at [318, 319] on input "([GEOGRAPHIC_DATA])-(SLC)-([PERSON_NAME])-(460029)- Machu Picchu: The VR Expedi…" at bounding box center [239, 322] width 224 height 15
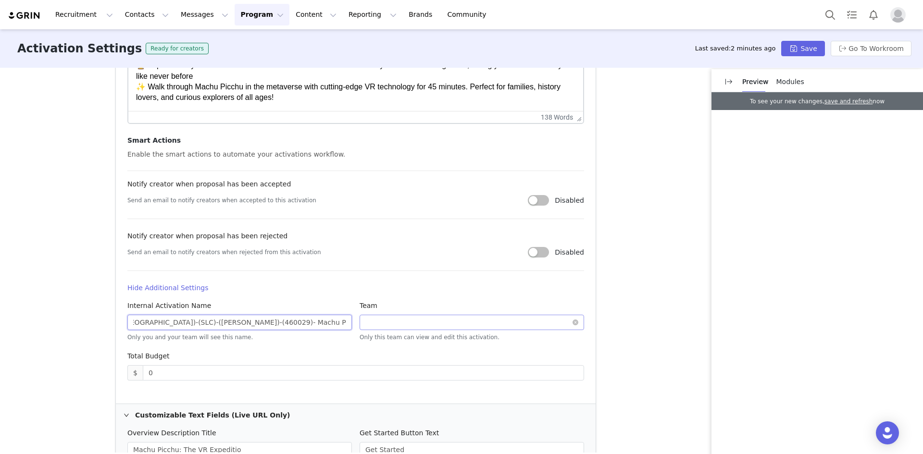
drag, startPoint x: 335, startPoint y: 322, endPoint x: 361, endPoint y: 327, distance: 26.1
click at [361, 319] on div "Internal Activation Name (US)-(SLC)-([PERSON_NAME])-(460029)- Machu Picchu: The…" at bounding box center [356, 326] width 464 height 50
type input "([GEOGRAPHIC_DATA])-(SLC)-([PERSON_NAME])-(460029)- [GEOGRAPHIC_DATA]: The VR E…"
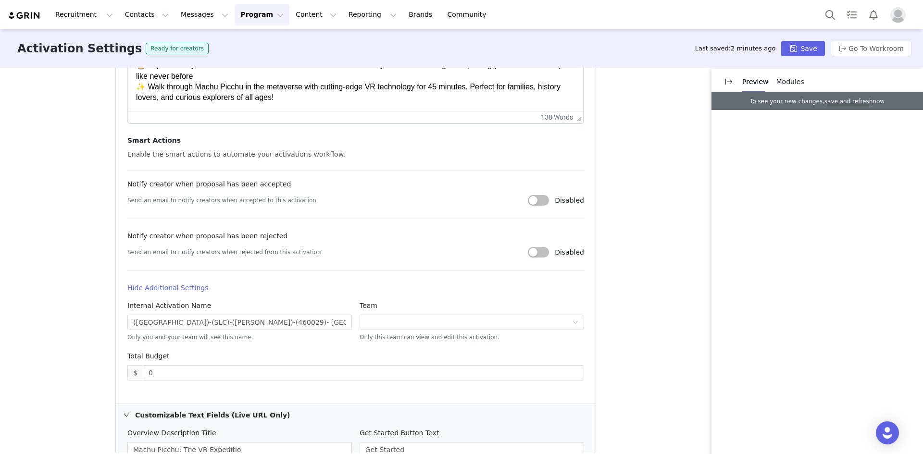
click at [353, 280] on article "Activation Image For best results, use a .jpg or .png image with 4x3 ratio, at …" at bounding box center [356, 145] width 480 height 518
click at [322, 319] on input "([GEOGRAPHIC_DATA])-(SLC)-([PERSON_NAME])-(460029)- [GEOGRAPHIC_DATA]: The VR E…" at bounding box center [239, 322] width 224 height 15
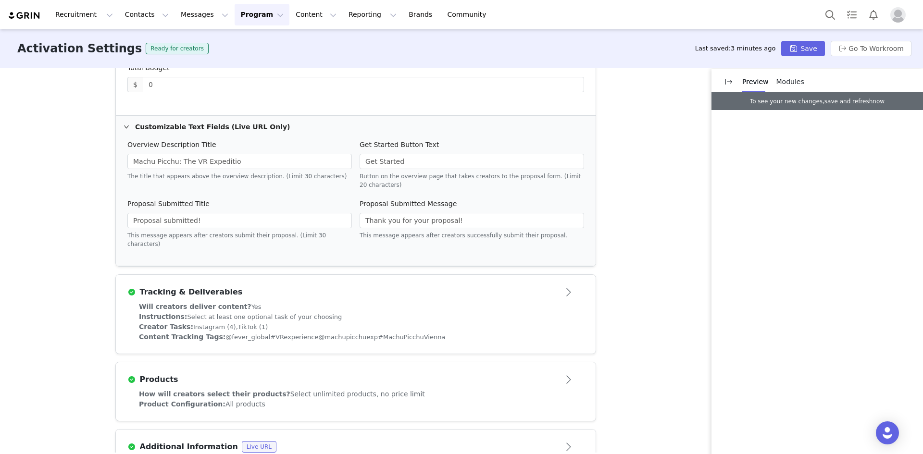
click at [260, 312] on div "Instructions: Select at least one optional task of your choosing" at bounding box center [355, 317] width 433 height 10
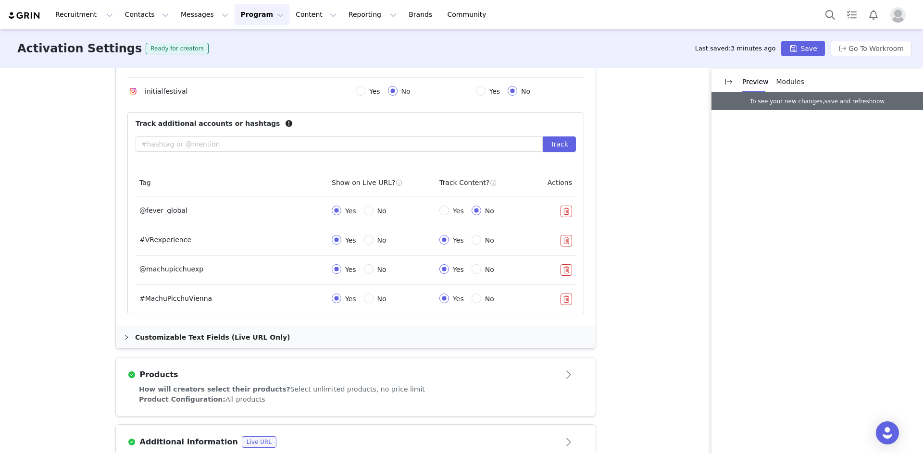
scroll to position [568, 0]
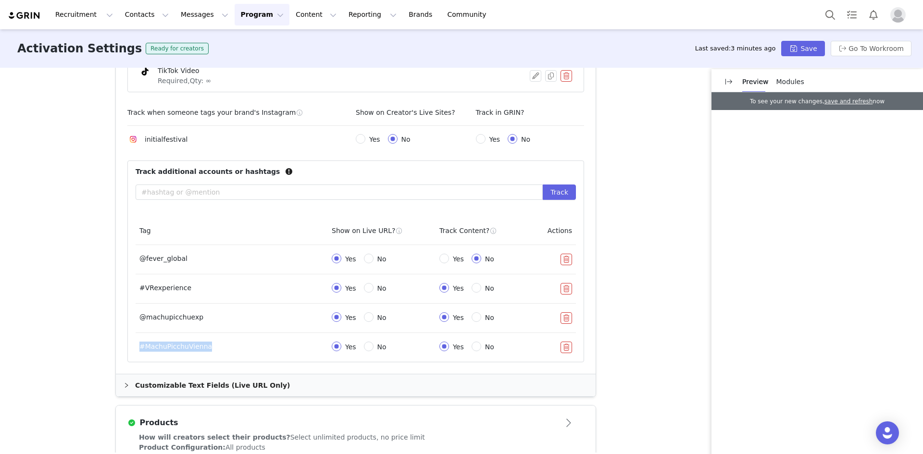
drag, startPoint x: 205, startPoint y: 346, endPoint x: 136, endPoint y: 349, distance: 68.8
click at [136, 319] on td "#MachuPicchuVienna" at bounding box center [232, 347] width 192 height 29
copy td "#MachuPicchuVienna"
click at [560, 198] on button "Track" at bounding box center [559, 192] width 33 height 15
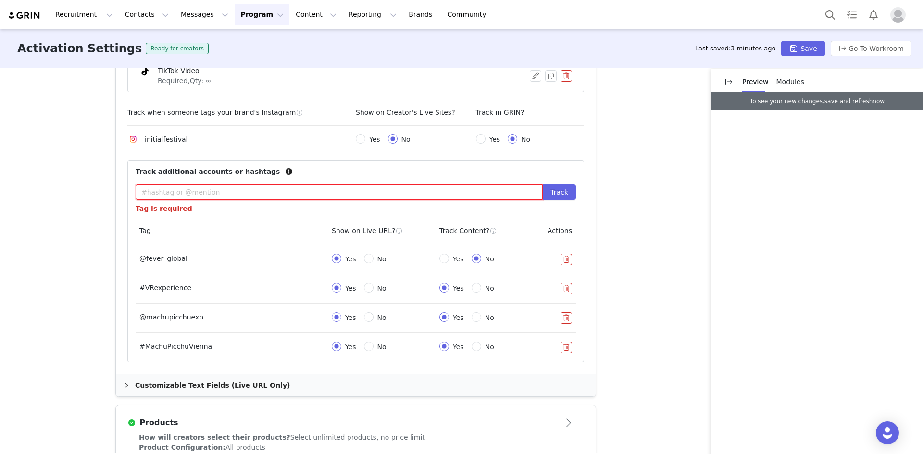
click at [187, 195] on input "text" at bounding box center [339, 192] width 407 height 15
paste input "#MachuPicchuVienna"
drag, startPoint x: 198, startPoint y: 193, endPoint x: 183, endPoint y: 191, distance: 14.6
click at [183, 191] on input "#MachuPicchuVienna" at bounding box center [339, 192] width 407 height 15
drag, startPoint x: 177, startPoint y: 196, endPoint x: 134, endPoint y: 198, distance: 43.8
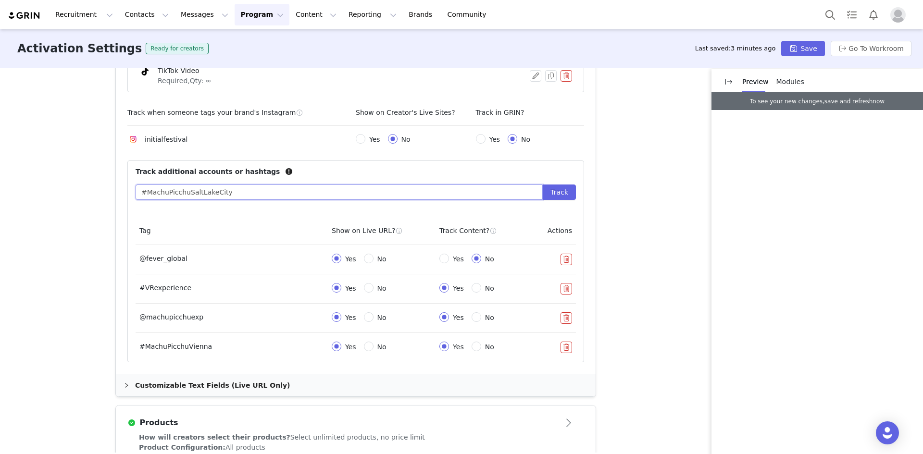
click at [136, 198] on input "#MachuPicchuSaltLakeCity" at bounding box center [339, 192] width 407 height 15
type input "#MachuPicchuSaltLakeCity"
click at [564, 193] on button "Track" at bounding box center [559, 192] width 33 height 15
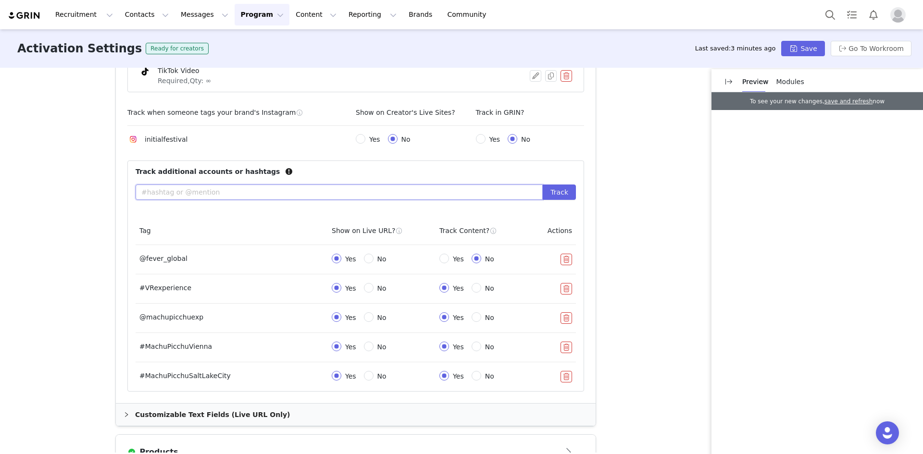
click at [211, 197] on input "text" at bounding box center [339, 192] width 407 height 15
paste input "#MachuPicchuSaltLakeCity"
click at [182, 190] on input "#MachuPicchuSaltLakeCity" at bounding box center [339, 192] width 407 height 15
type input "#MachuPicchuVRSaltLakeCity"
click at [565, 191] on button "Track" at bounding box center [559, 192] width 33 height 15
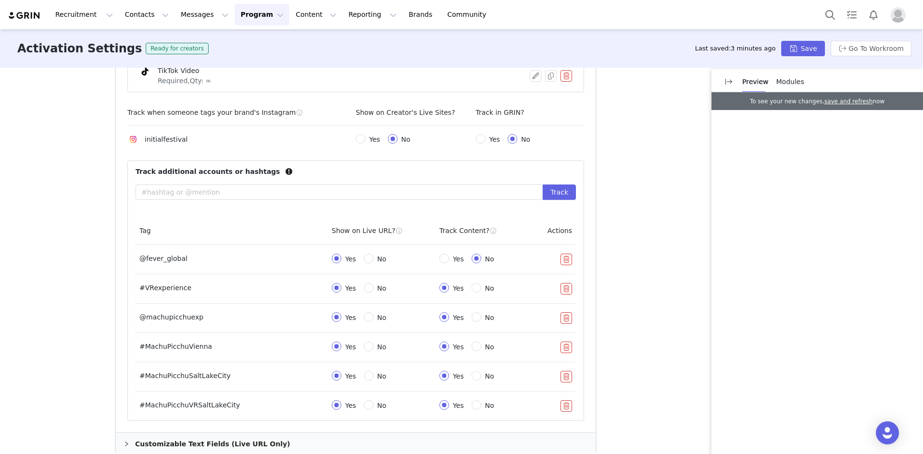
click at [566, 319] on button "button" at bounding box center [566, 348] width 12 height 12
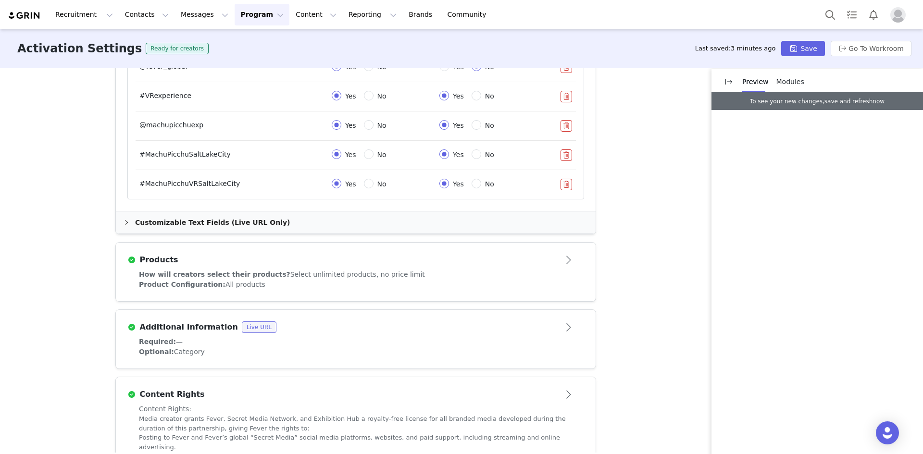
click at [290, 273] on span "Select unlimited products, no price limit" at bounding box center [357, 275] width 135 height 8
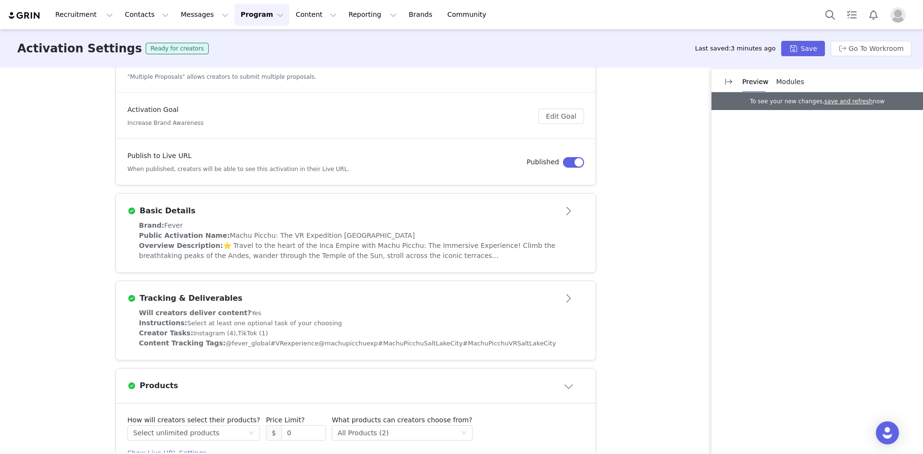
scroll to position [0, 0]
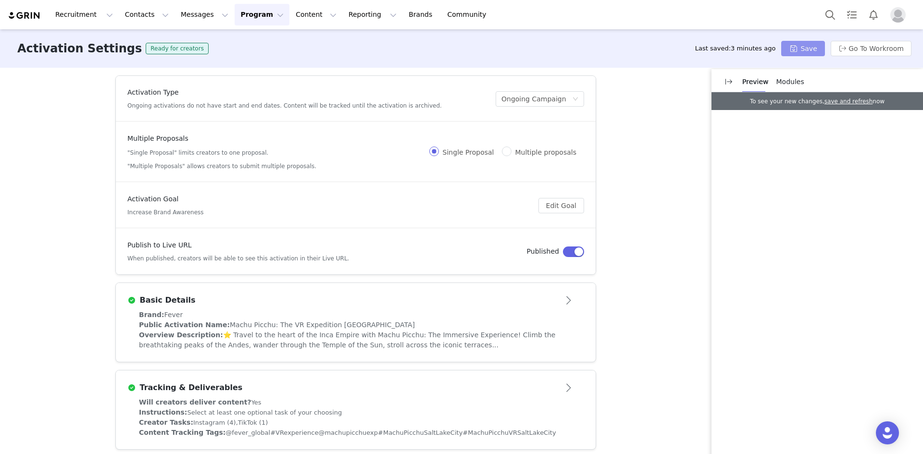
click at [615, 49] on button "Save" at bounding box center [802, 48] width 43 height 15
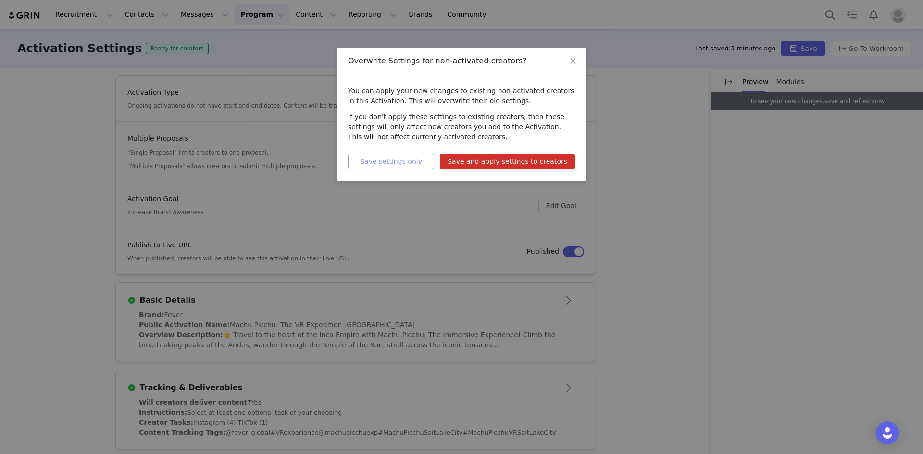
click at [363, 157] on button "Save settings only" at bounding box center [391, 161] width 86 height 15
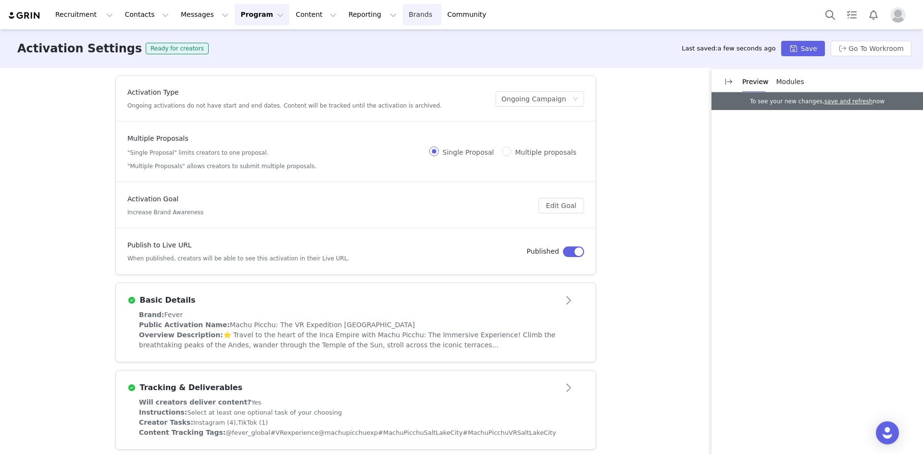
click at [403, 13] on link "Brands Brands" at bounding box center [422, 15] width 38 height 22
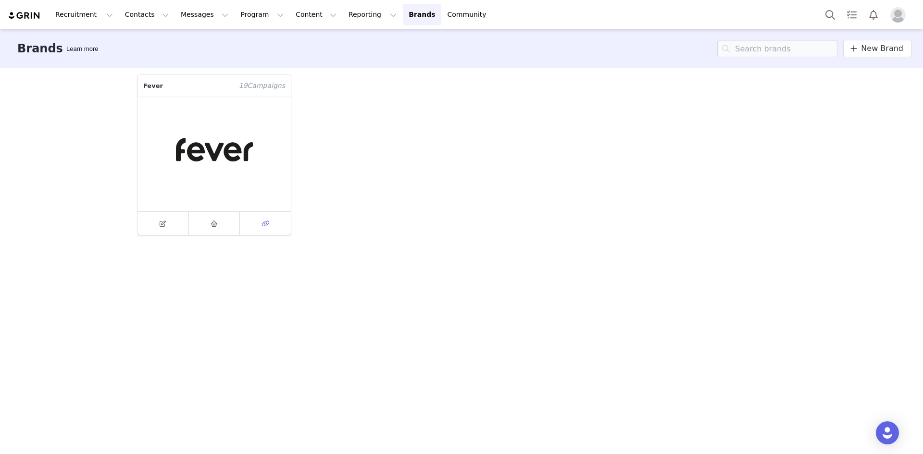
click at [264, 219] on span at bounding box center [266, 224] width 12 height 12
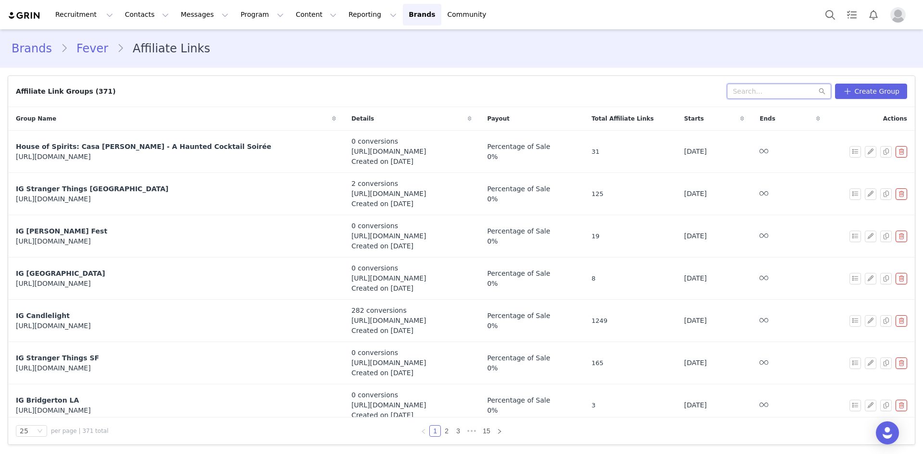
click at [615, 90] on input "text" at bounding box center [779, 91] width 104 height 15
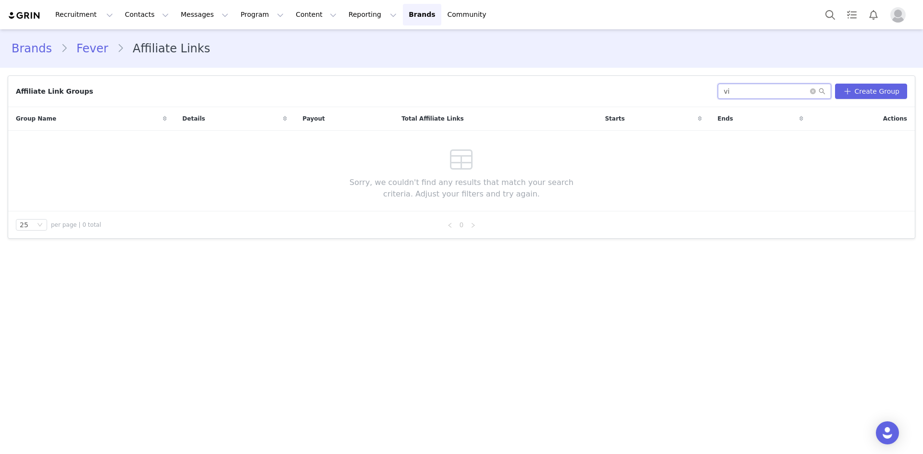
type input "v"
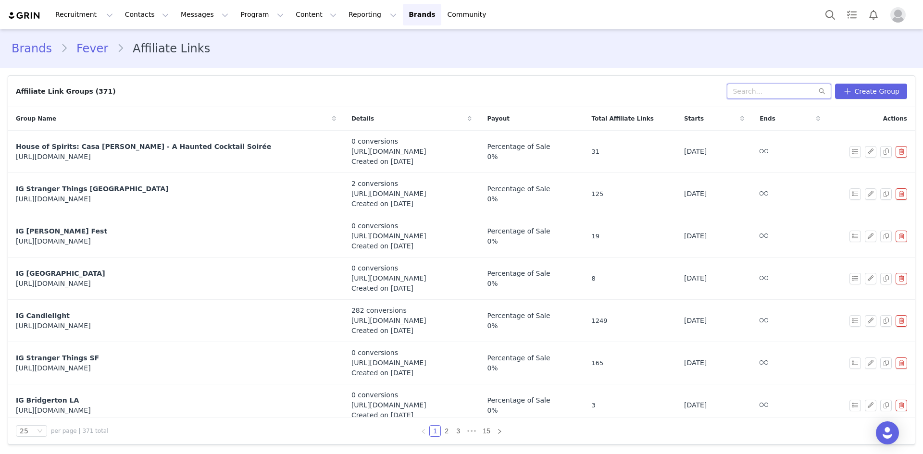
click at [615, 88] on input "text" at bounding box center [779, 91] width 104 height 15
type input "[GEOGRAPHIC_DATA]"
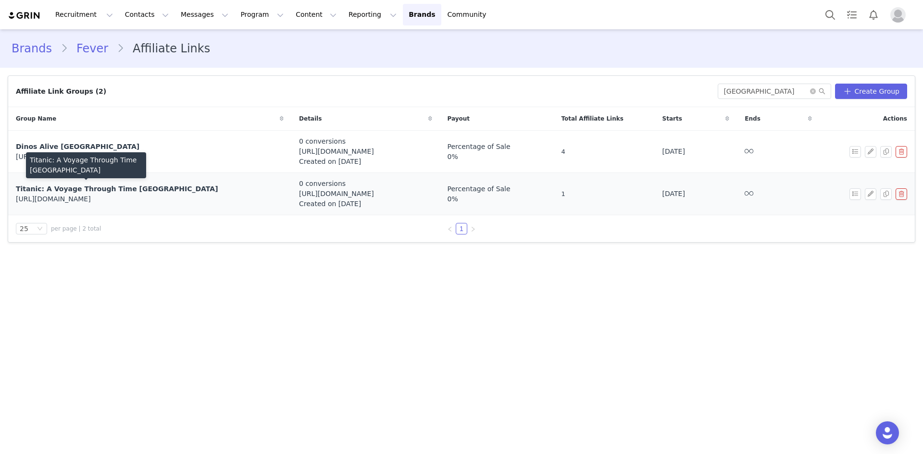
click at [121, 191] on span "Titanic: A Voyage Through Time [GEOGRAPHIC_DATA]" at bounding box center [117, 189] width 202 height 8
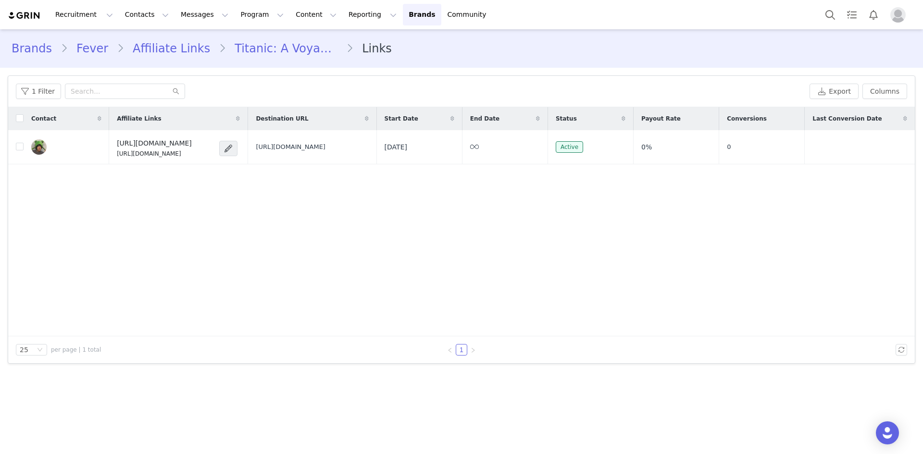
click at [271, 51] on link "Titanic: A Voyage Through Time [GEOGRAPHIC_DATA]" at bounding box center [286, 48] width 120 height 17
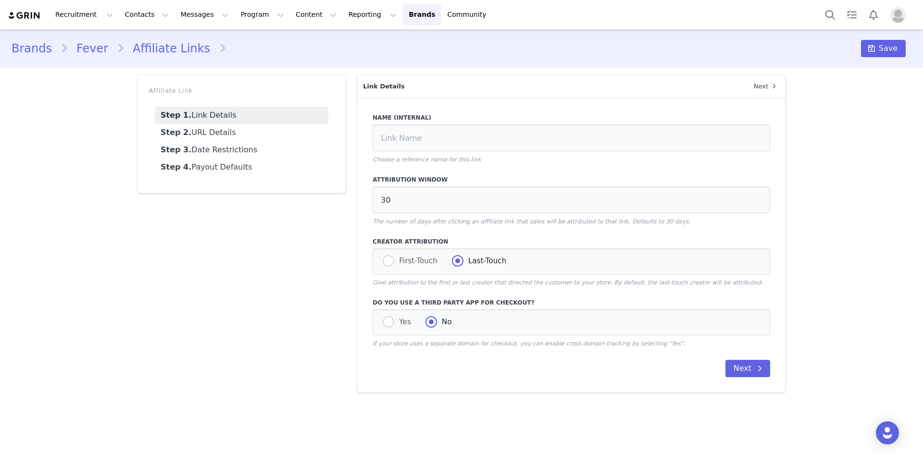
type input "Titanic: A Voyage Through Time [GEOGRAPHIC_DATA]"
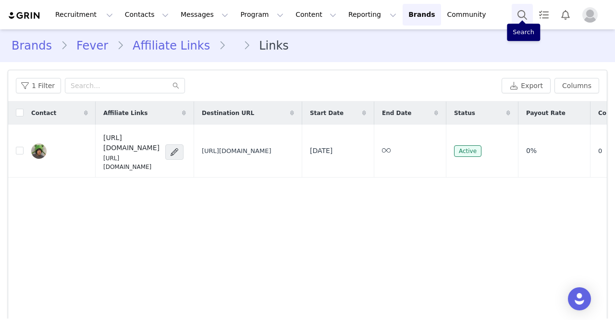
click at [523, 8] on button "Search" at bounding box center [522, 15] width 21 height 22
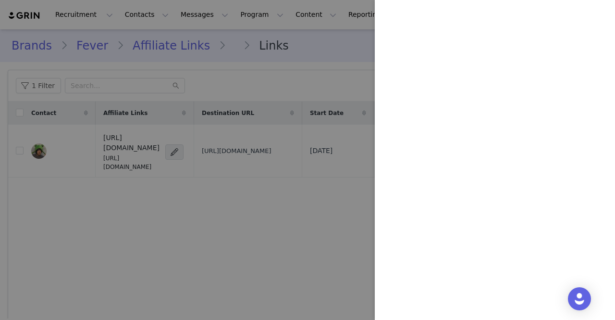
click at [296, 67] on div at bounding box center [307, 160] width 615 height 320
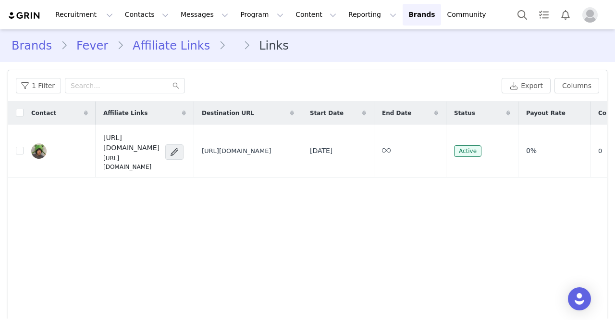
click at [32, 49] on link "Brands" at bounding box center [36, 45] width 49 height 17
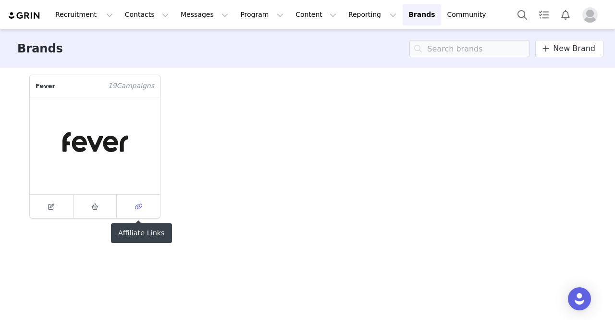
click at [143, 211] on span at bounding box center [139, 206] width 12 height 12
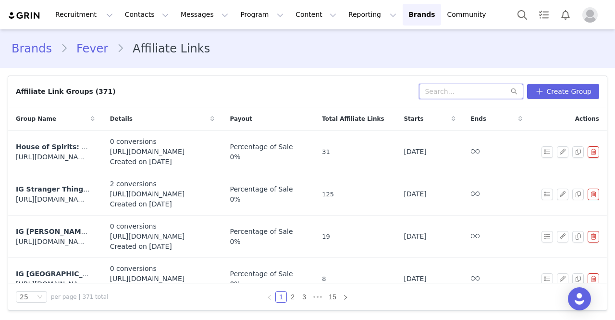
click at [459, 92] on input "text" at bounding box center [471, 91] width 104 height 15
type input "machu"
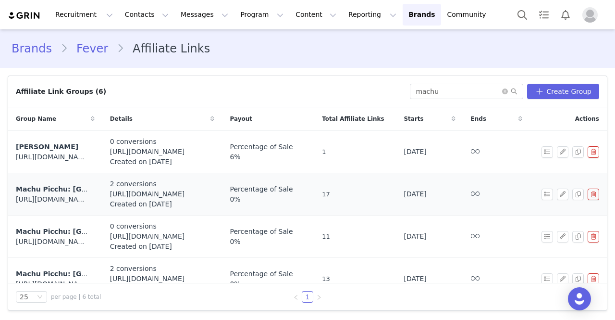
click at [56, 187] on span "Machu Picchu: [GEOGRAPHIC_DATA]" at bounding box center [84, 189] width 136 height 8
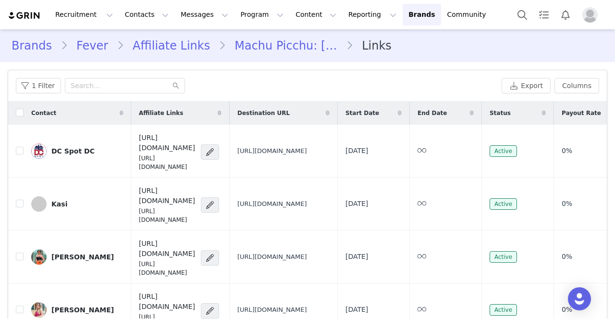
click at [83, 49] on link "Fever" at bounding box center [92, 45] width 49 height 17
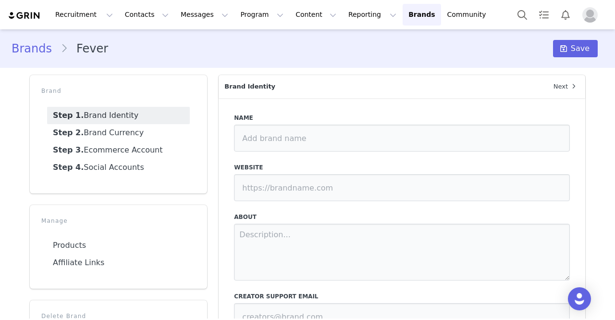
type input "Fever"
type input "[URL][DOMAIN_NAME]"
type textarea "What are you doing [DATE]? Improve the way you make plans. Don’t know where to …"
type input "[EMAIL_ADDRESS][DOMAIN_NAME]"
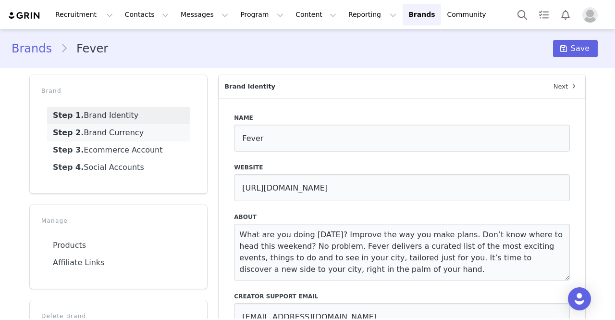
click at [133, 137] on link "Step 2. Brand Currency" at bounding box center [118, 132] width 143 height 17
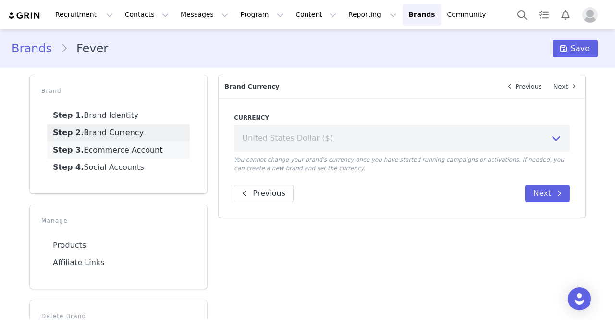
click at [128, 148] on link "Step 3. Ecommerce Account" at bounding box center [118, 149] width 143 height 17
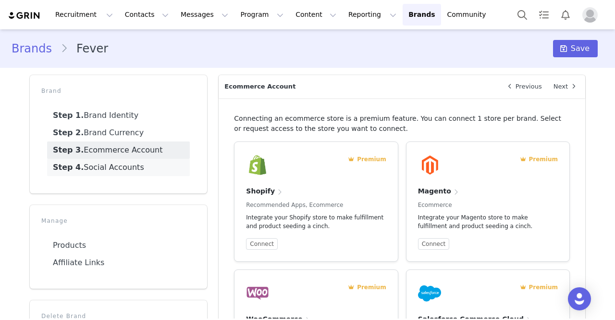
click at [128, 163] on link "Step 4. Social Accounts" at bounding box center [118, 167] width 143 height 17
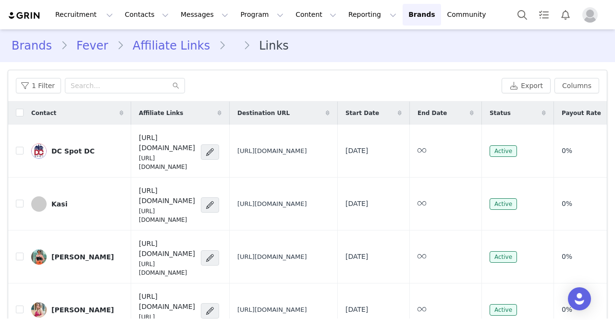
click at [180, 51] on link "Affiliate Links" at bounding box center [171, 45] width 95 height 17
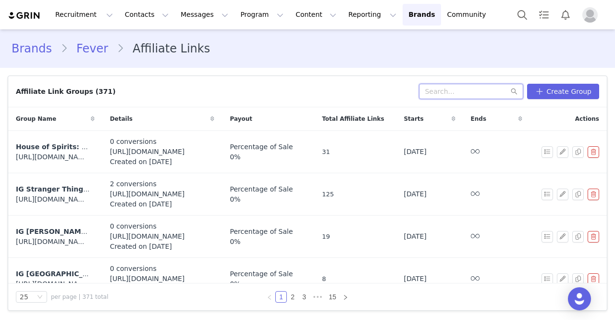
click at [473, 94] on input "text" at bounding box center [471, 91] width 104 height 15
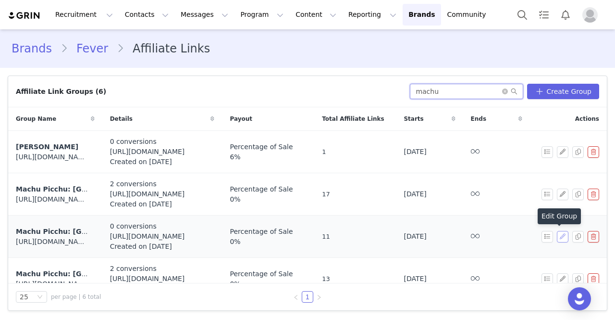
type input "machu"
click at [557, 235] on button "button" at bounding box center [563, 237] width 12 height 12
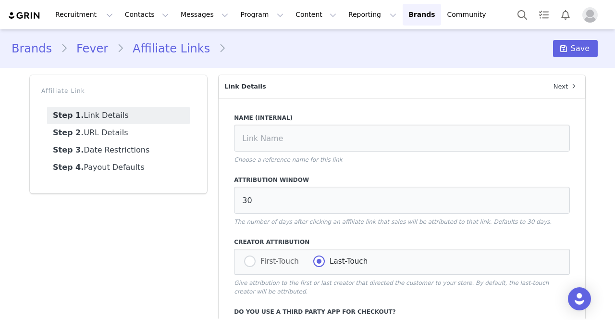
type input "Machu Picchu: [GEOGRAPHIC_DATA]"
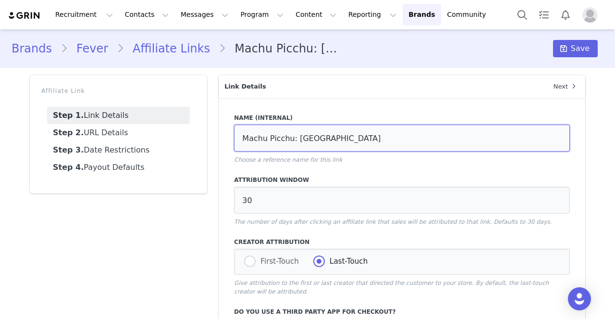
drag, startPoint x: 336, startPoint y: 132, endPoint x: 223, endPoint y: 136, distance: 112.5
click at [223, 136] on div "Name (Internal) Machu Picchu: Berlin Choose a reference name for this link Attr…" at bounding box center [402, 249] width 367 height 303
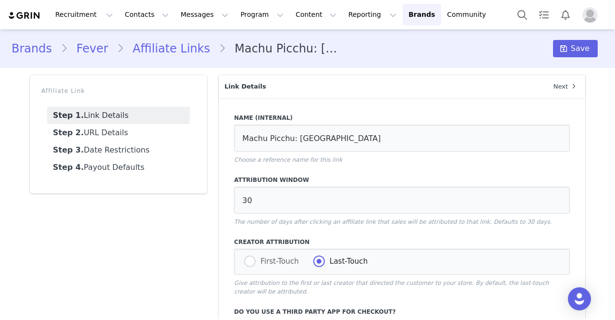
scroll to position [83, 0]
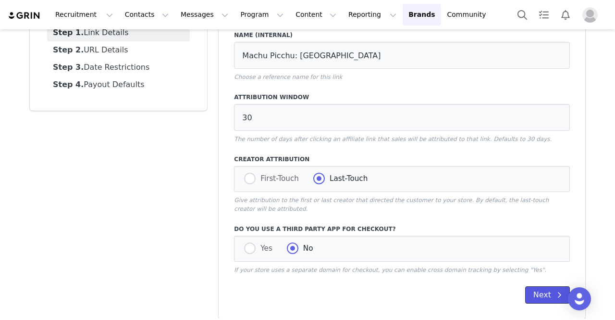
click at [539, 286] on button "Next" at bounding box center [547, 294] width 45 height 17
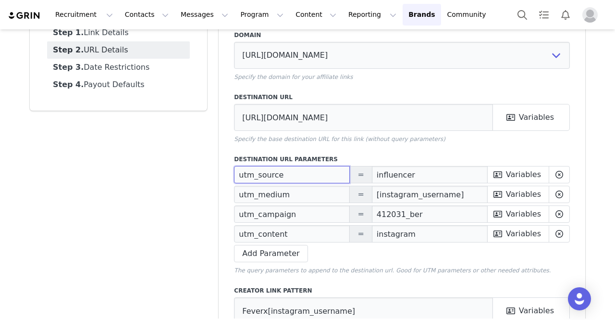
drag, startPoint x: 281, startPoint y: 173, endPoint x: 200, endPoint y: 174, distance: 81.2
click at [200, 174] on div "Affiliate Link Step 1. Link Details Step 2. URL Details Step 3. Date Restrictio…" at bounding box center [307, 215] width 567 height 456
drag, startPoint x: 414, startPoint y: 179, endPoint x: 369, endPoint y: 179, distance: 44.7
click at [369, 179] on div "utm_source = influencer First Name Last Name Emails City State Country Zip Code…" at bounding box center [402, 174] width 336 height 17
drag, startPoint x: 224, startPoint y: 190, endPoint x: 196, endPoint y: 188, distance: 28.4
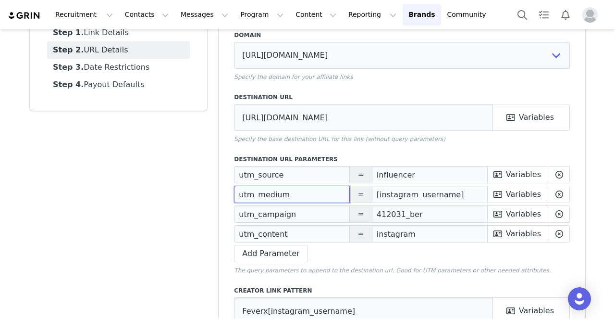
click at [196, 188] on div "Affiliate Link Step 1. Link Details Step 2. URL Details Step 3. Date Restrictio…" at bounding box center [307, 215] width 567 height 456
drag, startPoint x: 452, startPoint y: 194, endPoint x: 355, endPoint y: 195, distance: 97.1
click at [355, 195] on div "utm_medium = [instagram_username] First Name Last Name Emails City State Countr…" at bounding box center [402, 194] width 336 height 17
drag, startPoint x: 226, startPoint y: 212, endPoint x: 176, endPoint y: 211, distance: 50.0
click at [176, 211] on div "Affiliate Link Step 1. Link Details Step 2. URL Details Step 3. Date Restrictio…" at bounding box center [307, 215] width 567 height 456
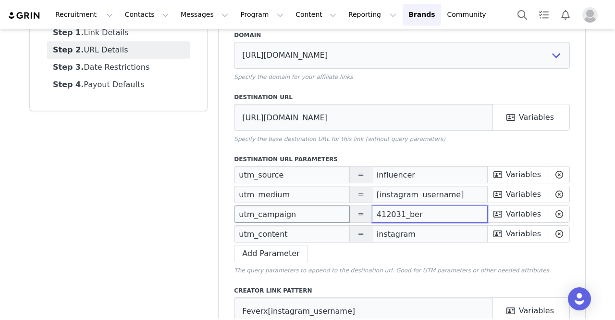
drag, startPoint x: 416, startPoint y: 216, endPoint x: 347, endPoint y: 214, distance: 68.7
click at [347, 214] on div "utm_campaign = 412031_ber First Name Last Name Emails City State Country Zip Co…" at bounding box center [402, 213] width 336 height 17
click at [421, 215] on input "412031_ber" at bounding box center [430, 213] width 116 height 17
drag, startPoint x: 346, startPoint y: 214, endPoint x: 335, endPoint y: 214, distance: 11.1
click at [335, 214] on div "utm_campaign = 412031_ber First Name Last Name Emails City State Country Zip Co…" at bounding box center [402, 213] width 336 height 17
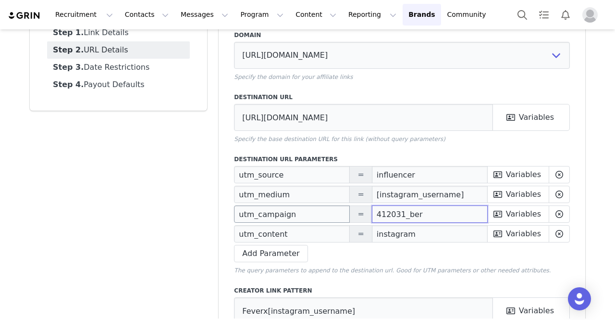
paste input "60029"
type input "412031_ber"
drag, startPoint x: 315, startPoint y: 235, endPoint x: 120, endPoint y: 227, distance: 195.2
click at [120, 227] on div "Affiliate Link Step 1. Link Details Step 2. URL Details Step 3. Date Restrictio…" at bounding box center [307, 215] width 567 height 456
drag, startPoint x: 409, startPoint y: 235, endPoint x: 349, endPoint y: 235, distance: 60.6
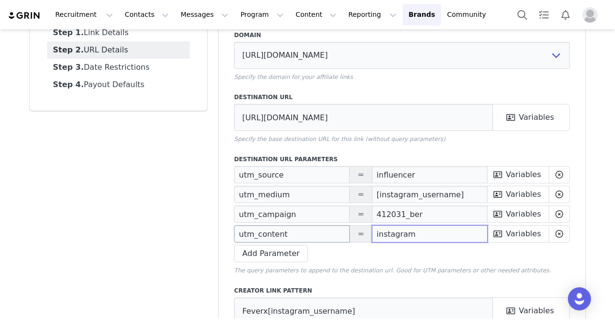
click at [349, 235] on div "utm_content = instagram First Name Last Name Emails City State Country Zip Code…" at bounding box center [402, 233] width 336 height 17
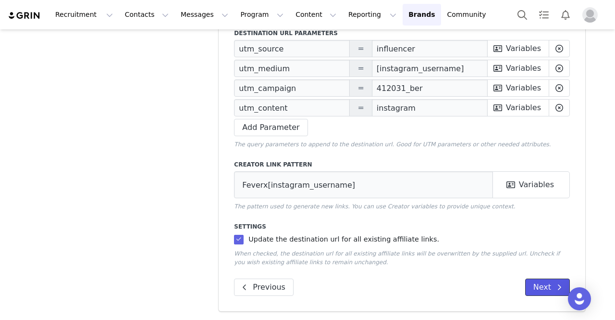
click at [535, 285] on button "Next" at bounding box center [547, 286] width 45 height 17
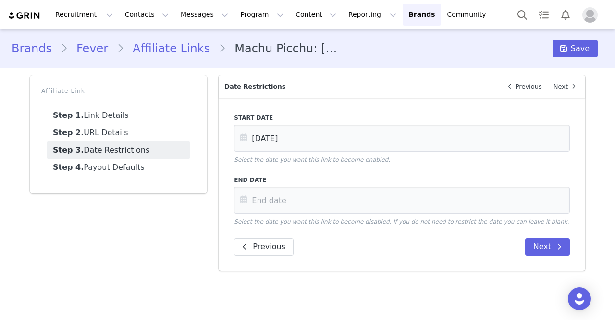
scroll to position [0, 0]
click at [547, 246] on button "Next" at bounding box center [547, 246] width 45 height 17
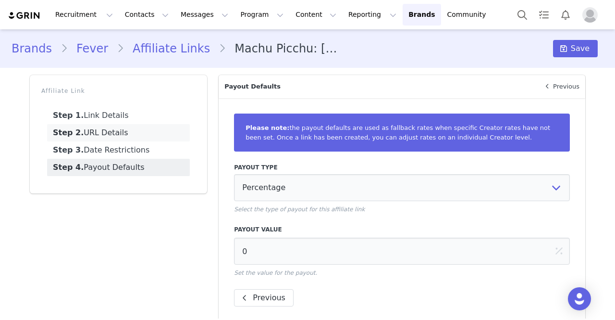
click at [113, 134] on link "Step 2. URL Details" at bounding box center [118, 132] width 143 height 17
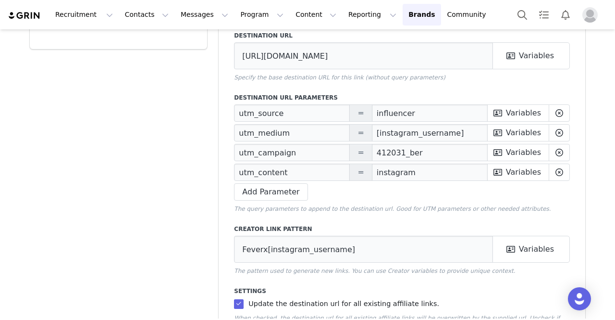
scroll to position [192, 0]
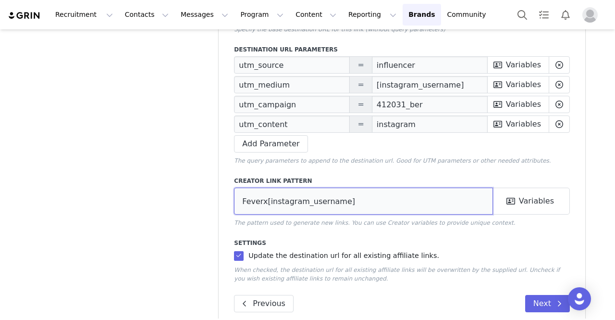
drag, startPoint x: 351, startPoint y: 205, endPoint x: 70, endPoint y: 188, distance: 282.1
click at [70, 188] on div "Affiliate Link Step 1. Link Details Step 2. URL Details Step 3. Date Restrictio…" at bounding box center [307, 105] width 567 height 456
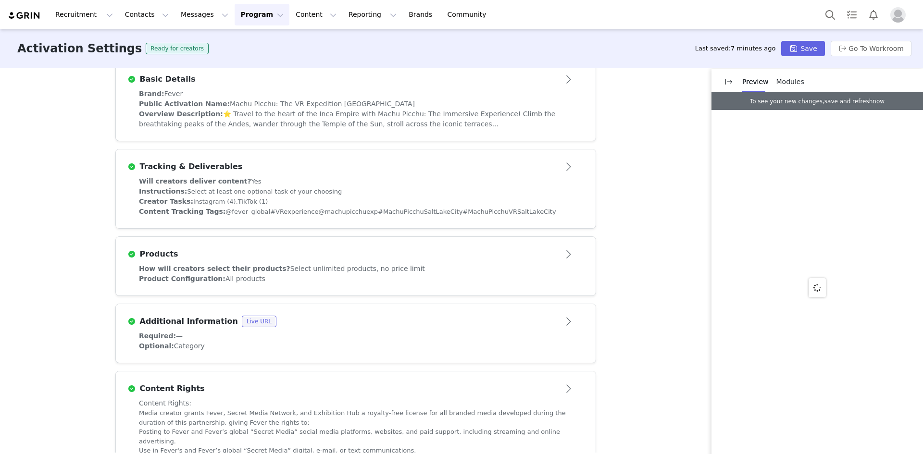
scroll to position [240, 0]
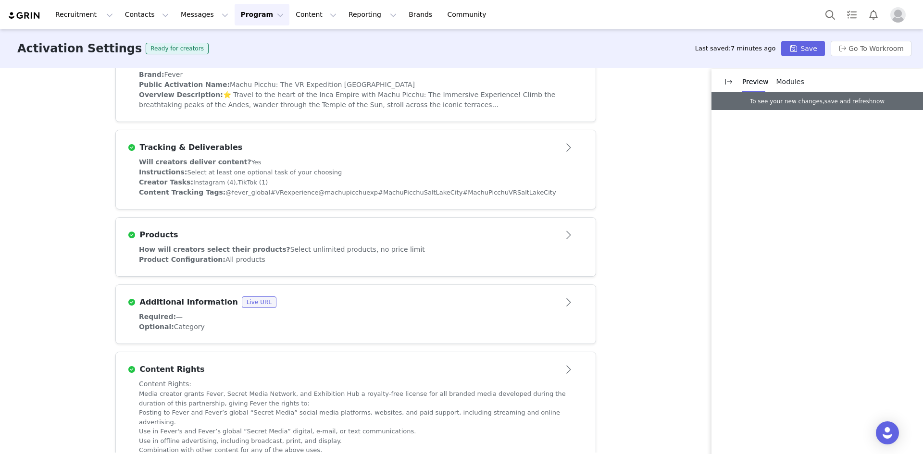
click at [783, 85] on span "Modules" at bounding box center [790, 82] width 28 height 8
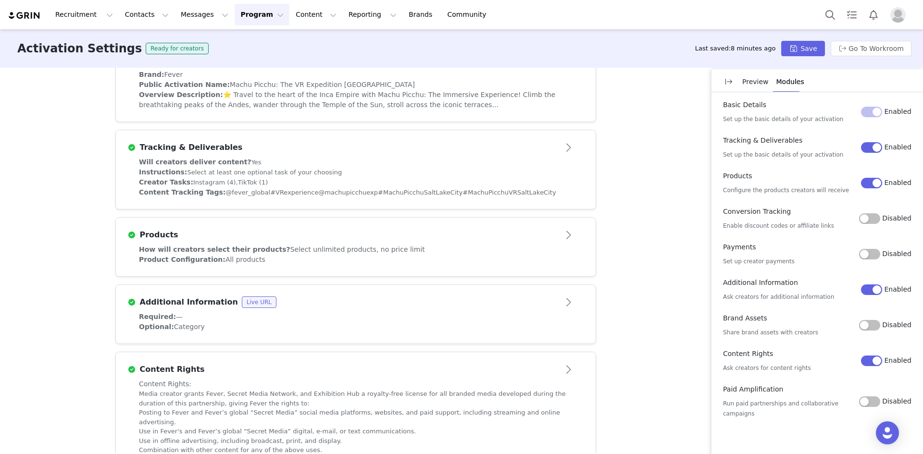
click at [875, 220] on button "Disabled" at bounding box center [869, 218] width 21 height 11
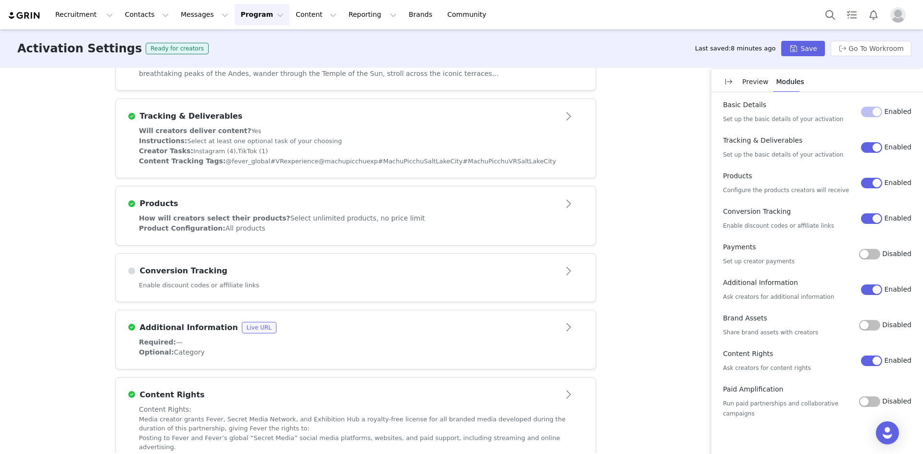
scroll to position [288, 0]
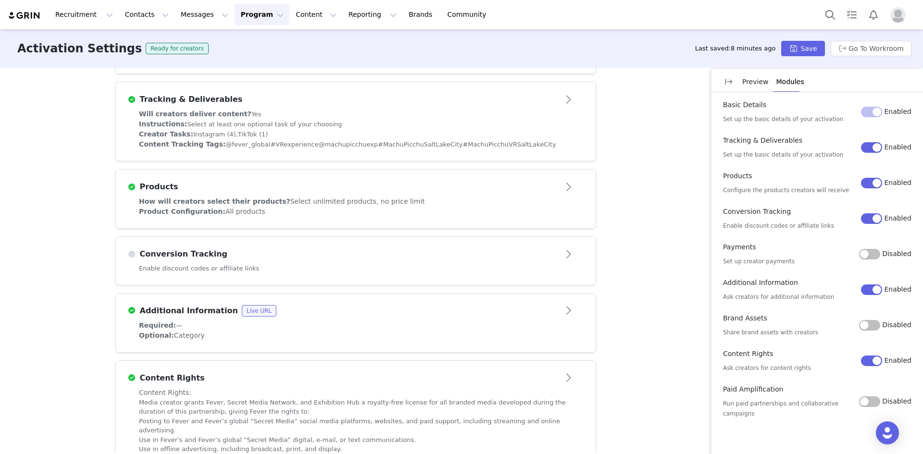
click at [190, 251] on h3 "Conversion Tracking" at bounding box center [182, 254] width 92 height 12
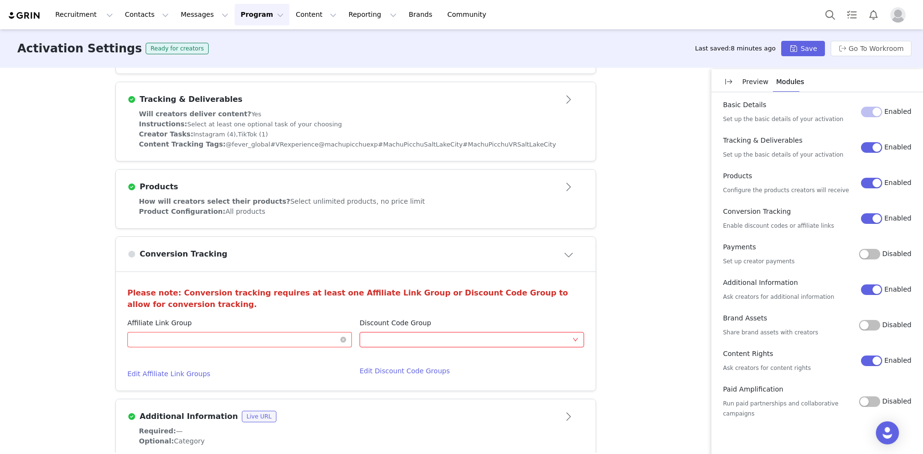
click at [175, 338] on div "Optional" at bounding box center [236, 340] width 207 height 14
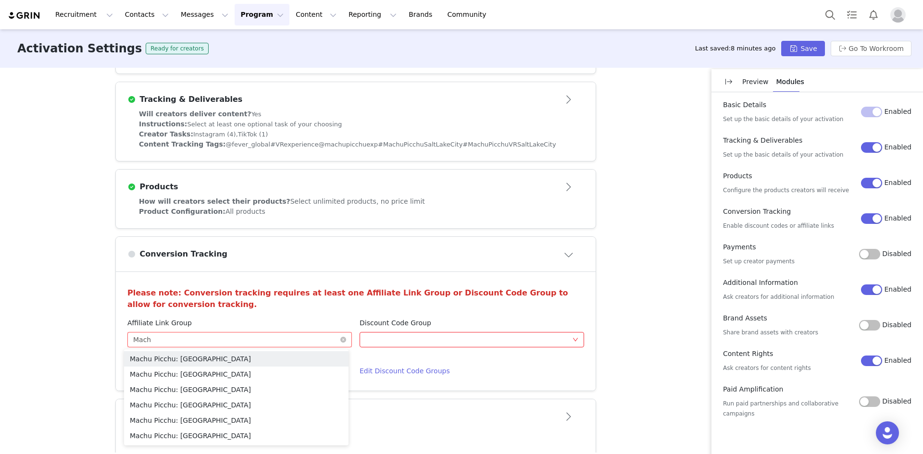
type input "Machu"
click at [178, 437] on li "Machu Picchu: Salt Lake City" at bounding box center [236, 435] width 224 height 15
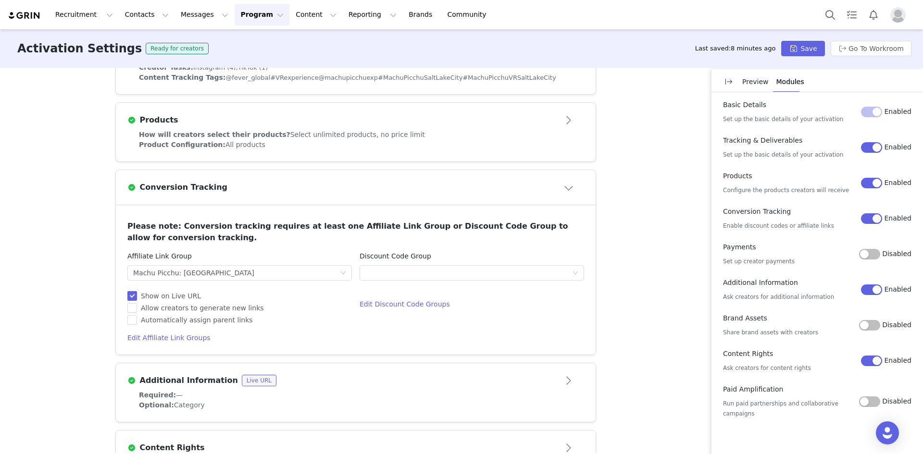
scroll to position [384, 0]
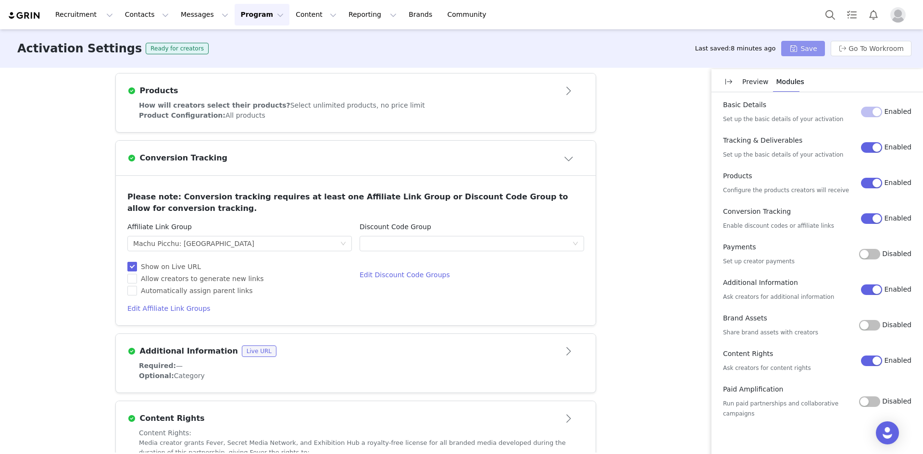
click at [803, 47] on button "Save" at bounding box center [802, 48] width 43 height 15
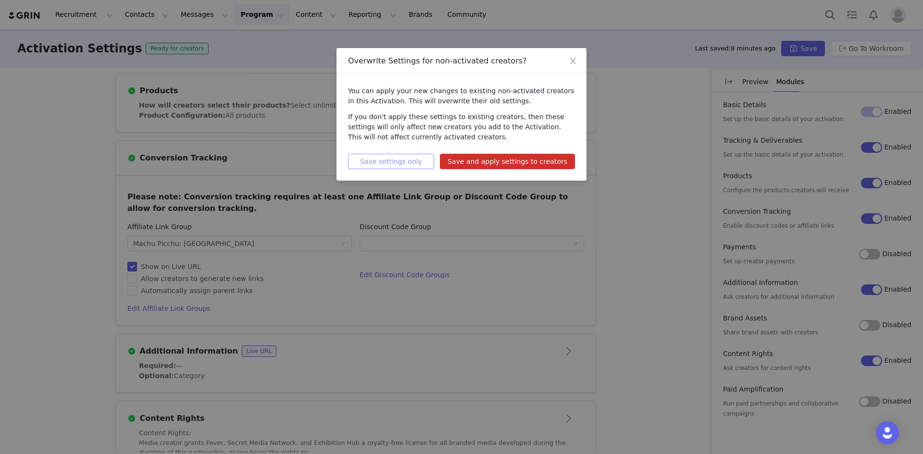
click at [400, 161] on button "Save settings only" at bounding box center [391, 161] width 86 height 15
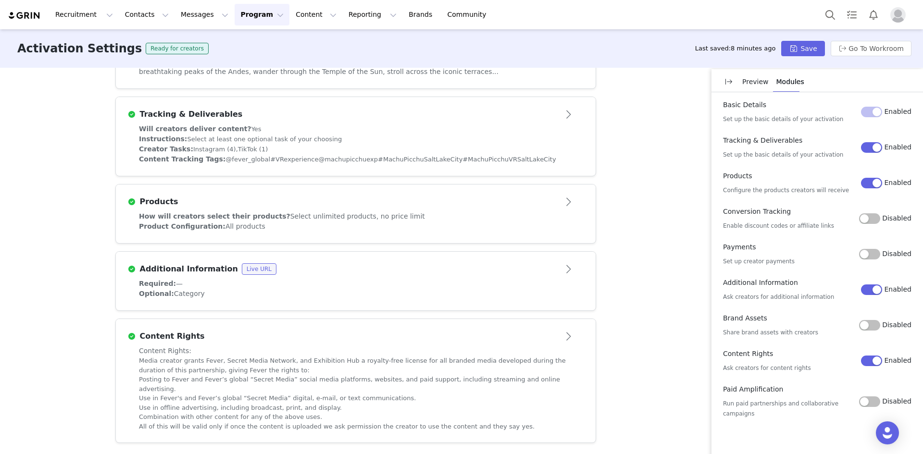
scroll to position [264, 0]
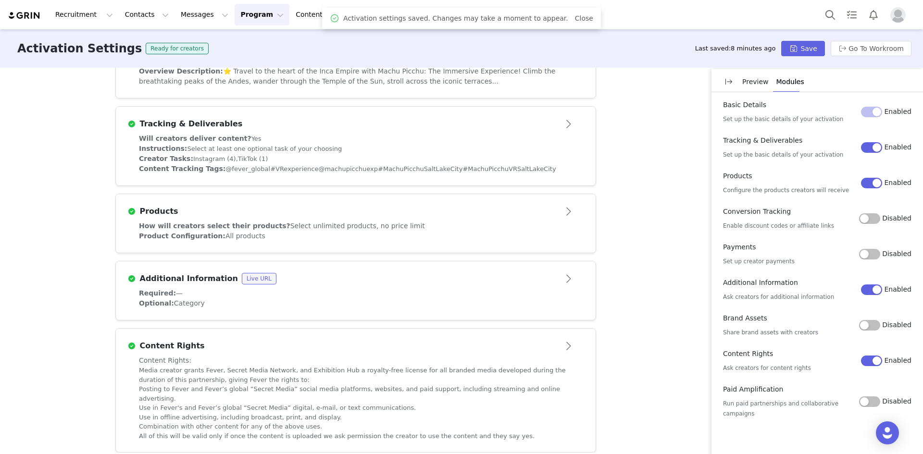
click at [239, 18] on button "Program Program" at bounding box center [262, 15] width 55 height 22
click at [241, 41] on p "Activations" at bounding box center [237, 42] width 37 height 10
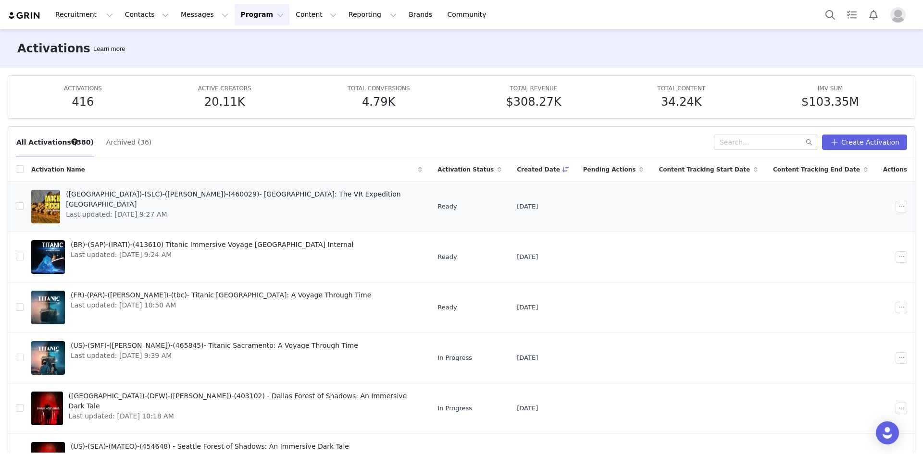
click at [222, 198] on span "([GEOGRAPHIC_DATA])-(SLC)-([PERSON_NAME])-(460029)- [GEOGRAPHIC_DATA]: The VR E…" at bounding box center [241, 199] width 350 height 20
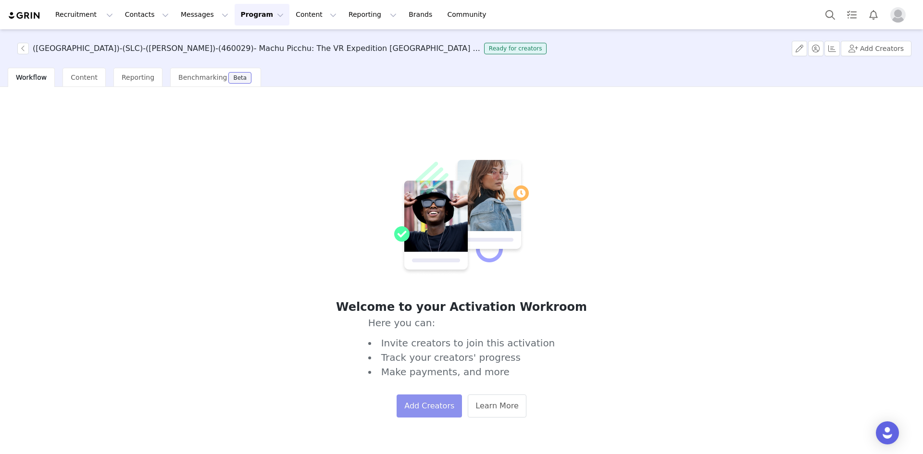
click at [409, 411] on button "Add Creators" at bounding box center [428, 406] width 65 height 23
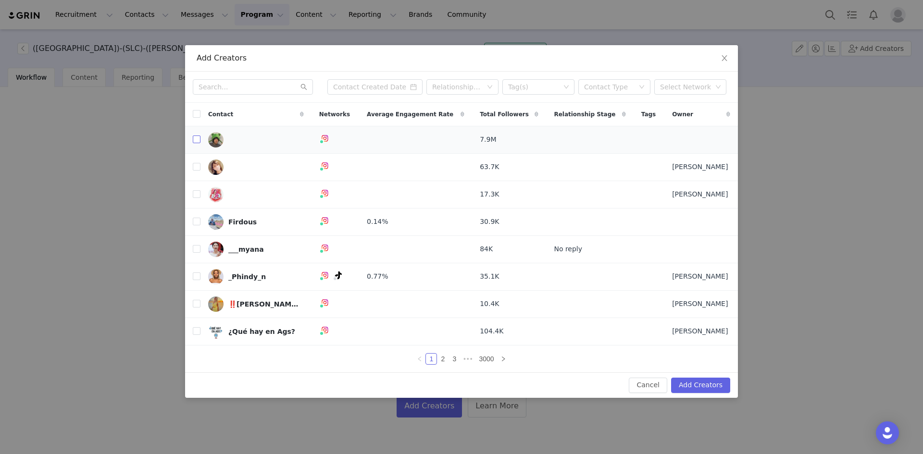
click at [195, 139] on input "checkbox" at bounding box center [197, 140] width 8 height 8
checkbox input "true"
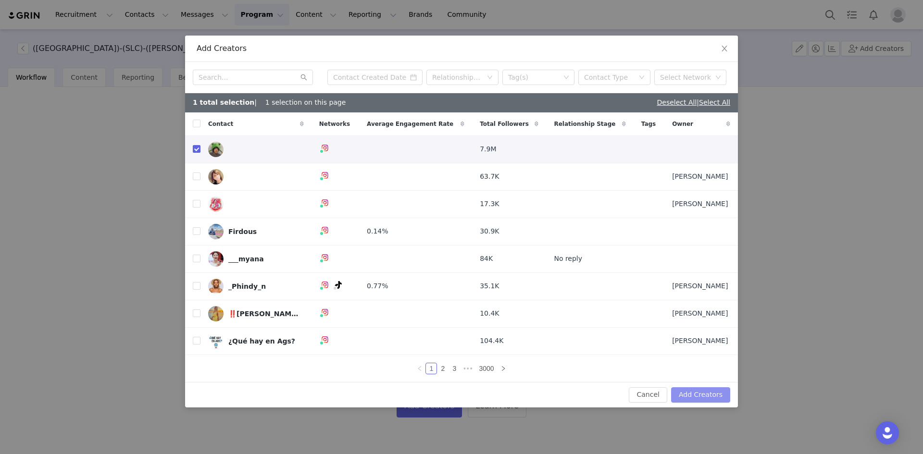
click at [693, 392] on button "Add Creators" at bounding box center [700, 394] width 59 height 15
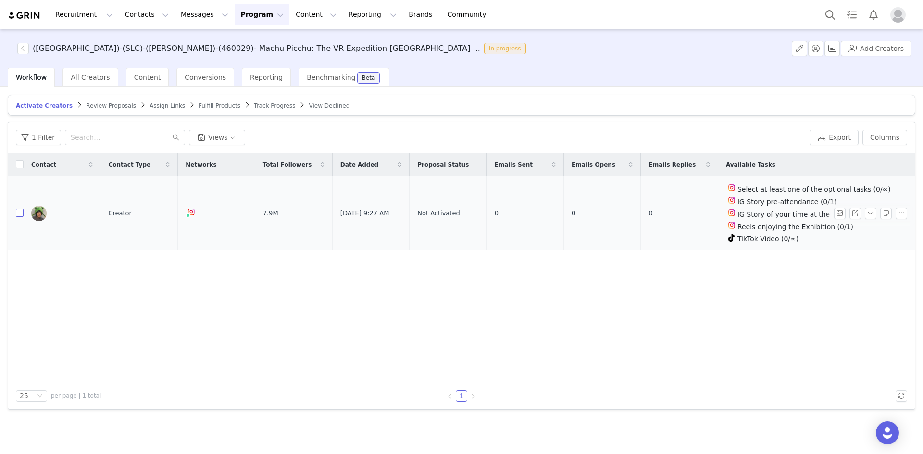
click at [16, 211] on input "checkbox" at bounding box center [20, 213] width 8 height 8
checkbox input "true"
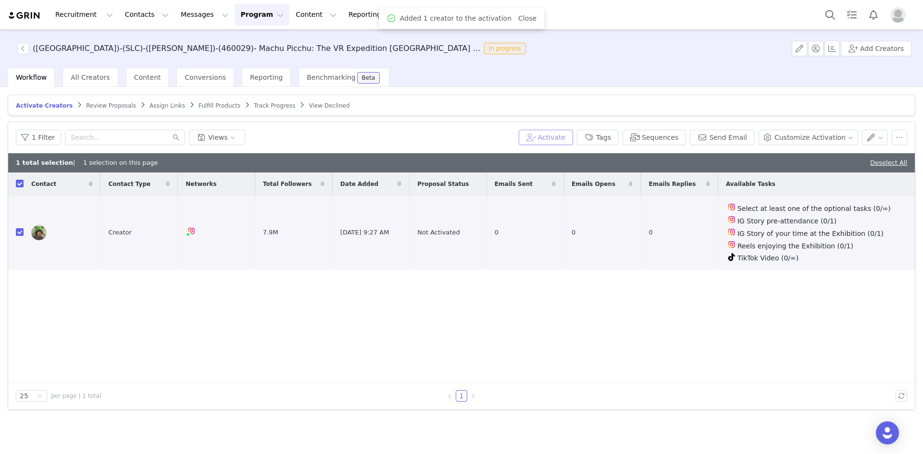
click at [568, 140] on button "Activate" at bounding box center [546, 137] width 54 height 15
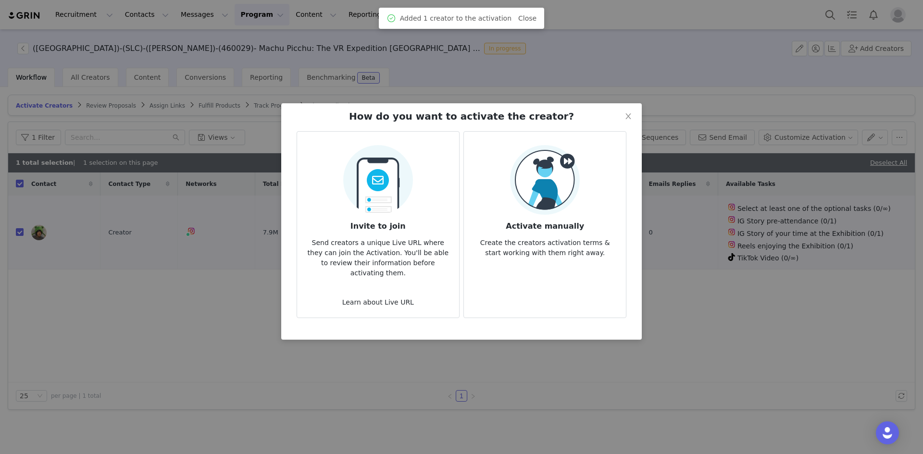
click at [546, 227] on h3 "Activate manually" at bounding box center [544, 223] width 147 height 17
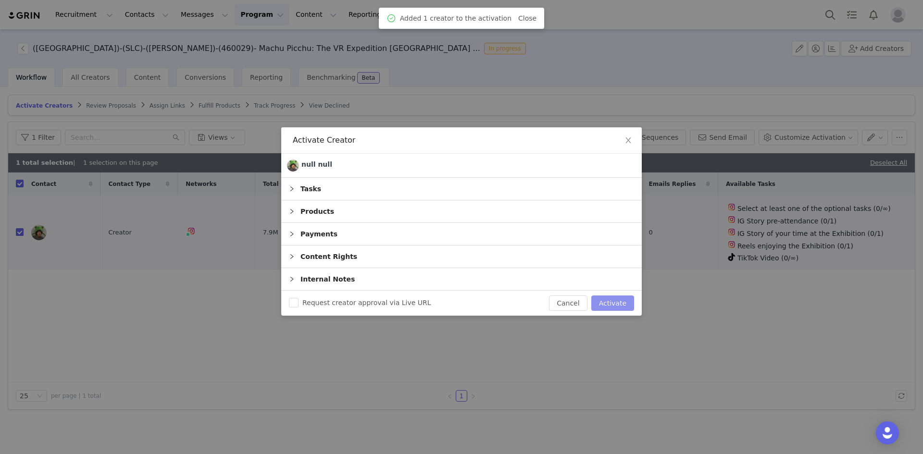
click at [616, 309] on button "Activate" at bounding box center [612, 303] width 43 height 15
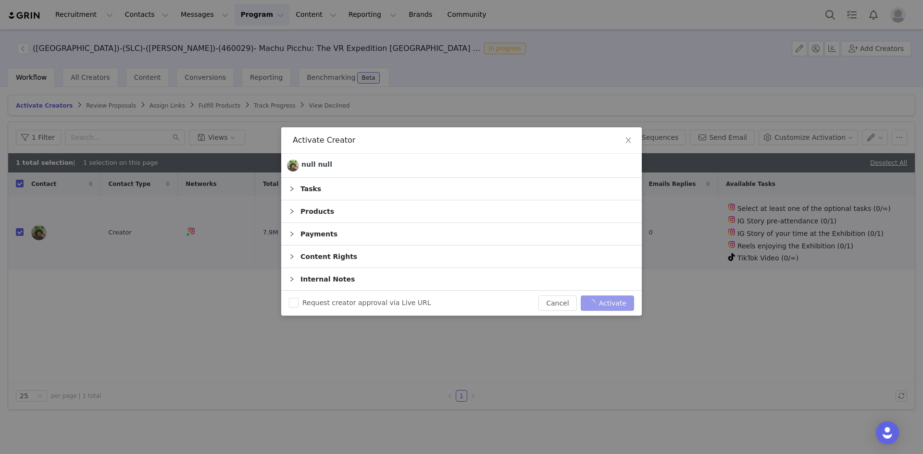
checkbox input "false"
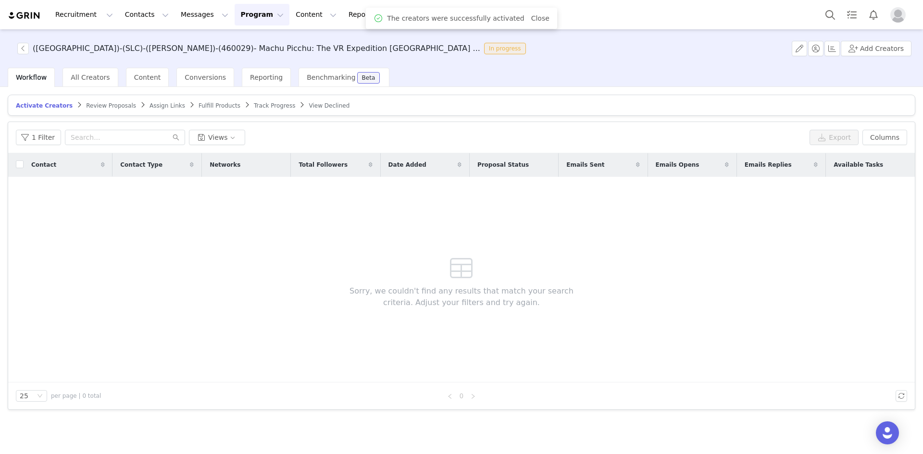
click at [149, 102] on span "Assign Links" at bounding box center [167, 105] width 36 height 7
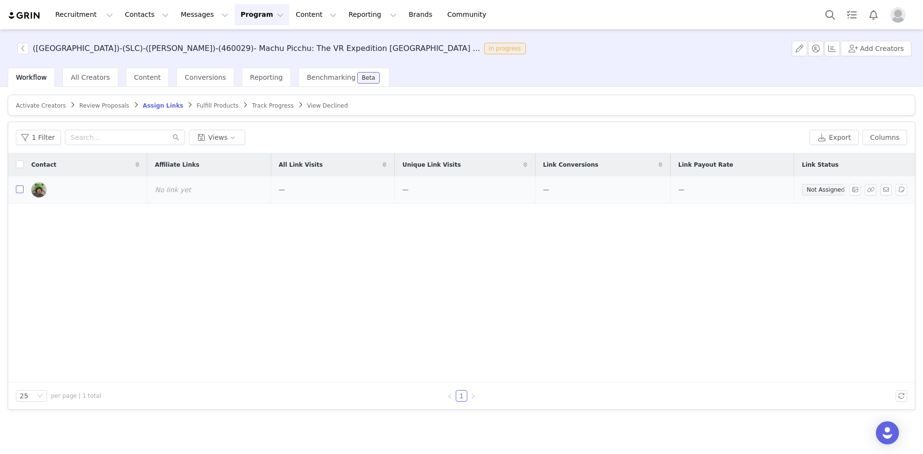
click at [20, 191] on input "checkbox" at bounding box center [20, 190] width 8 height 8
checkbox input "true"
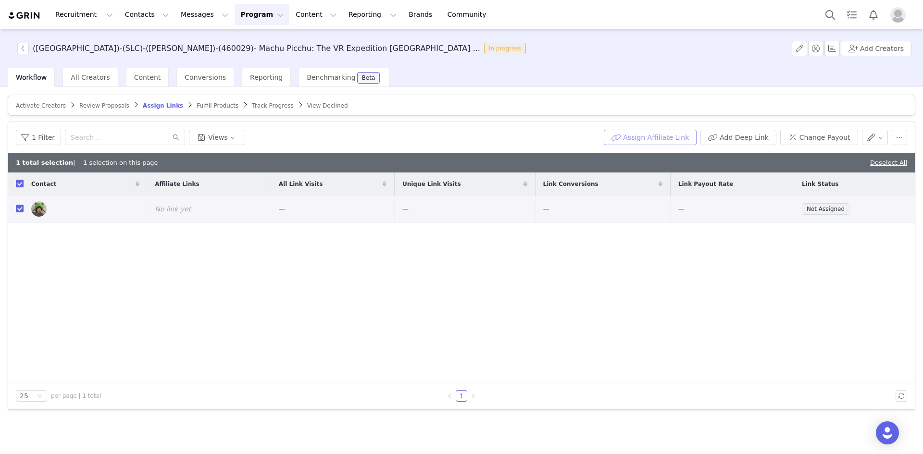
click at [668, 139] on button "Assign Affiliate Link" at bounding box center [650, 137] width 93 height 15
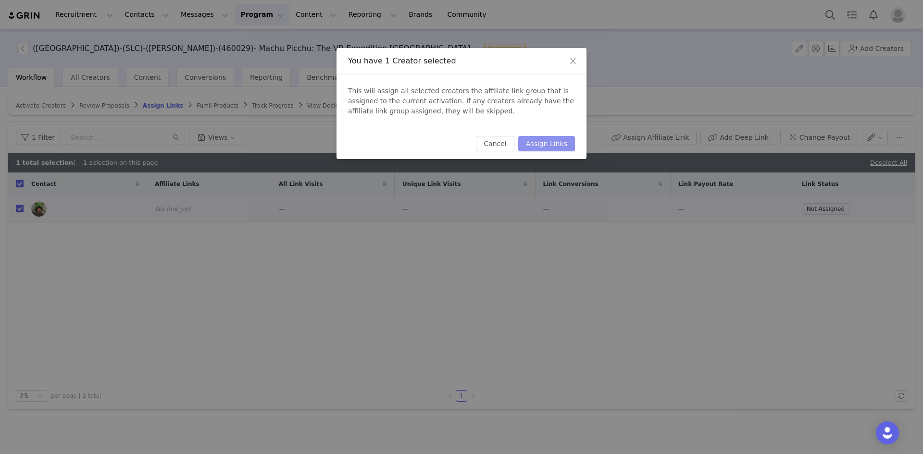
click at [543, 140] on button "Assign Links" at bounding box center [546, 143] width 57 height 15
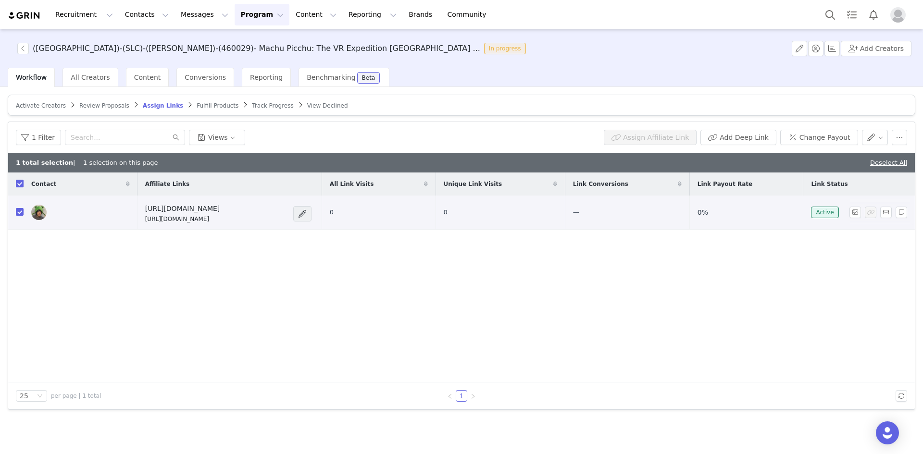
drag, startPoint x: 259, startPoint y: 218, endPoint x: 141, endPoint y: 218, distance: 118.2
click at [141, 218] on td "https://feverup.com/m/460029 https://glnk.io/8y84j/feverxmissasinfonia" at bounding box center [229, 213] width 185 height 34
copy p "https://glnk.io/8y84j/feverxmissasinfonia"
click at [900, 136] on button "button" at bounding box center [898, 137] width 15 height 15
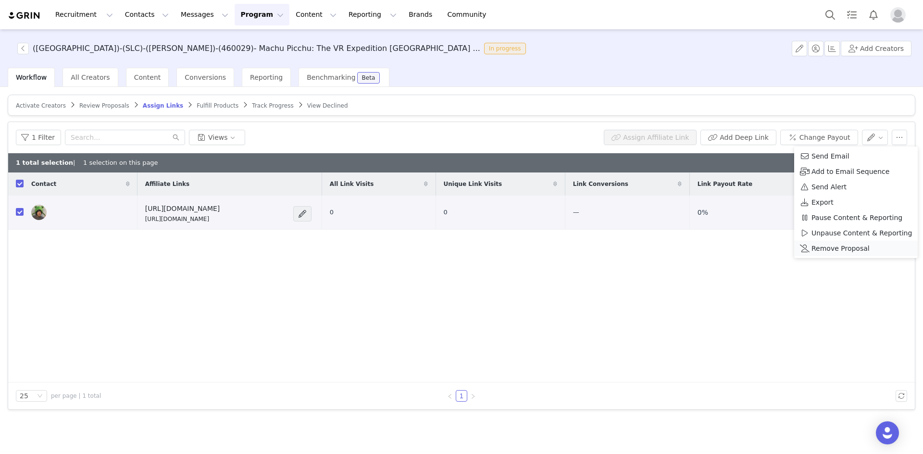
click at [841, 249] on span "Remove Proposal" at bounding box center [840, 248] width 58 height 11
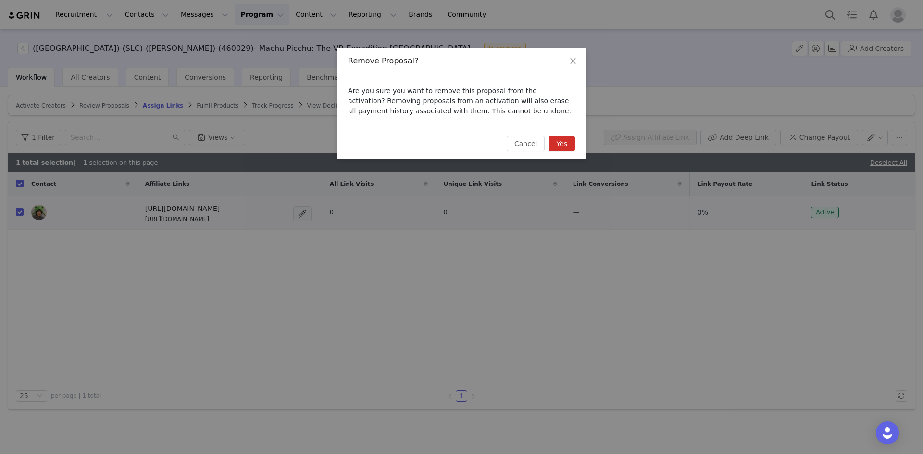
click at [570, 143] on button "Yes" at bounding box center [561, 143] width 26 height 15
checkbox input "false"
